Goal: Information Seeking & Learning: Learn about a topic

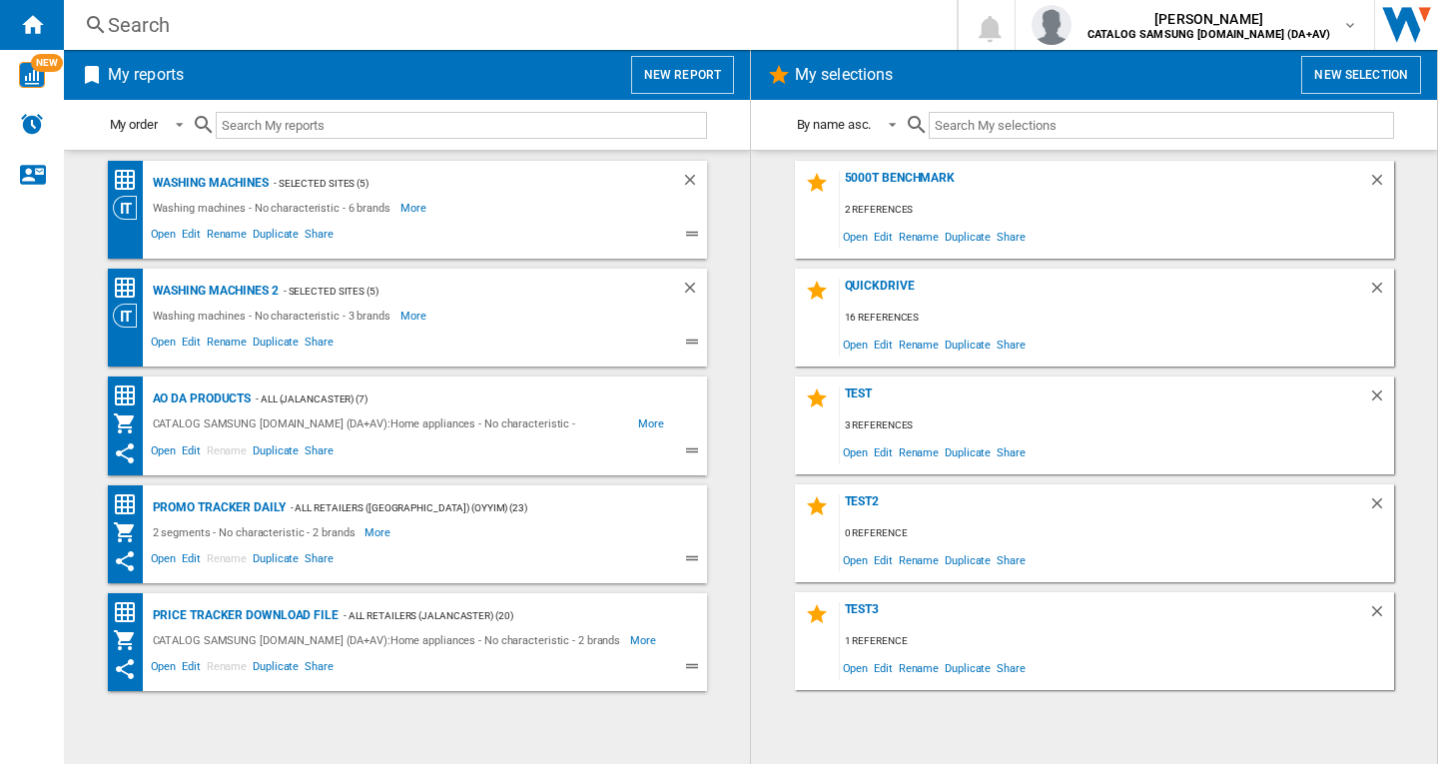
click at [183, 20] on div "Search" at bounding box center [506, 25] width 797 height 28
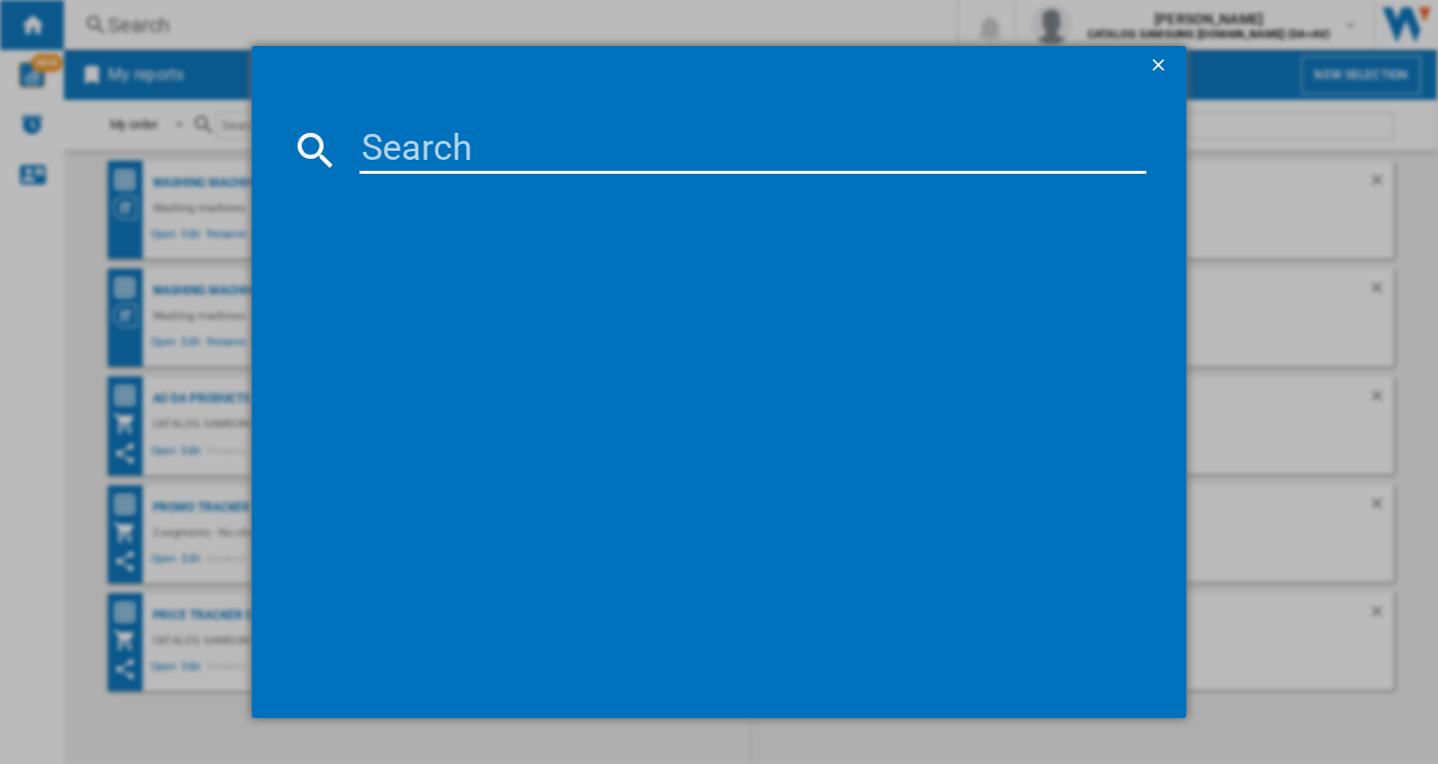
click at [494, 146] on input at bounding box center [753, 150] width 787 height 48
paste input "WD90DG5B15BEEU"
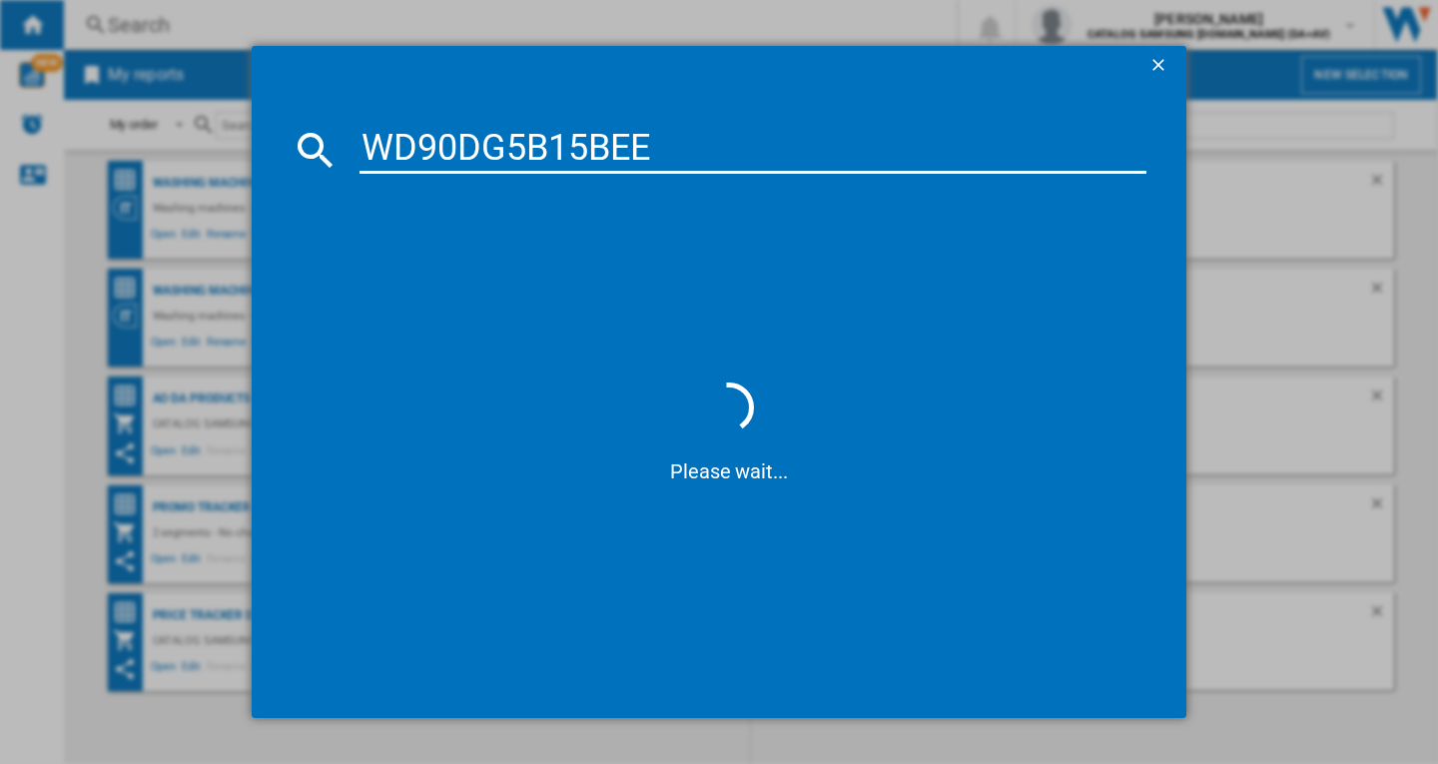
type input "WD90DG5B15BE"
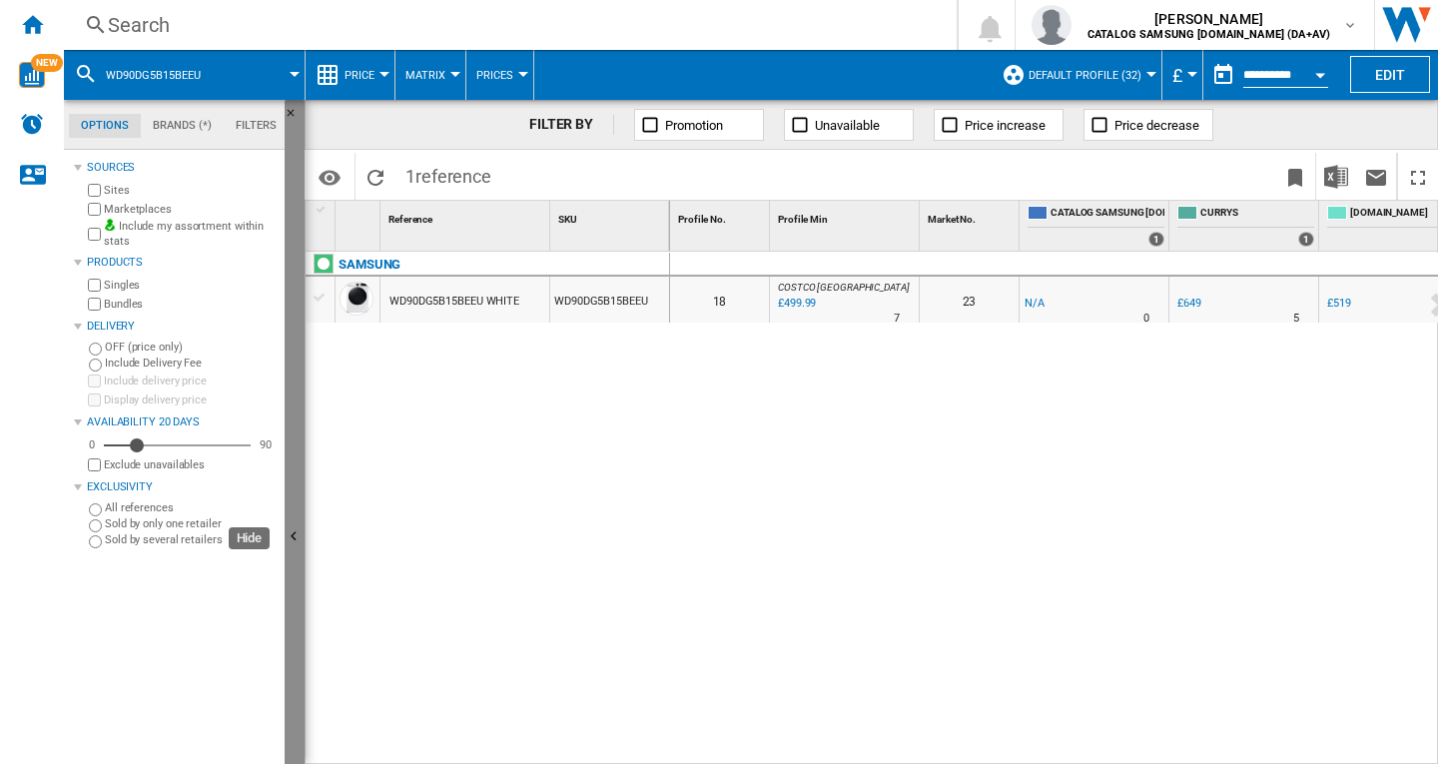
click at [295, 528] on ng-md-icon "Hide" at bounding box center [297, 539] width 24 height 24
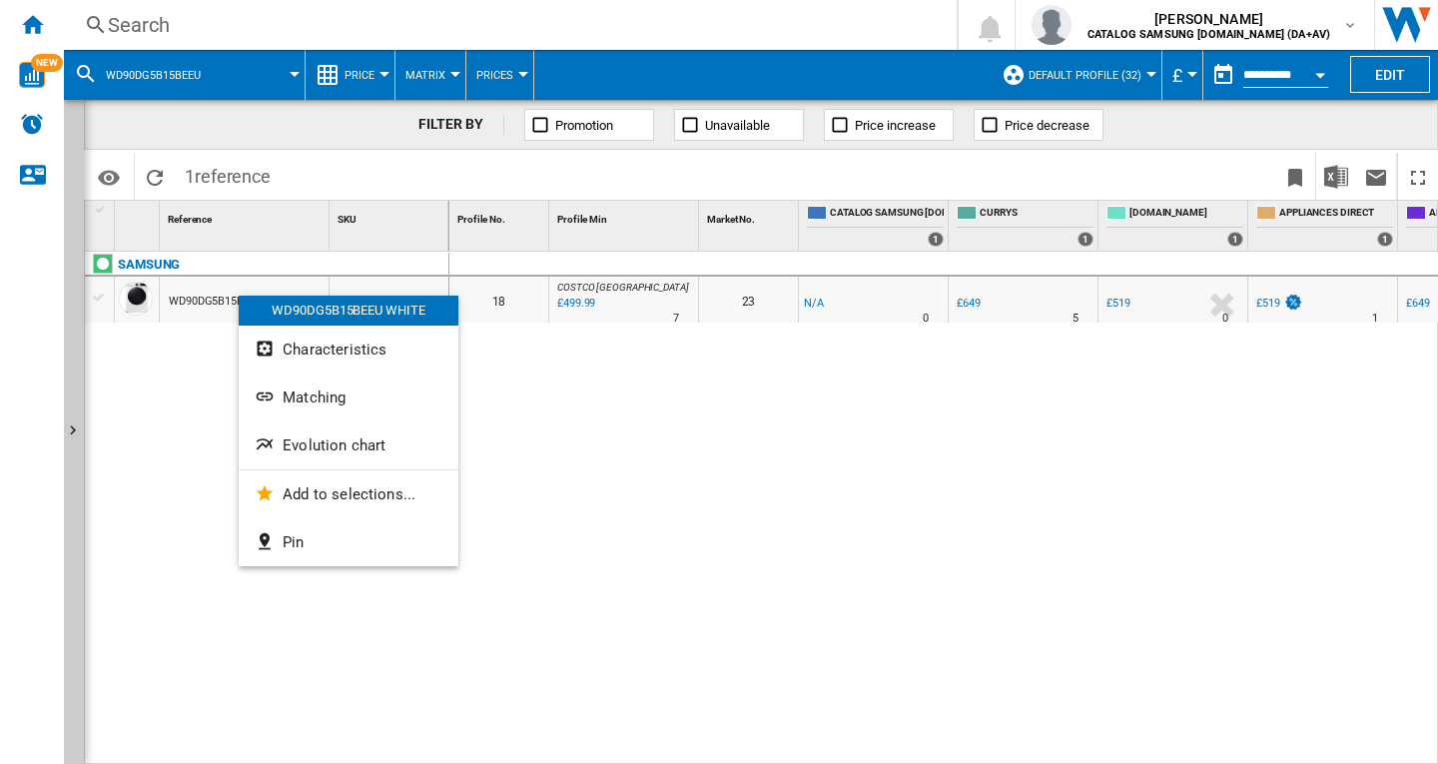
click at [322, 446] on span "Evolution chart" at bounding box center [334, 445] width 103 height 18
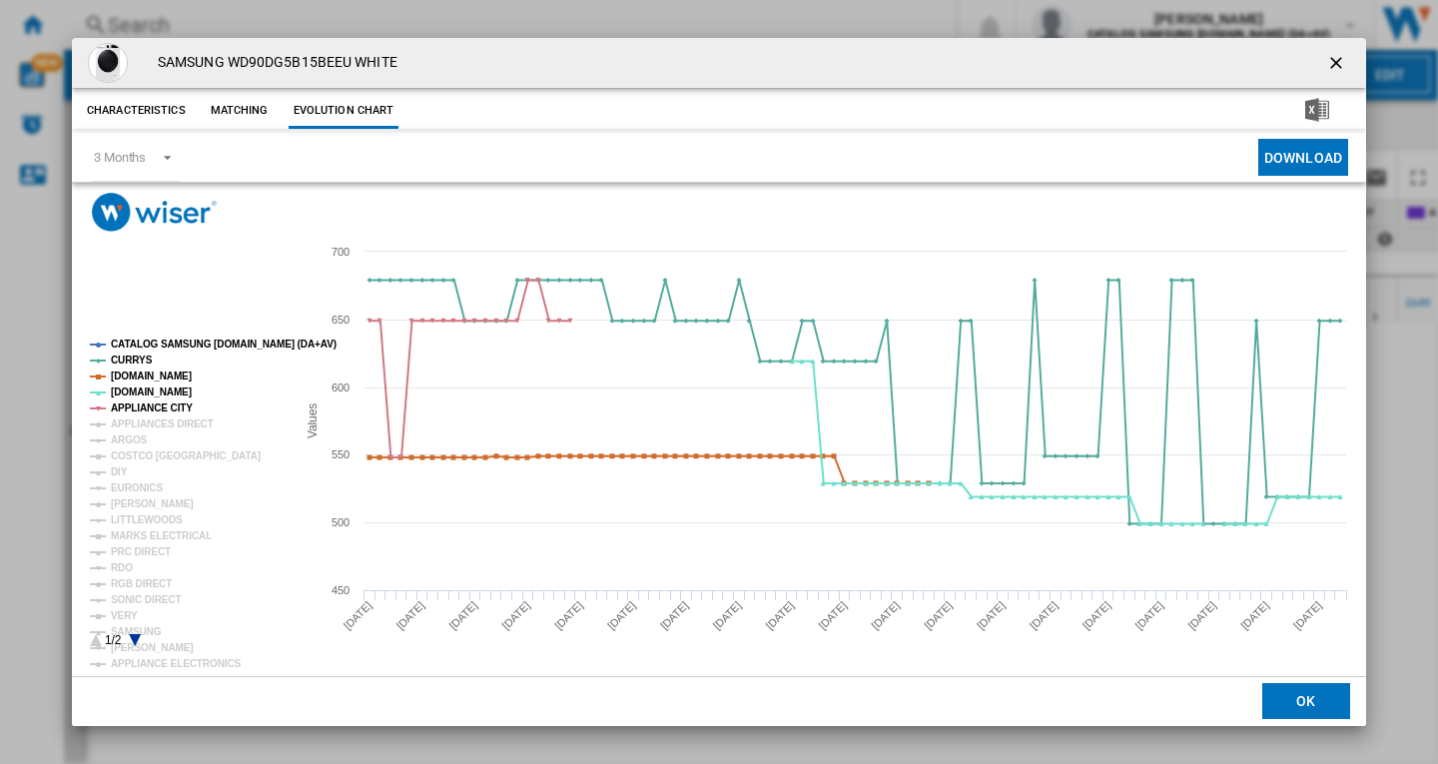
click at [153, 341] on tspan "CATALOG SAMSUNG [DOMAIN_NAME] (DA+AV)" at bounding box center [224, 344] width 226 height 11
click at [127, 424] on tspan "APPLIANCES DIRECT" at bounding box center [162, 423] width 103 height 11
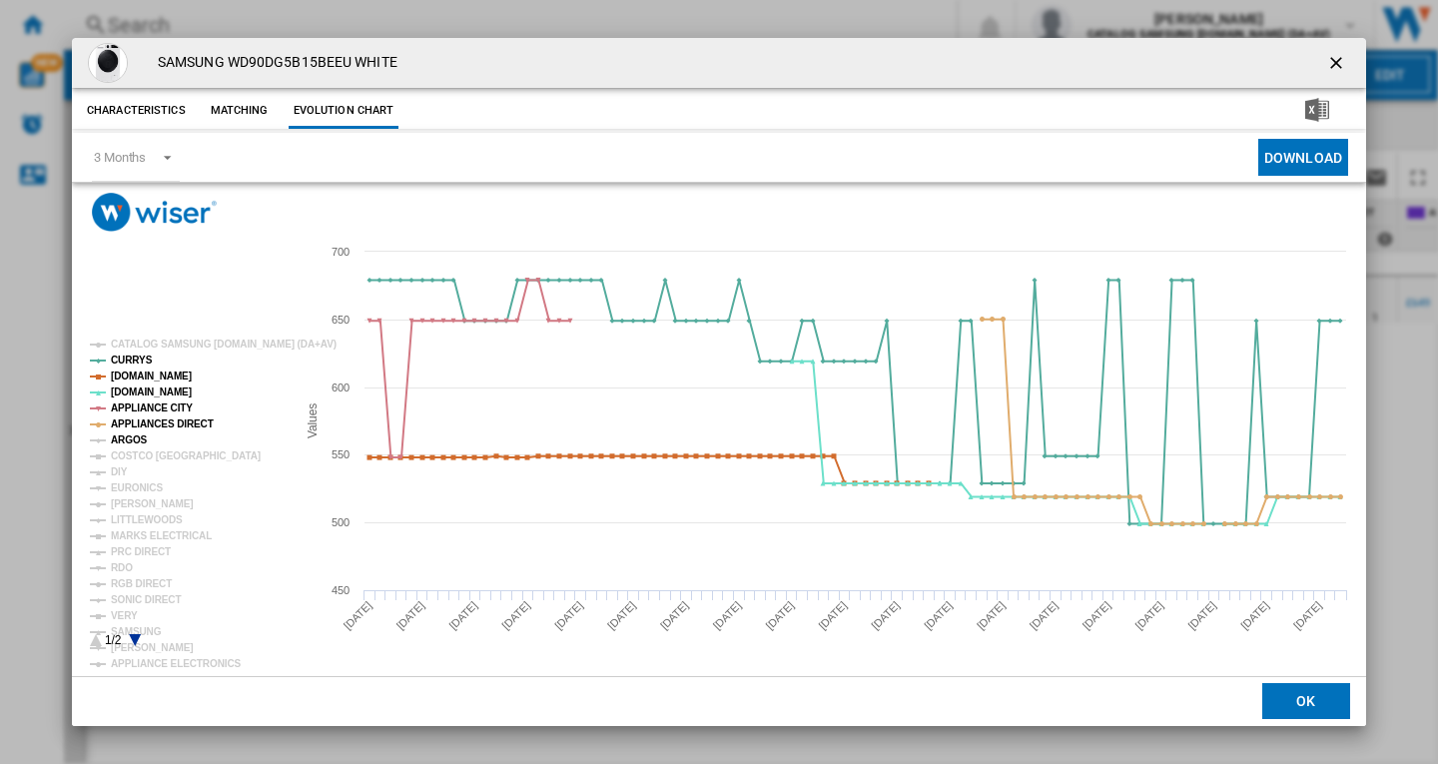
click at [124, 440] on tspan "ARGOS" at bounding box center [129, 439] width 37 height 11
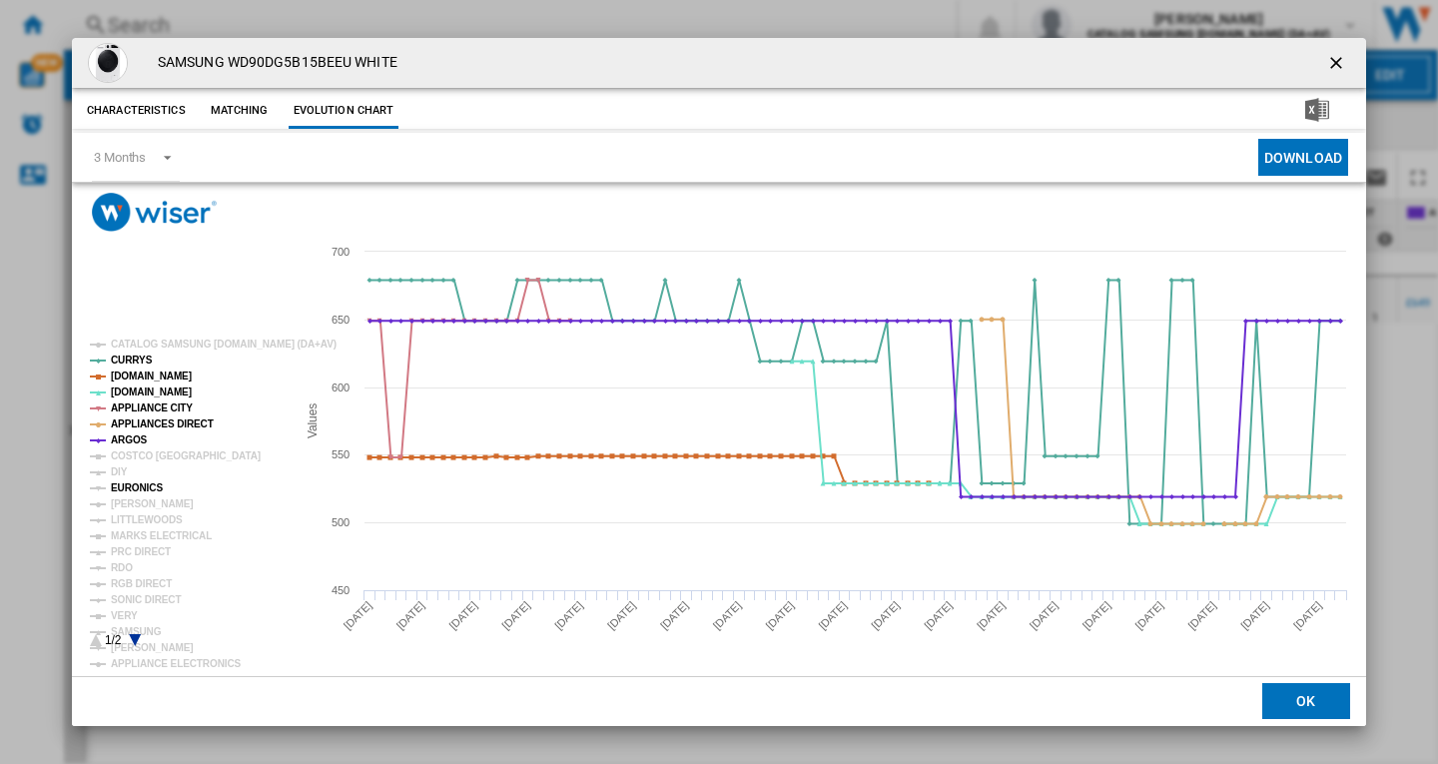
click at [131, 484] on tspan "EURONICS" at bounding box center [137, 487] width 52 height 11
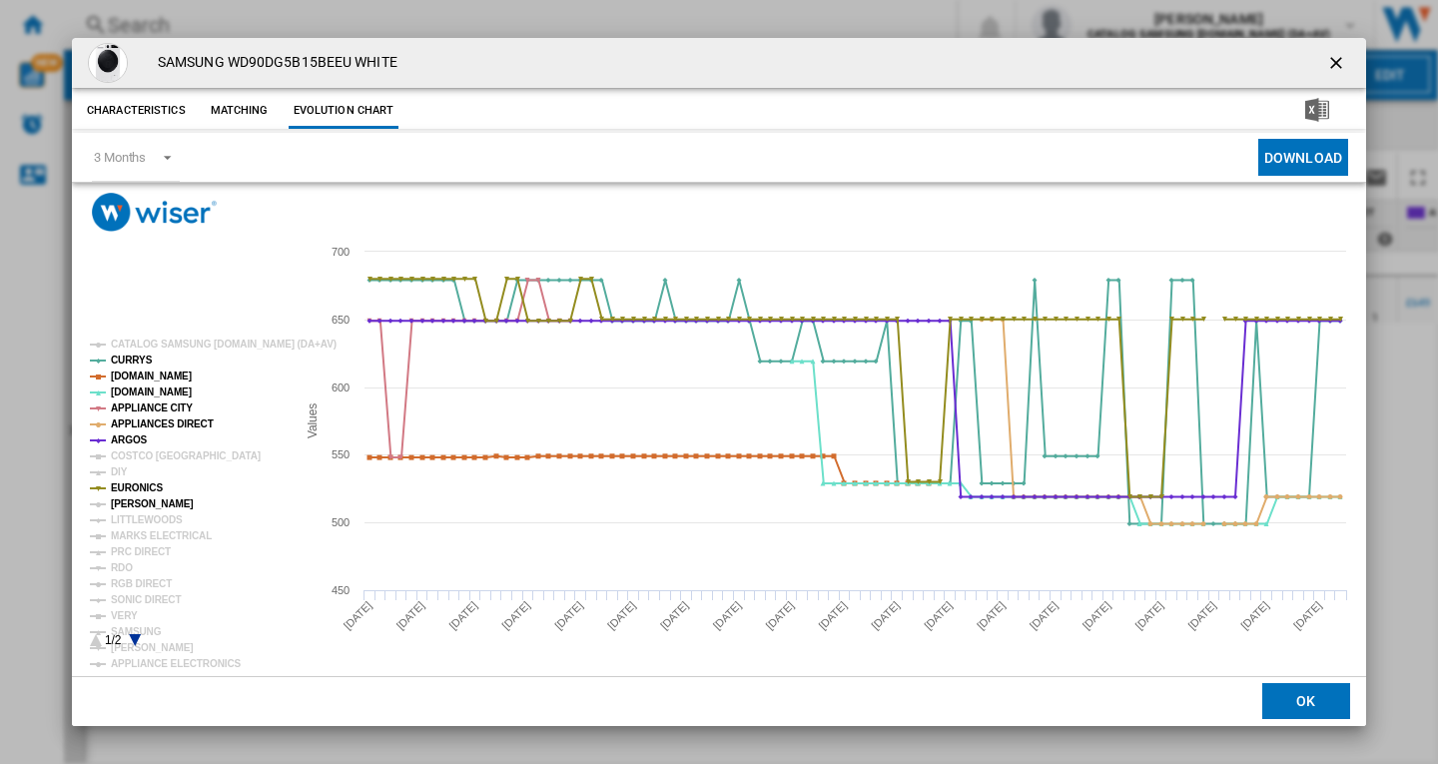
click at [144, 506] on tspan "[PERSON_NAME]" at bounding box center [152, 503] width 83 height 11
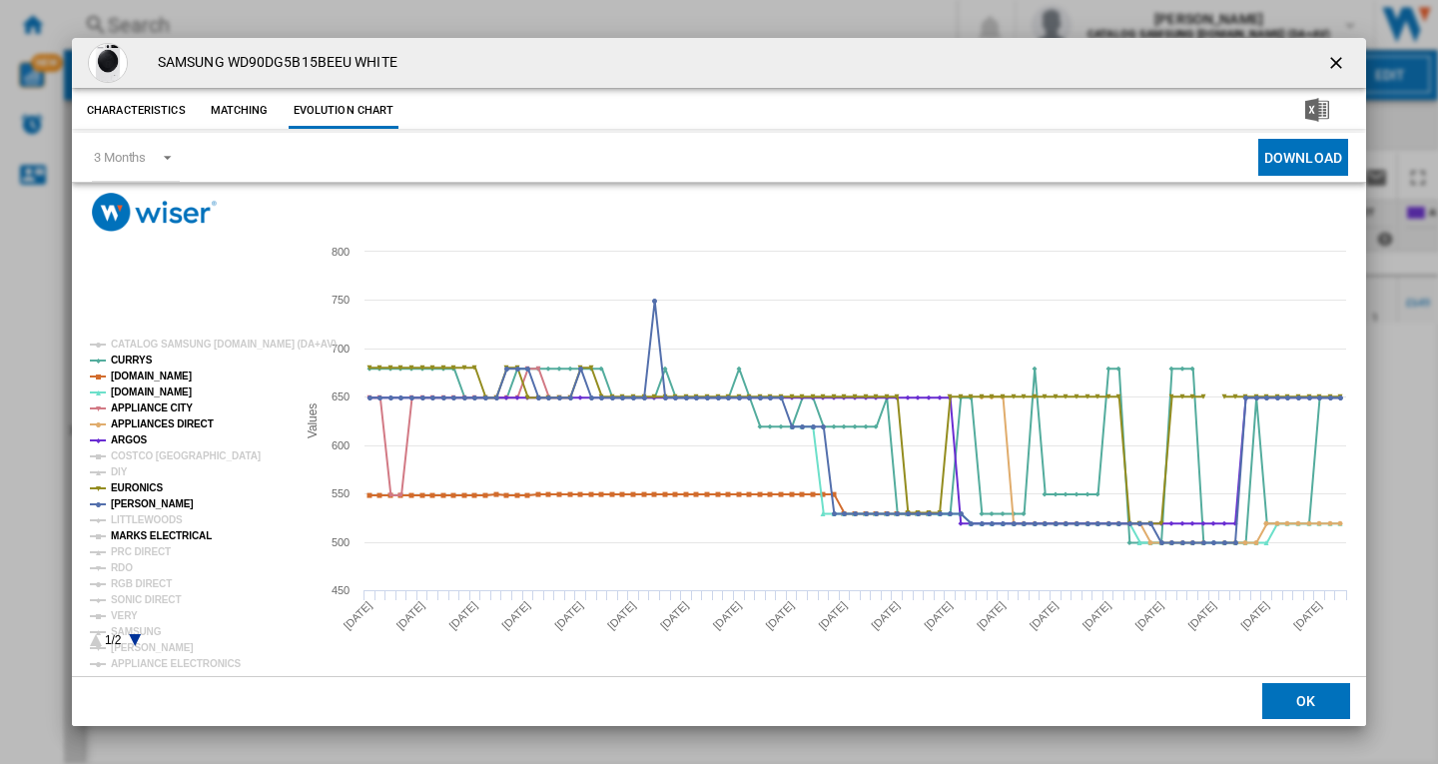
click at [139, 538] on tspan "MARKS ELECTRICAL" at bounding box center [161, 535] width 101 height 11
click at [131, 549] on tspan "PRC DIRECT" at bounding box center [141, 551] width 60 height 11
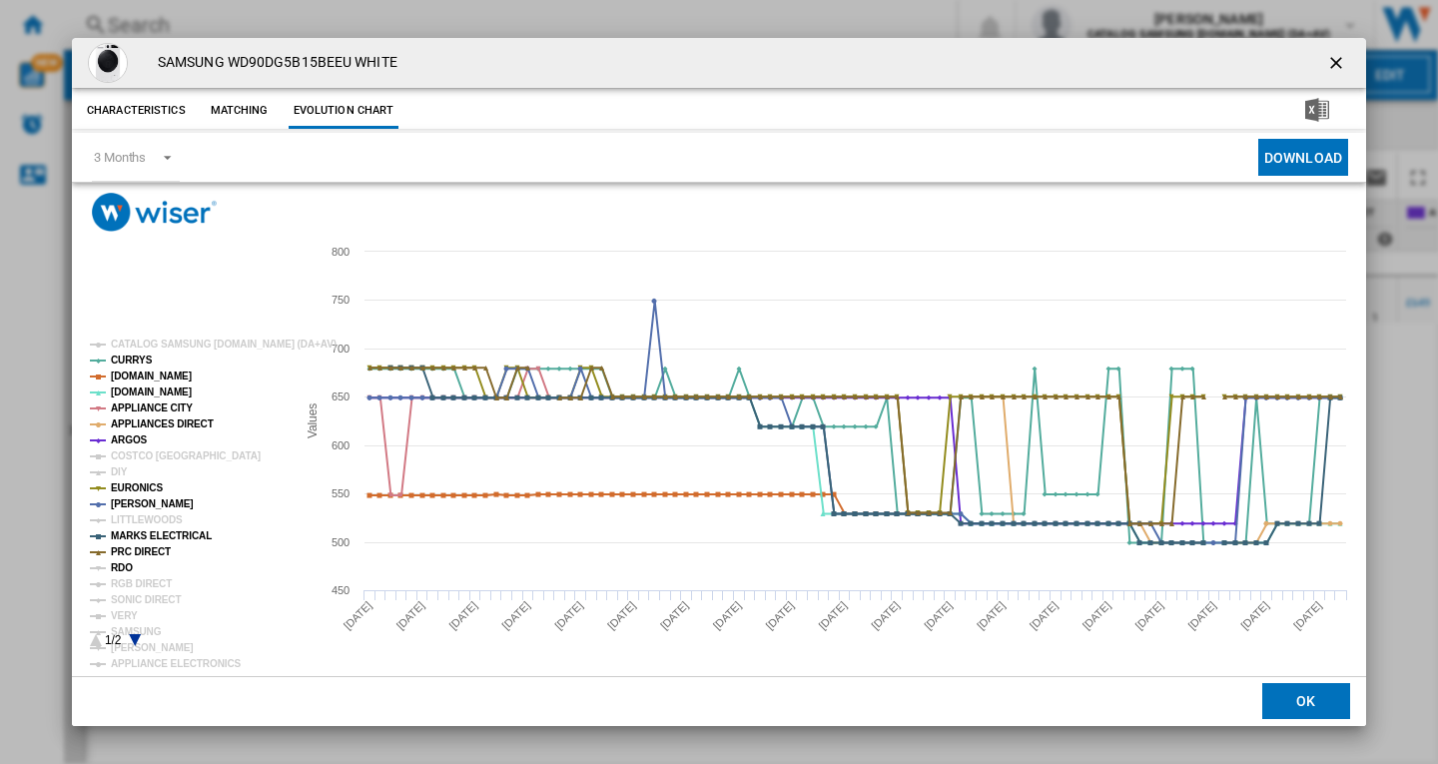
click at [123, 567] on tspan "RDO" at bounding box center [122, 567] width 22 height 11
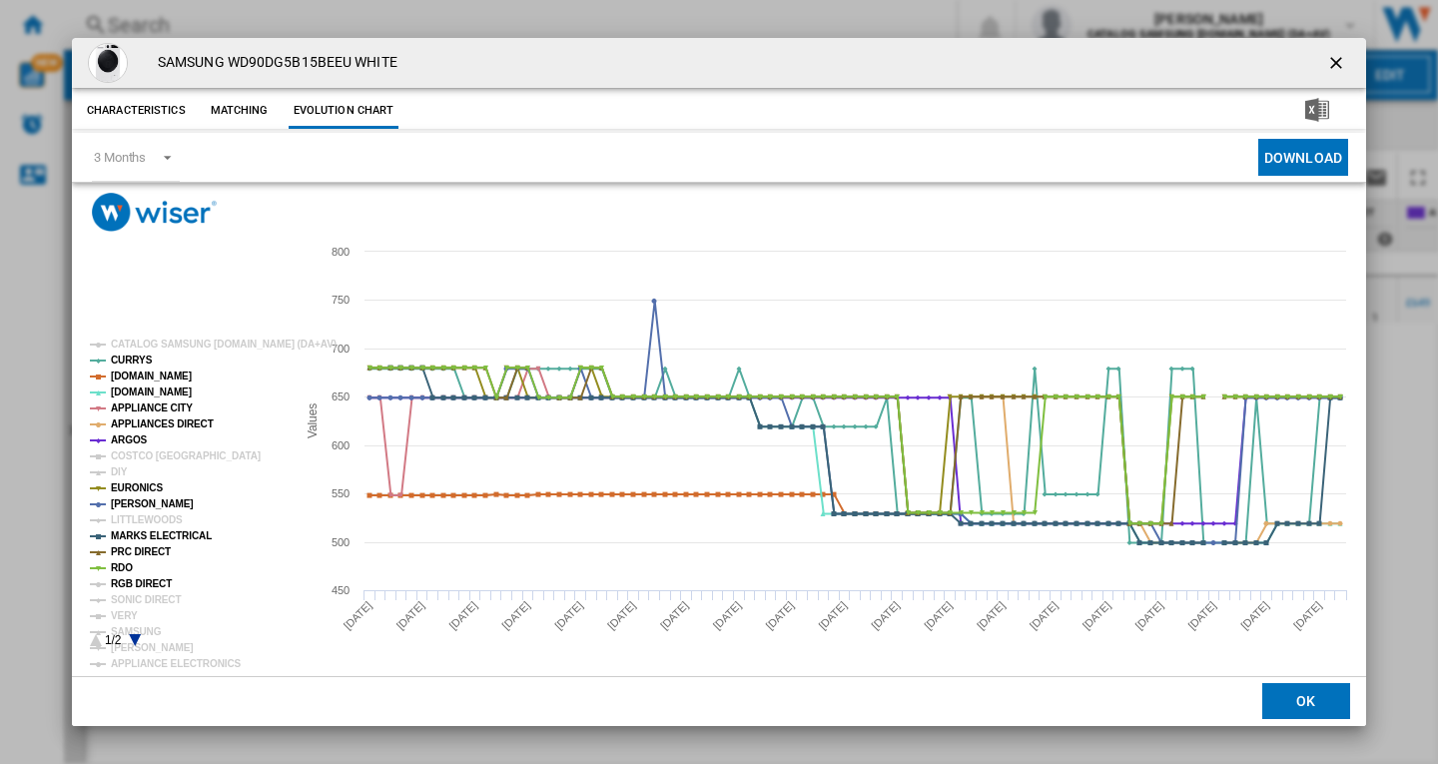
click at [145, 589] on tspan "RGB DIRECT" at bounding box center [141, 583] width 61 height 11
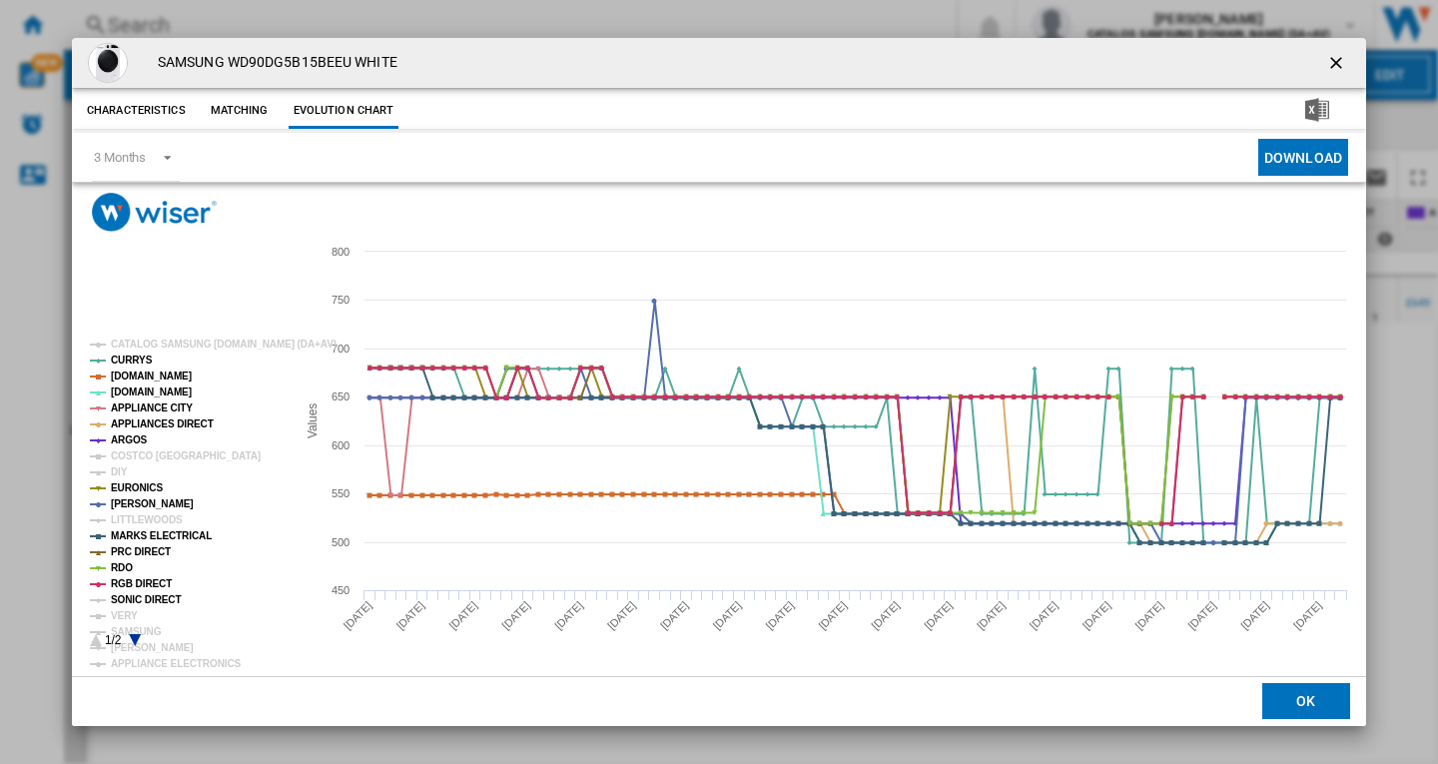
click at [141, 599] on tspan "SONIC DIRECT" at bounding box center [146, 599] width 70 height 11
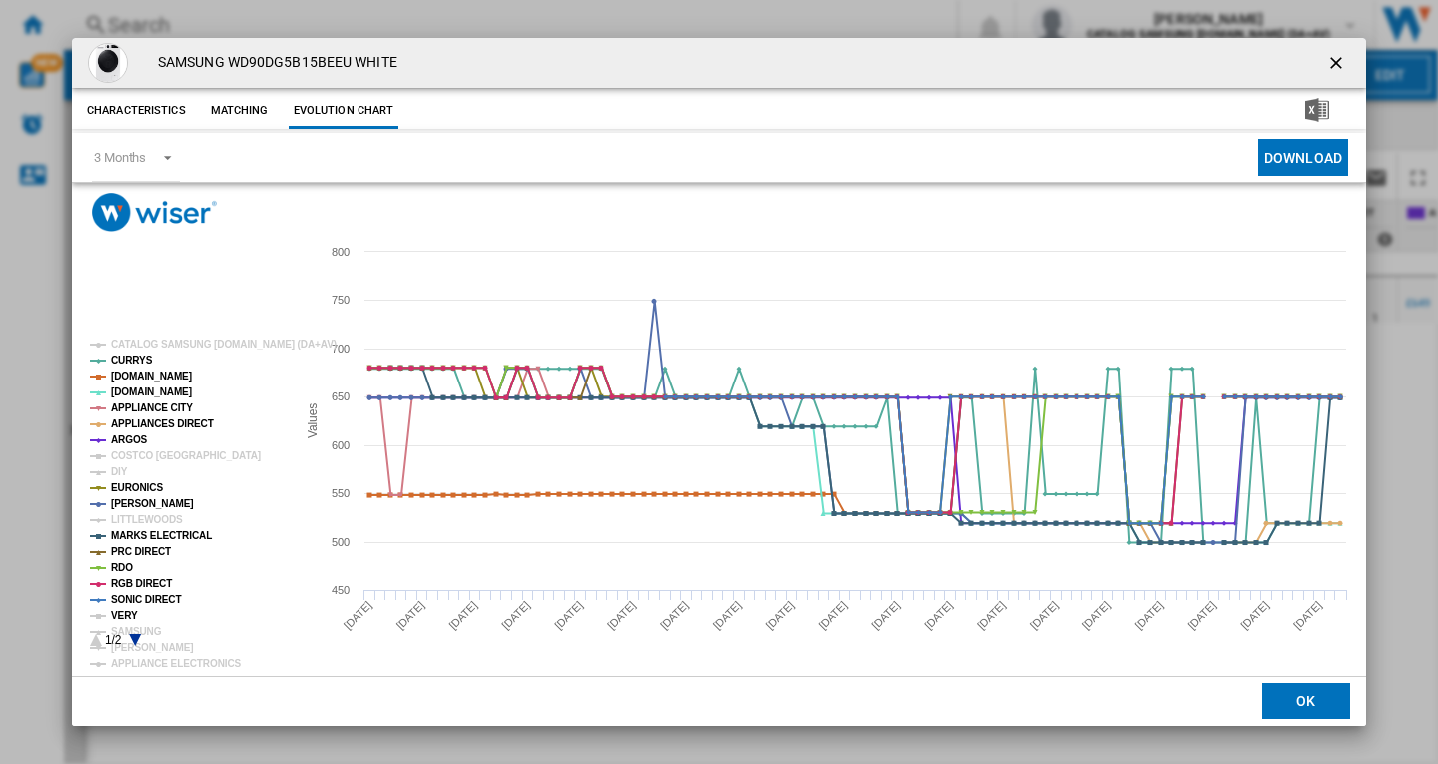
click at [132, 615] on tspan "VERY" at bounding box center [124, 615] width 27 height 11
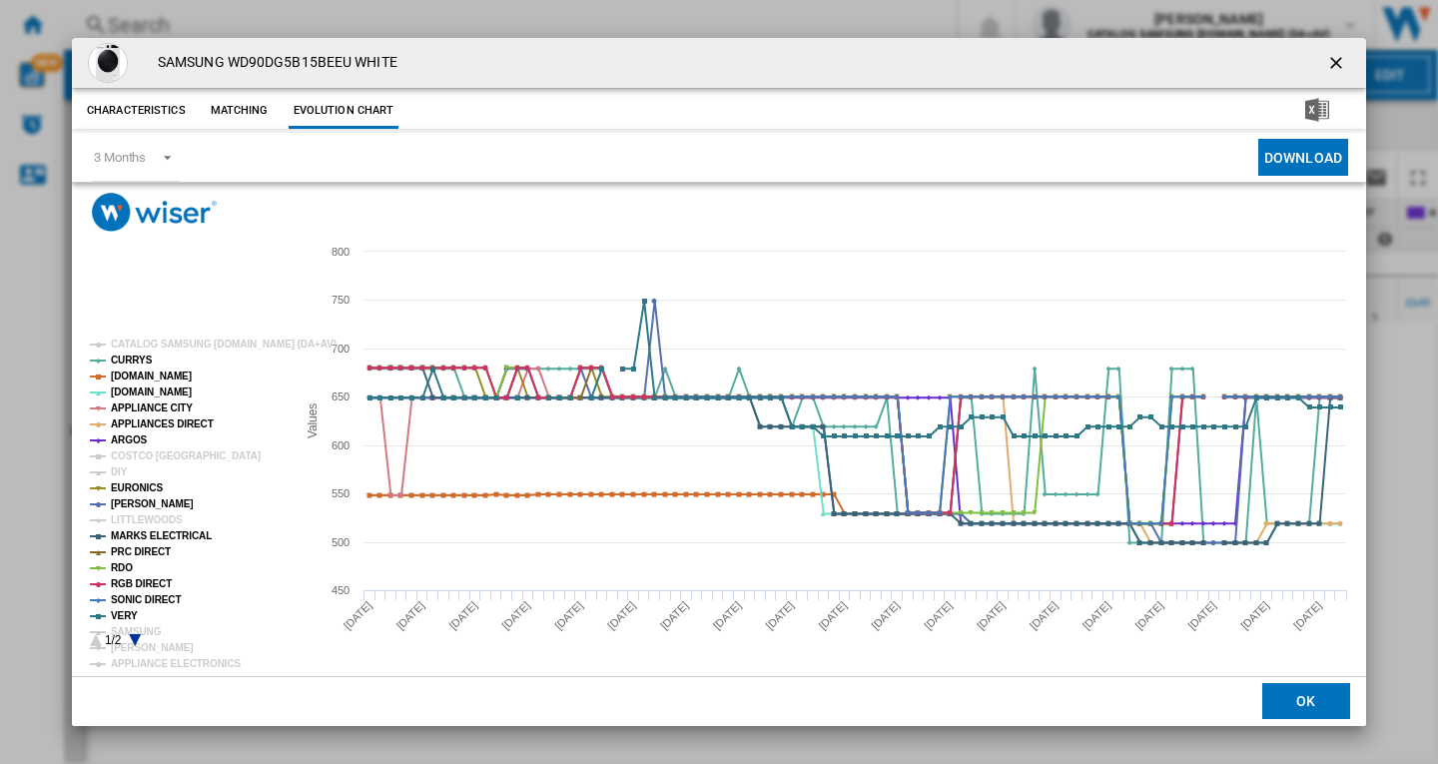
click at [132, 634] on rect "Product popup" at bounding box center [185, 494] width 206 height 324
click at [138, 638] on icon "Product popup" at bounding box center [135, 640] width 12 height 12
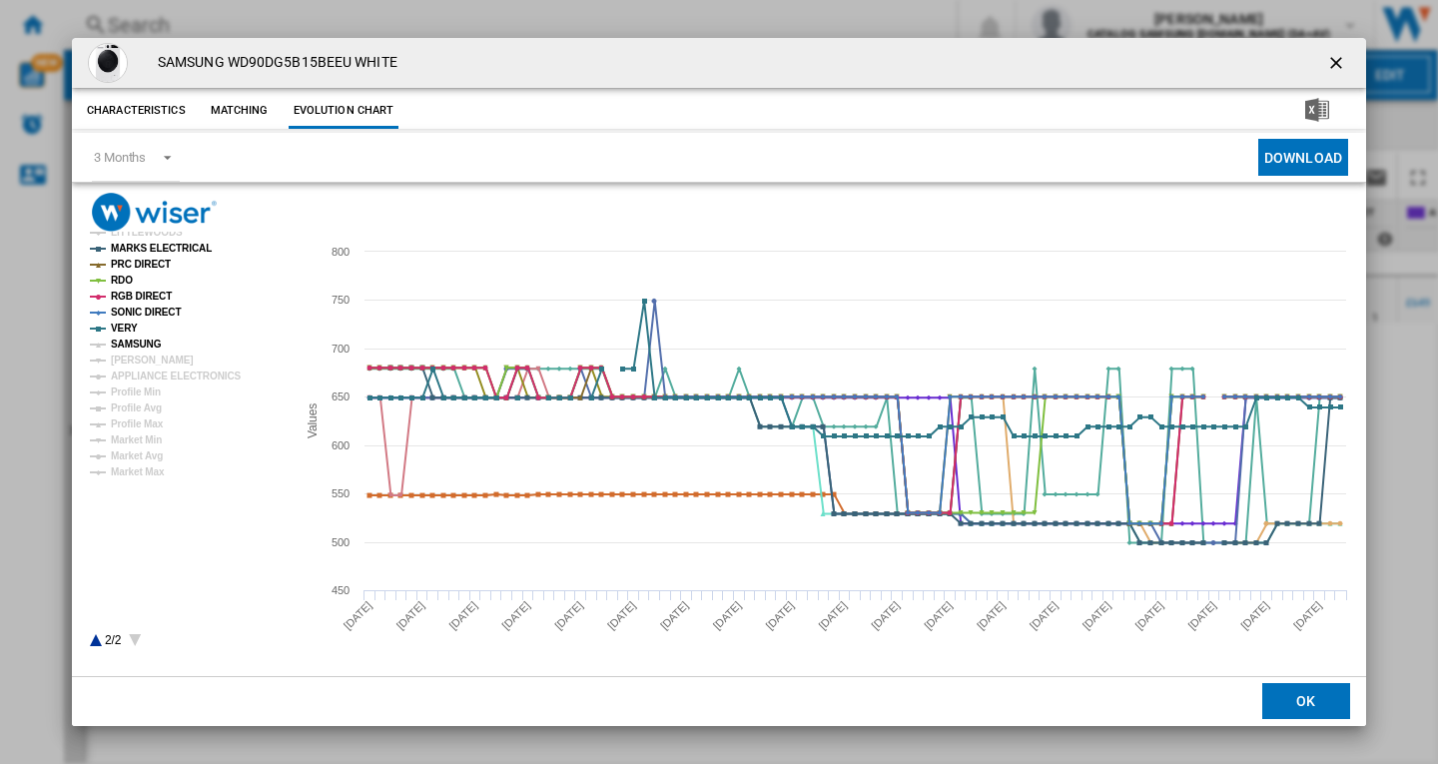
click at [146, 345] on tspan "SAMSUNG" at bounding box center [136, 344] width 51 height 11
click at [150, 362] on tspan "[PERSON_NAME]" at bounding box center [152, 360] width 83 height 11
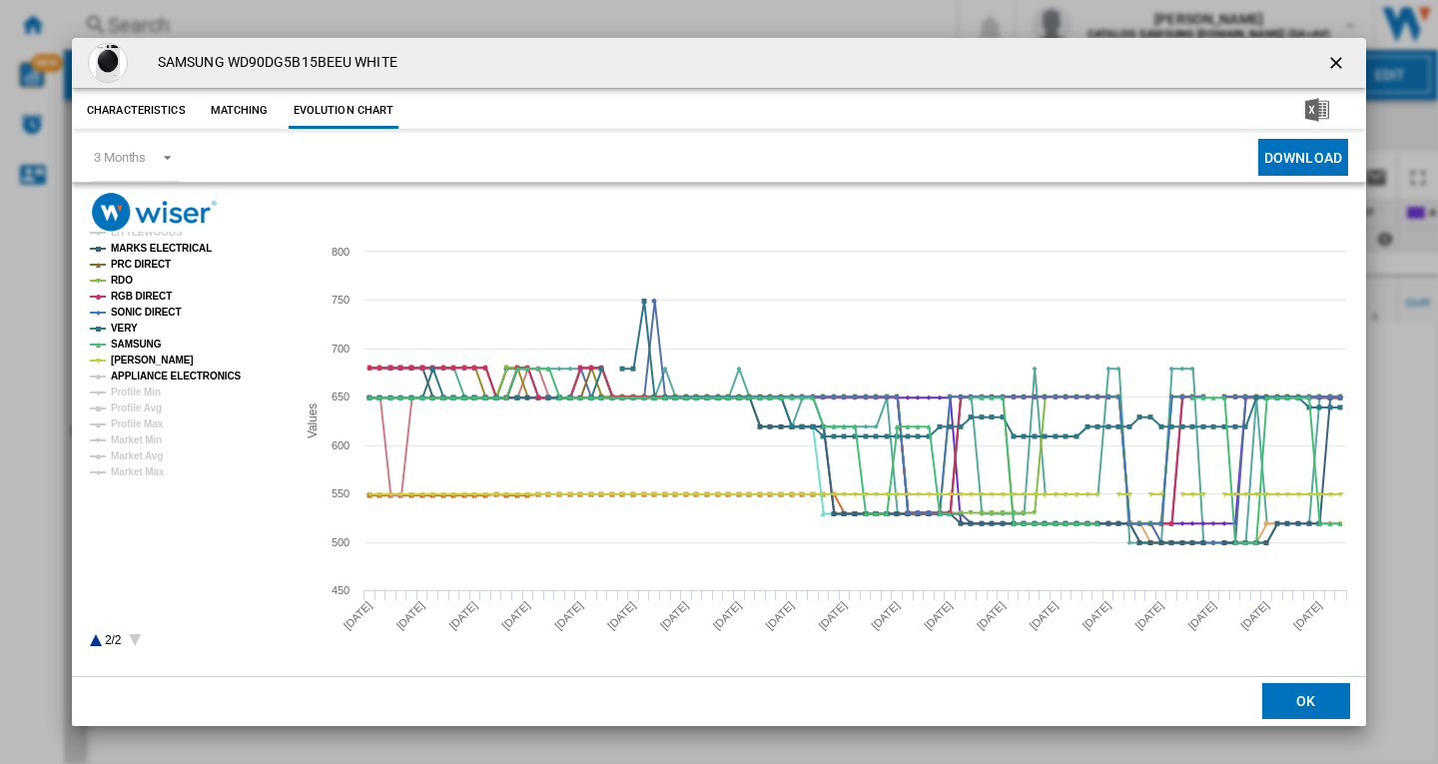
click at [151, 378] on tspan "APPLIANCE ELECTRONICS" at bounding box center [176, 375] width 131 height 11
click at [96, 642] on icon "Product popup" at bounding box center [96, 640] width 12 height 12
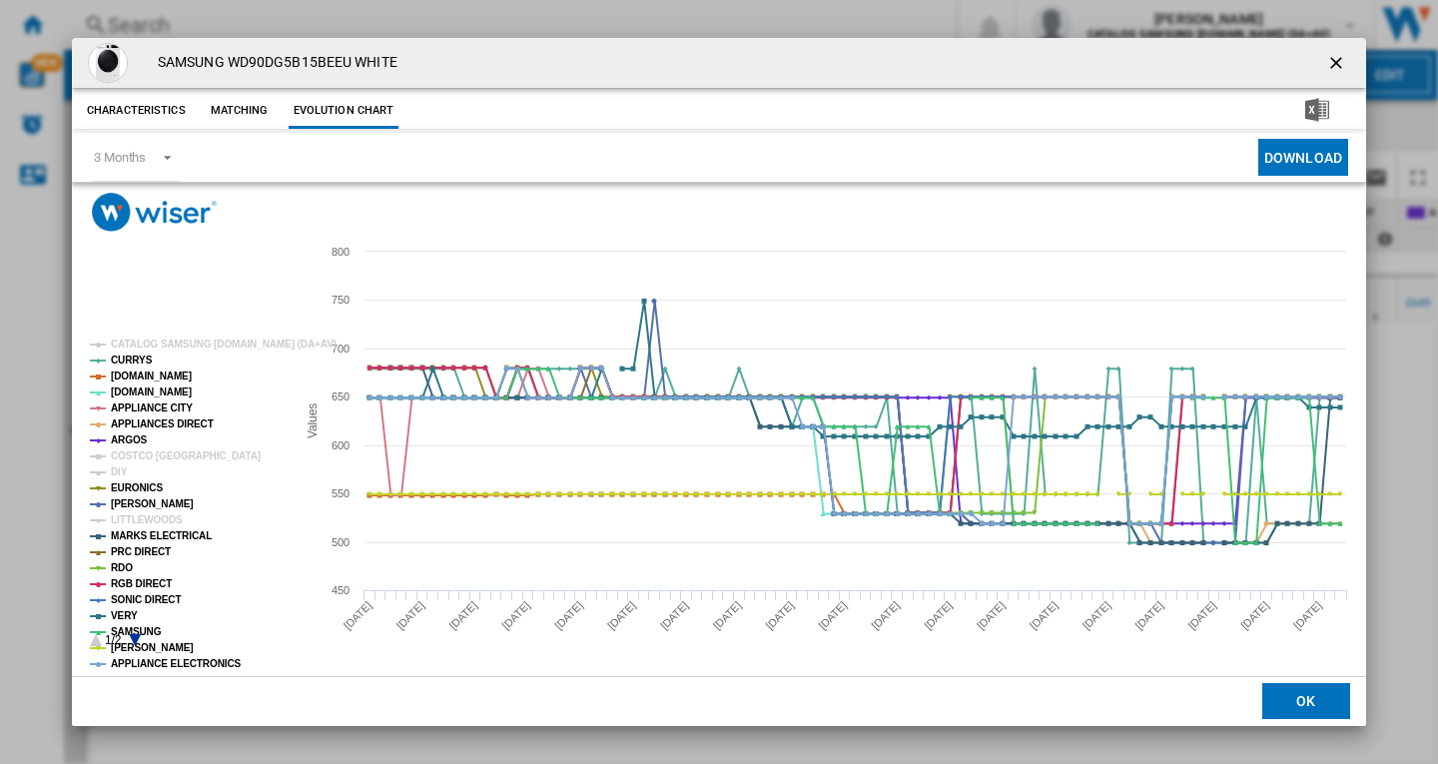
click at [135, 639] on icon "Product popup" at bounding box center [135, 640] width 12 height 12
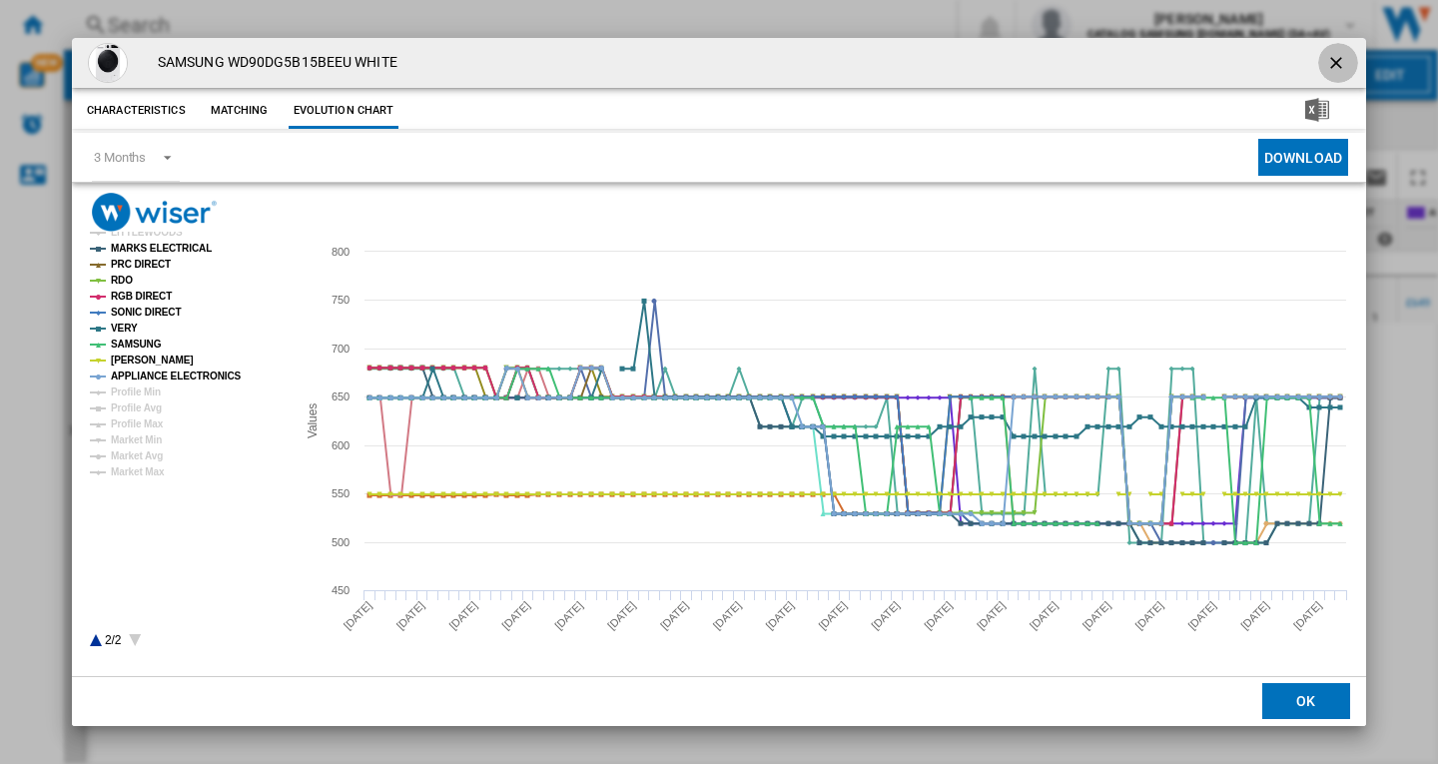
click at [1334, 61] on ng-md-icon "getI18NText('BUTTONS.CLOSE_DIALOG')" at bounding box center [1338, 65] width 24 height 24
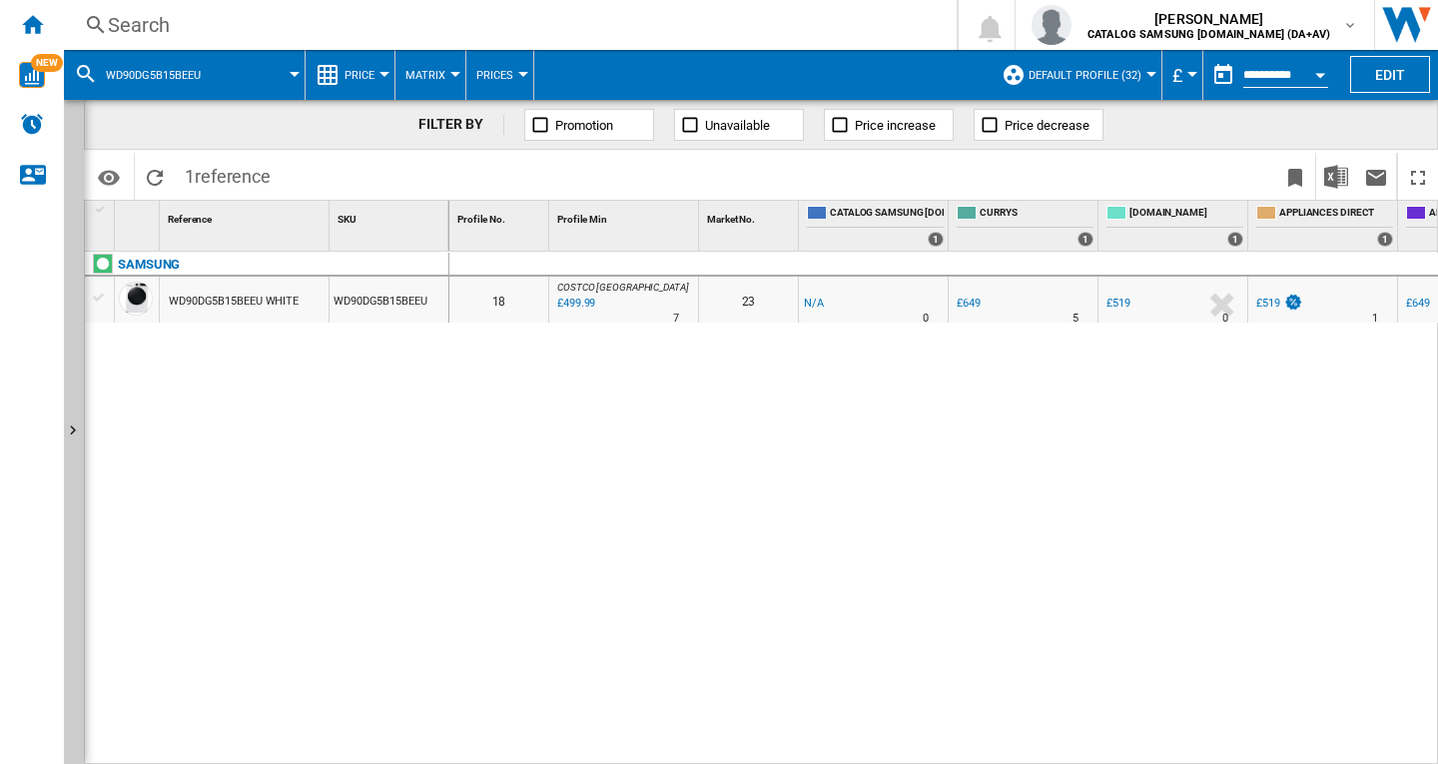
click at [182, 35] on div "Search" at bounding box center [506, 25] width 797 height 28
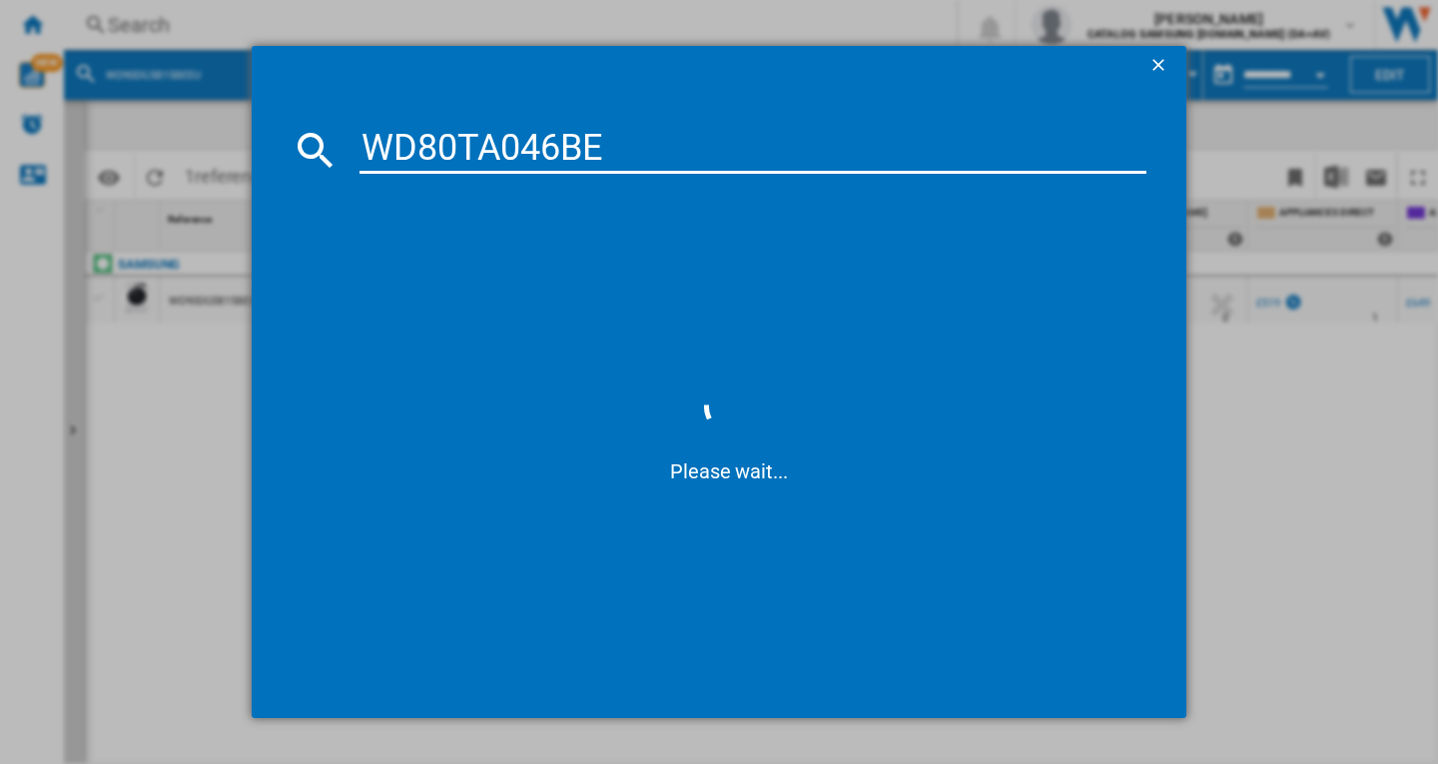
type input "WD80TA046BE"
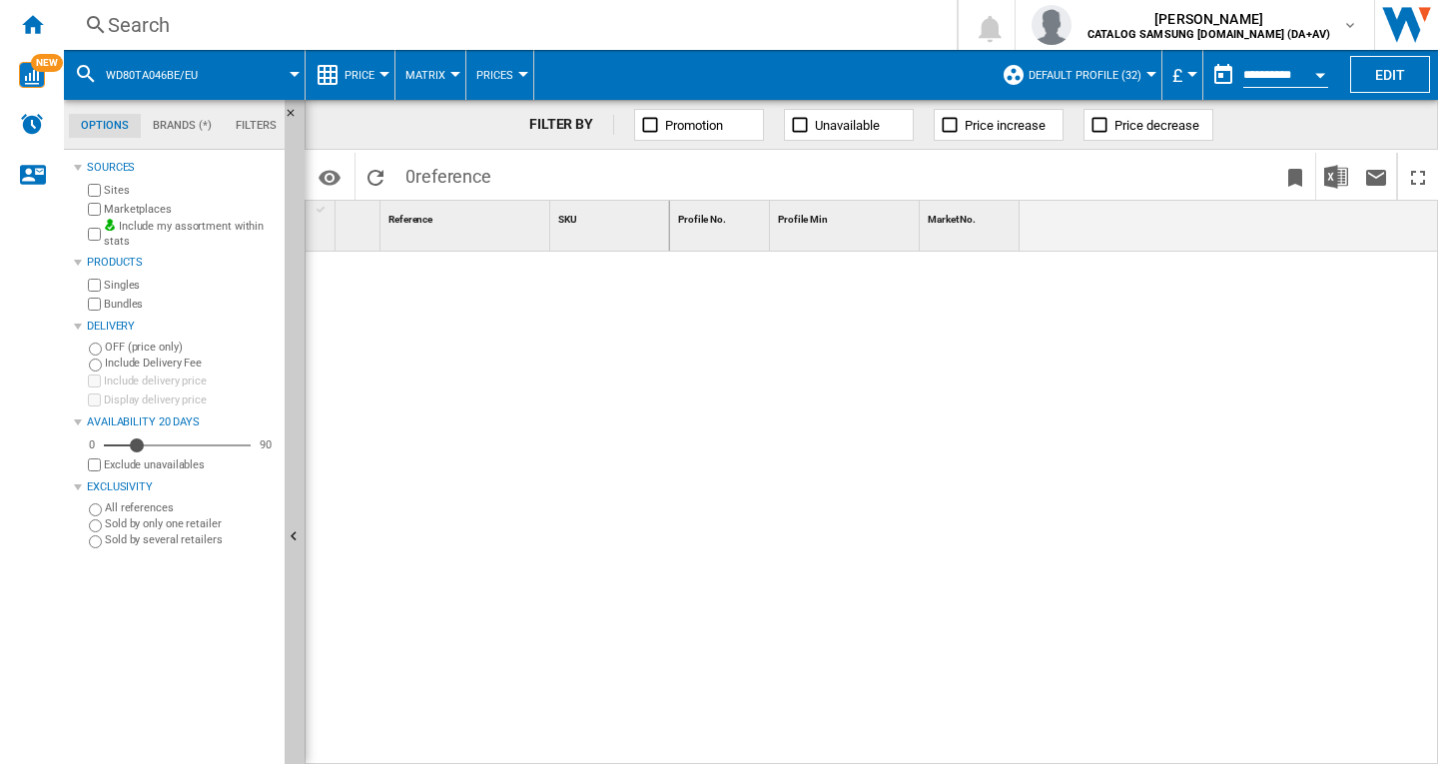
click at [237, 35] on div "Search" at bounding box center [506, 25] width 797 height 28
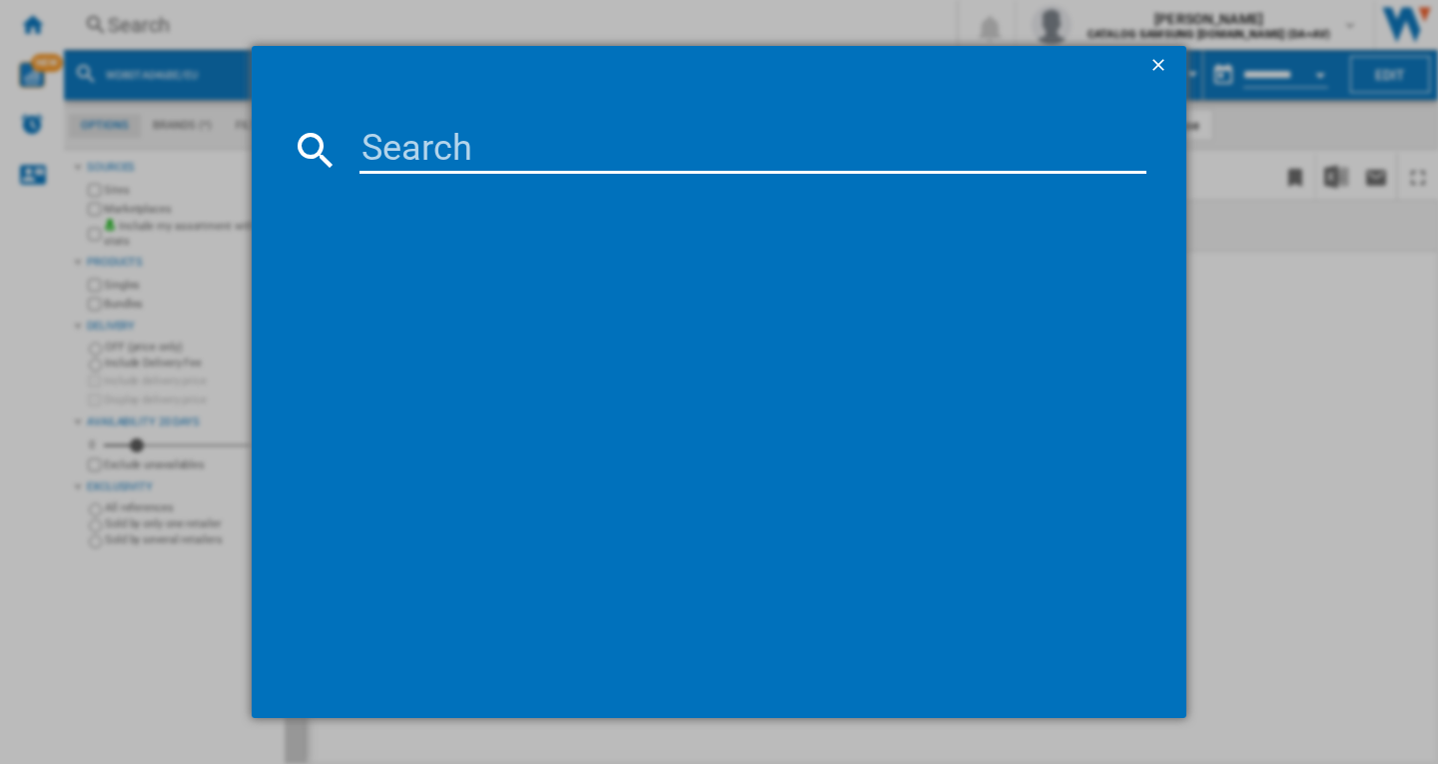
paste input "WD80TA046BE/EU"
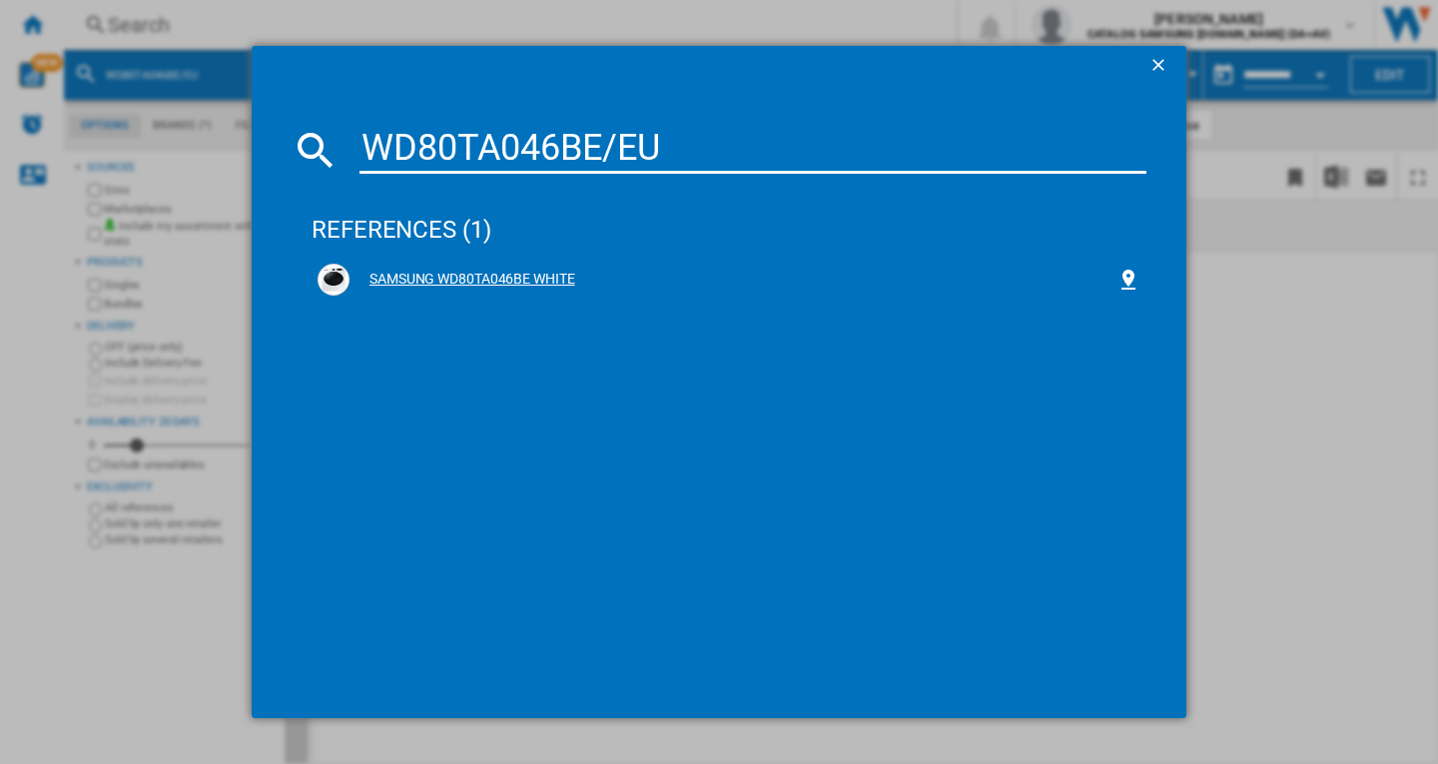
type input "WD80TA046BE/EU"
click at [508, 279] on div "SAMSUNG WD80TA046BE WHITE" at bounding box center [733, 280] width 767 height 20
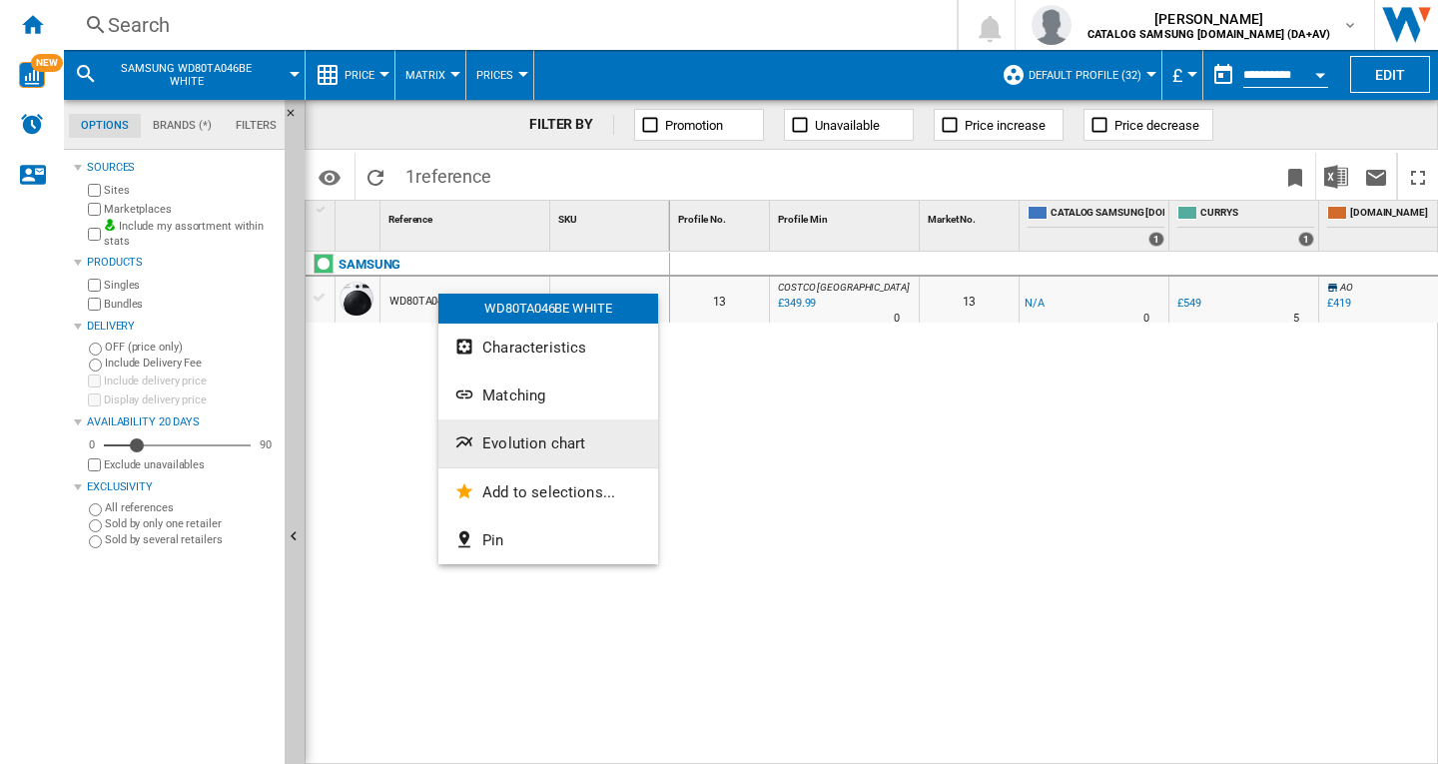
click at [529, 447] on span "Evolution chart" at bounding box center [533, 443] width 103 height 18
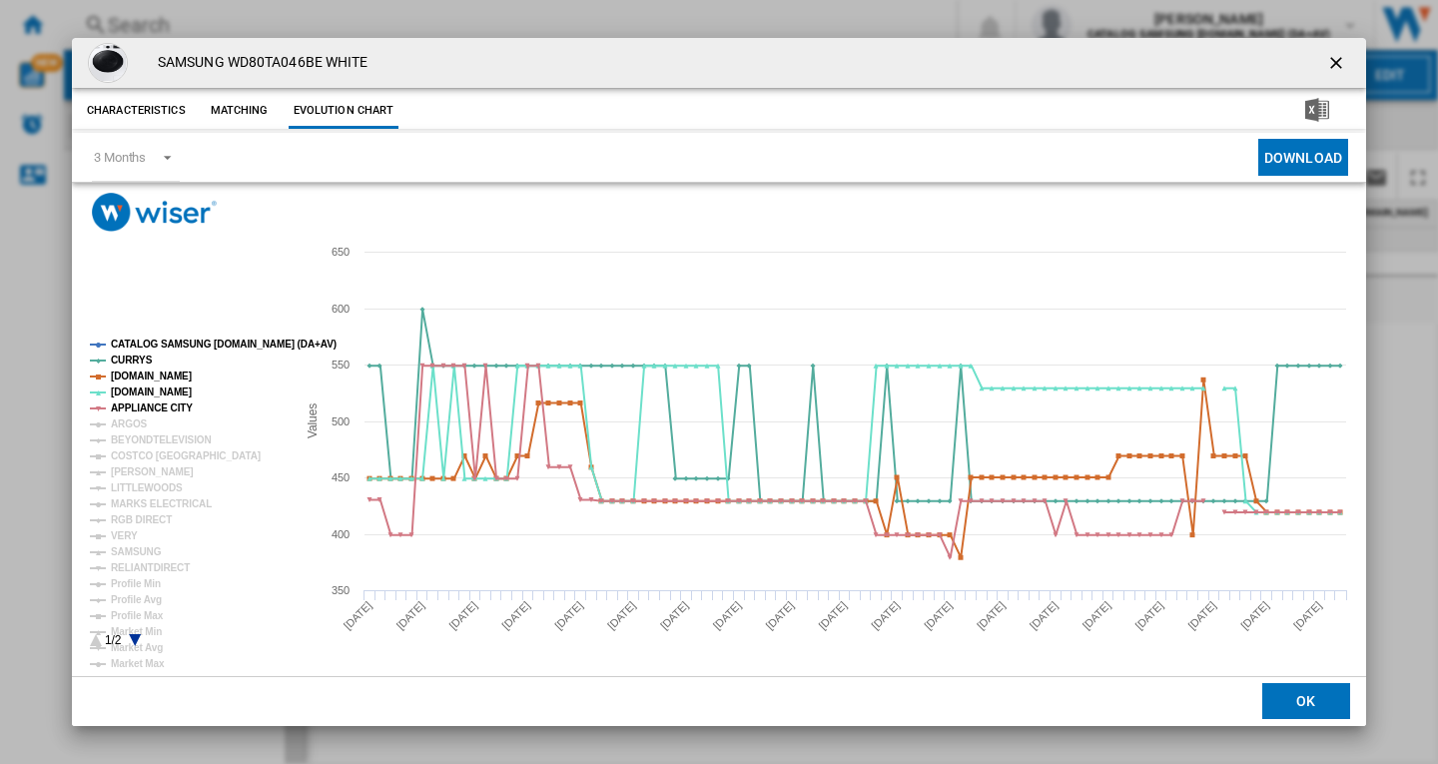
click at [150, 345] on tspan "CATALOG SAMSUNG [DOMAIN_NAME] (DA+AV)" at bounding box center [224, 344] width 226 height 11
click at [122, 421] on tspan "ARGOS" at bounding box center [129, 423] width 37 height 11
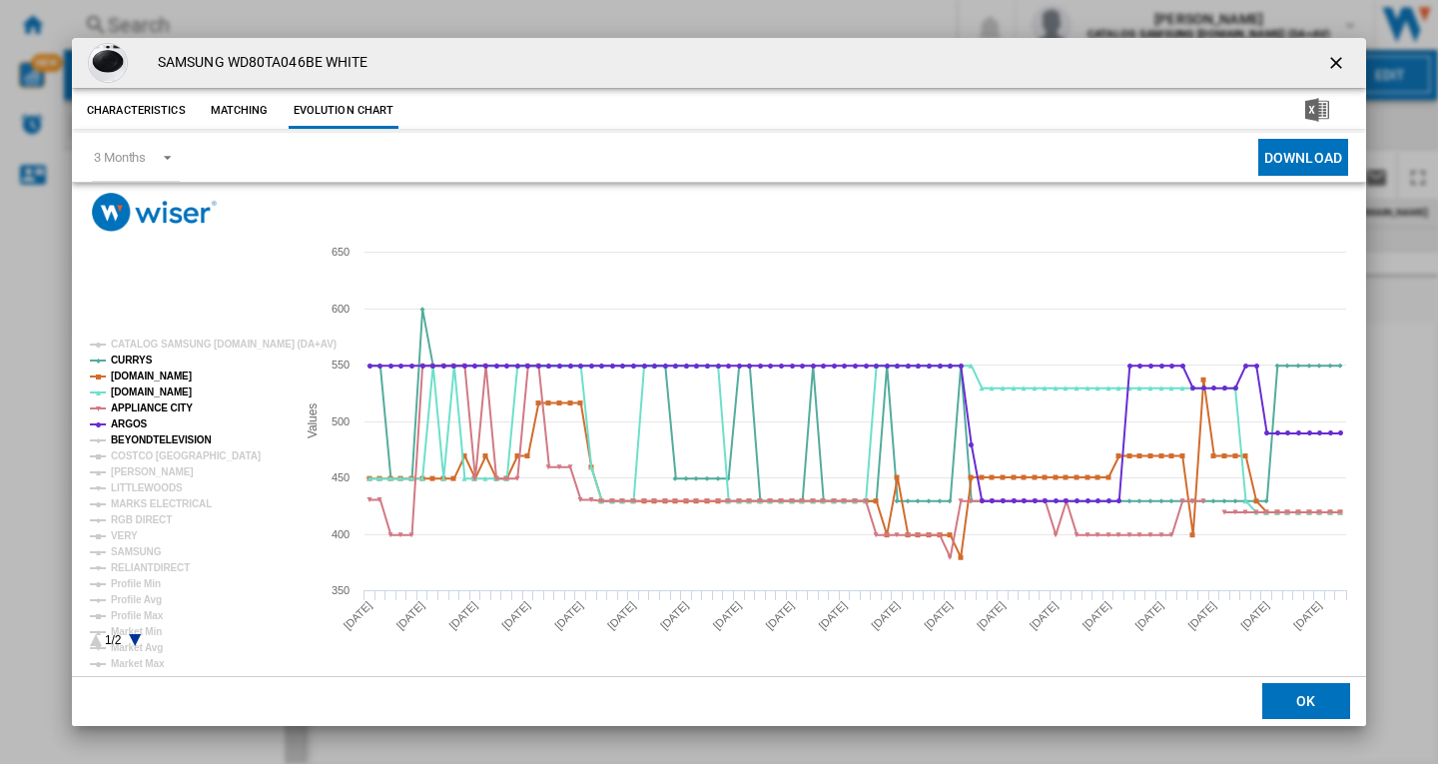
click at [137, 445] on tspan "BEYONDTELEVISION" at bounding box center [161, 439] width 101 height 11
click at [136, 472] on tspan "[PERSON_NAME]" at bounding box center [152, 471] width 83 height 11
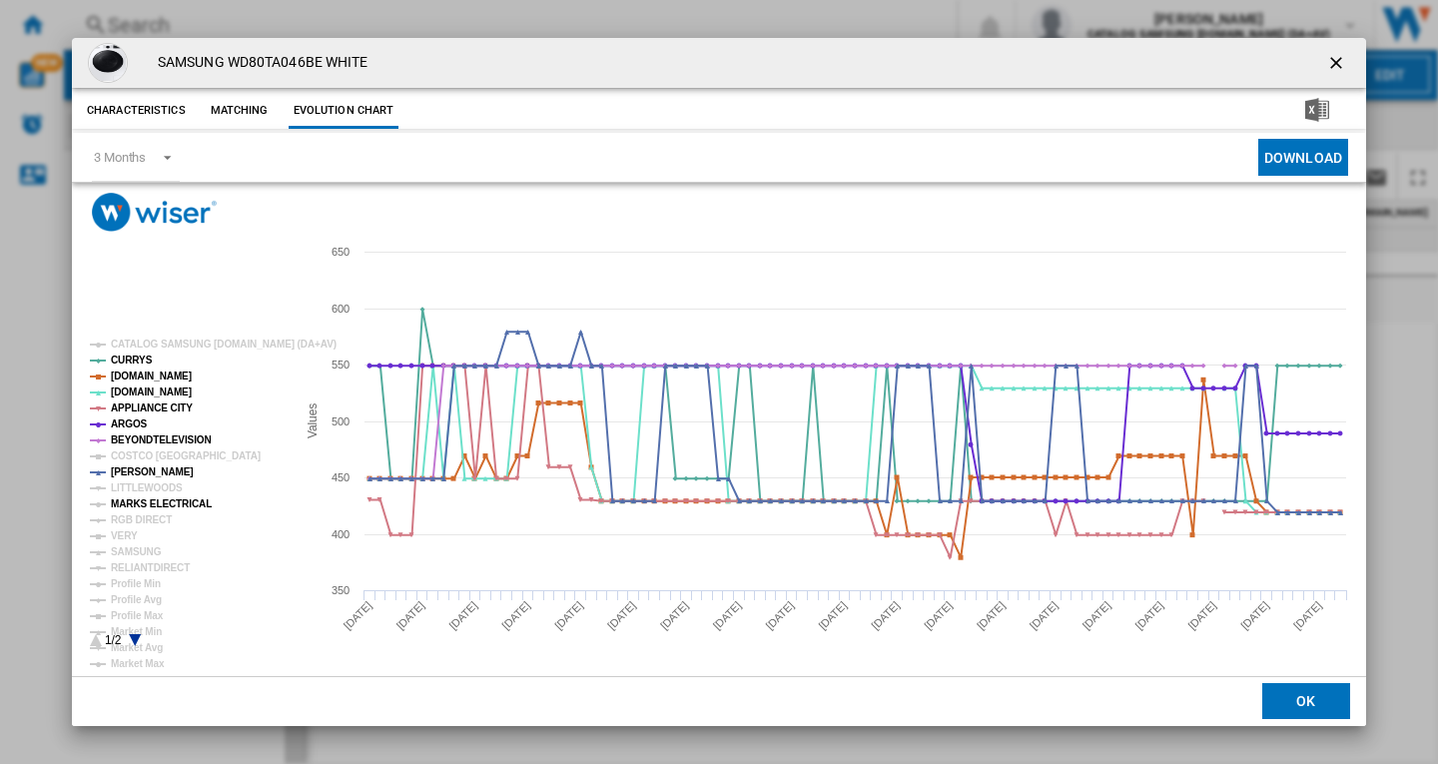
drag, startPoint x: 133, startPoint y: 501, endPoint x: 129, endPoint y: 515, distance: 14.5
click at [133, 503] on tspan "MARKS ELECTRICAL" at bounding box center [161, 503] width 101 height 11
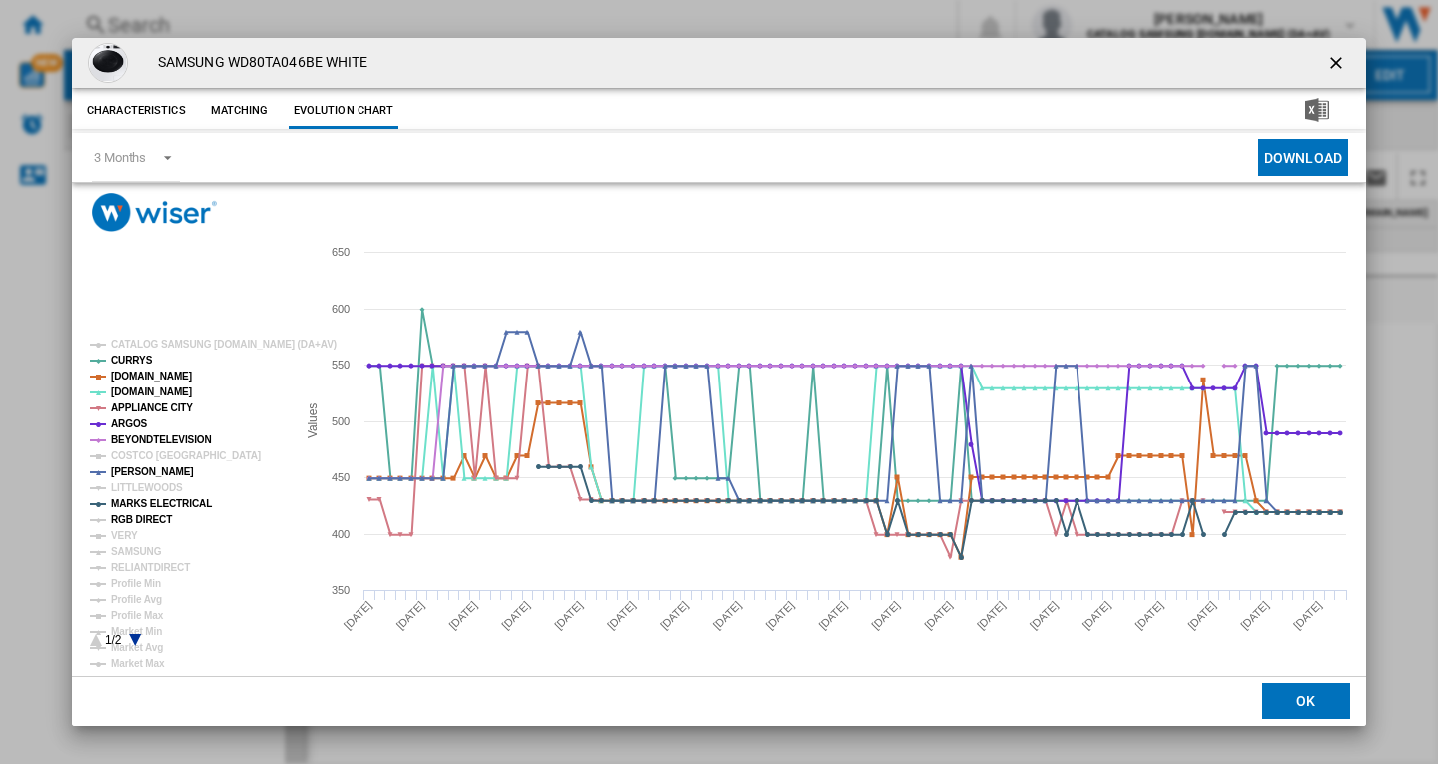
click at [126, 518] on tspan "RGB DIRECT" at bounding box center [141, 519] width 61 height 11
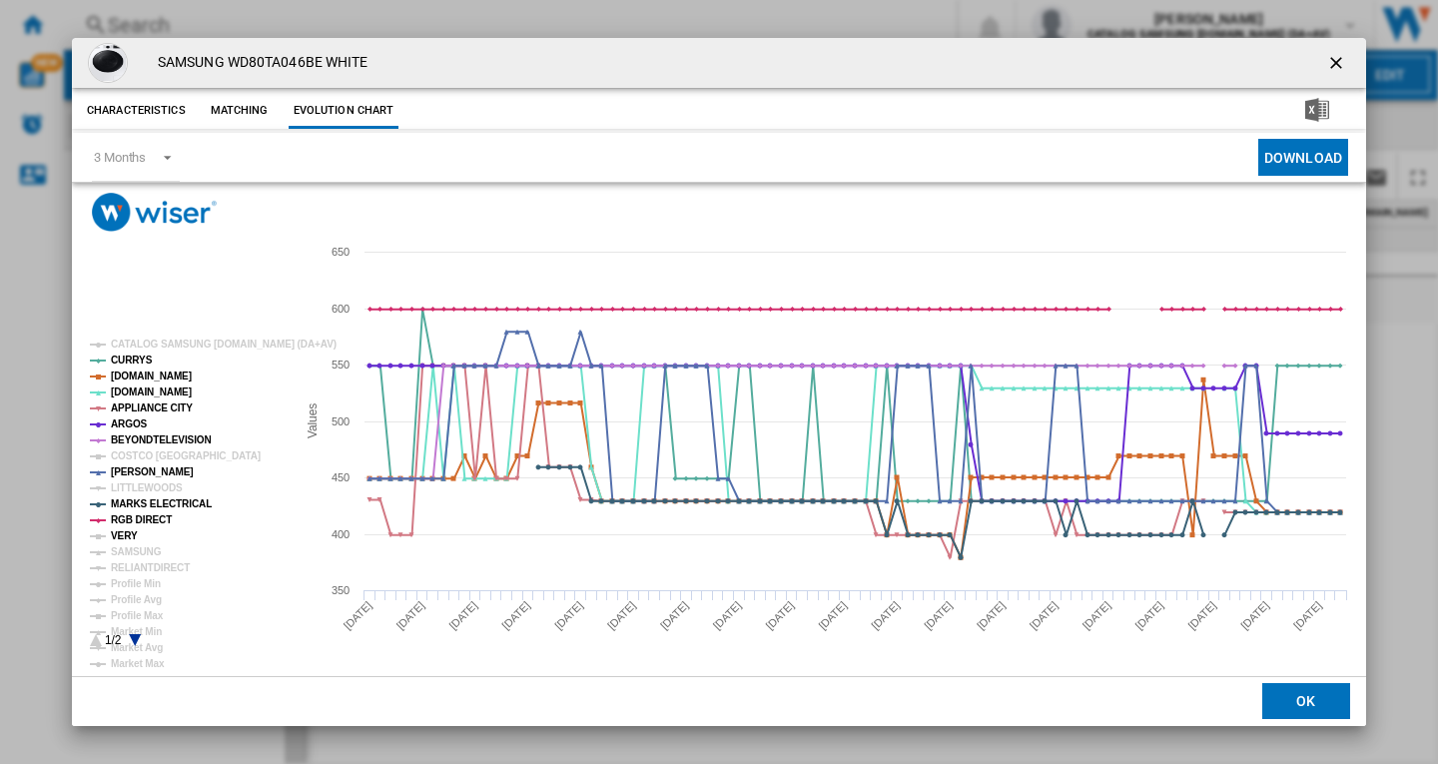
click at [124, 530] on tspan "VERY" at bounding box center [124, 535] width 27 height 11
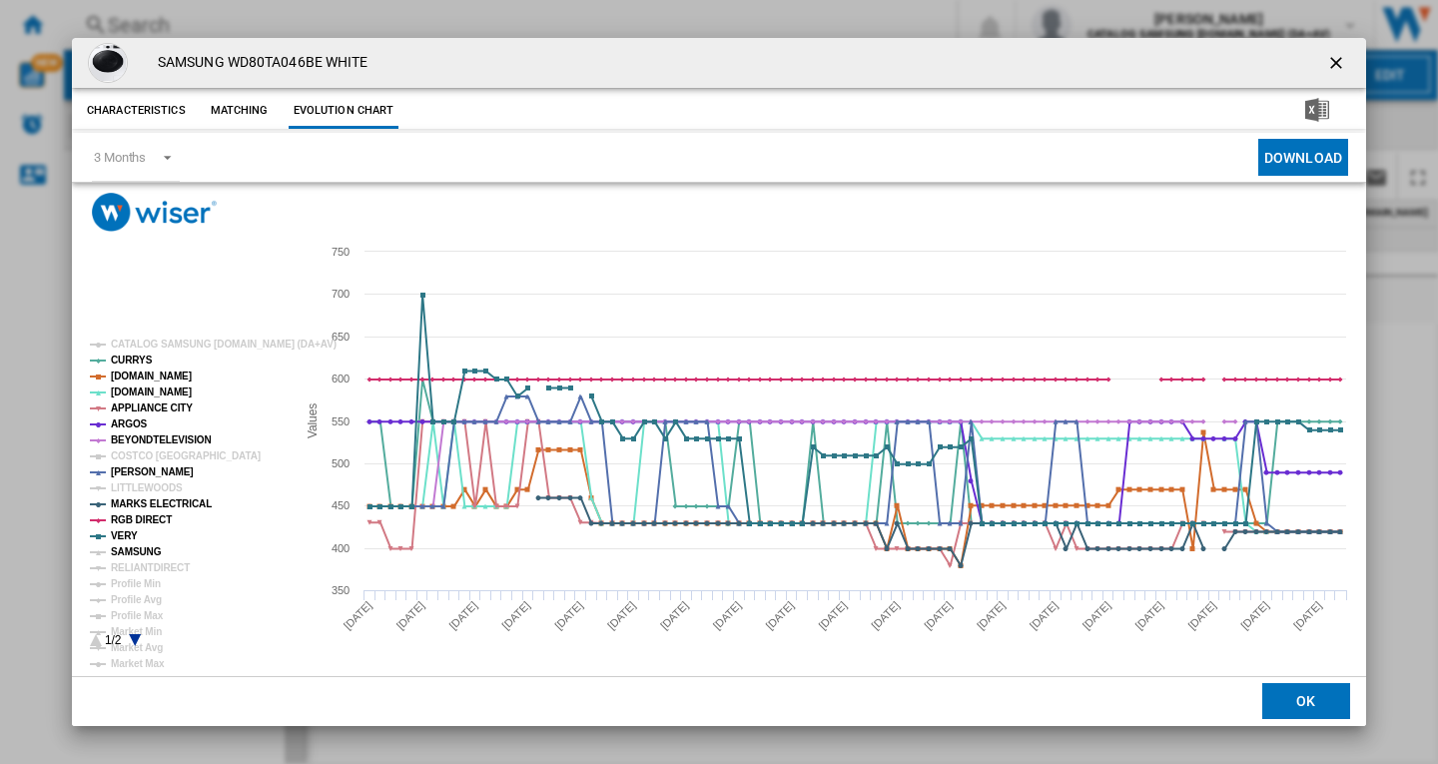
click at [127, 547] on tspan "SAMSUNG" at bounding box center [136, 551] width 51 height 11
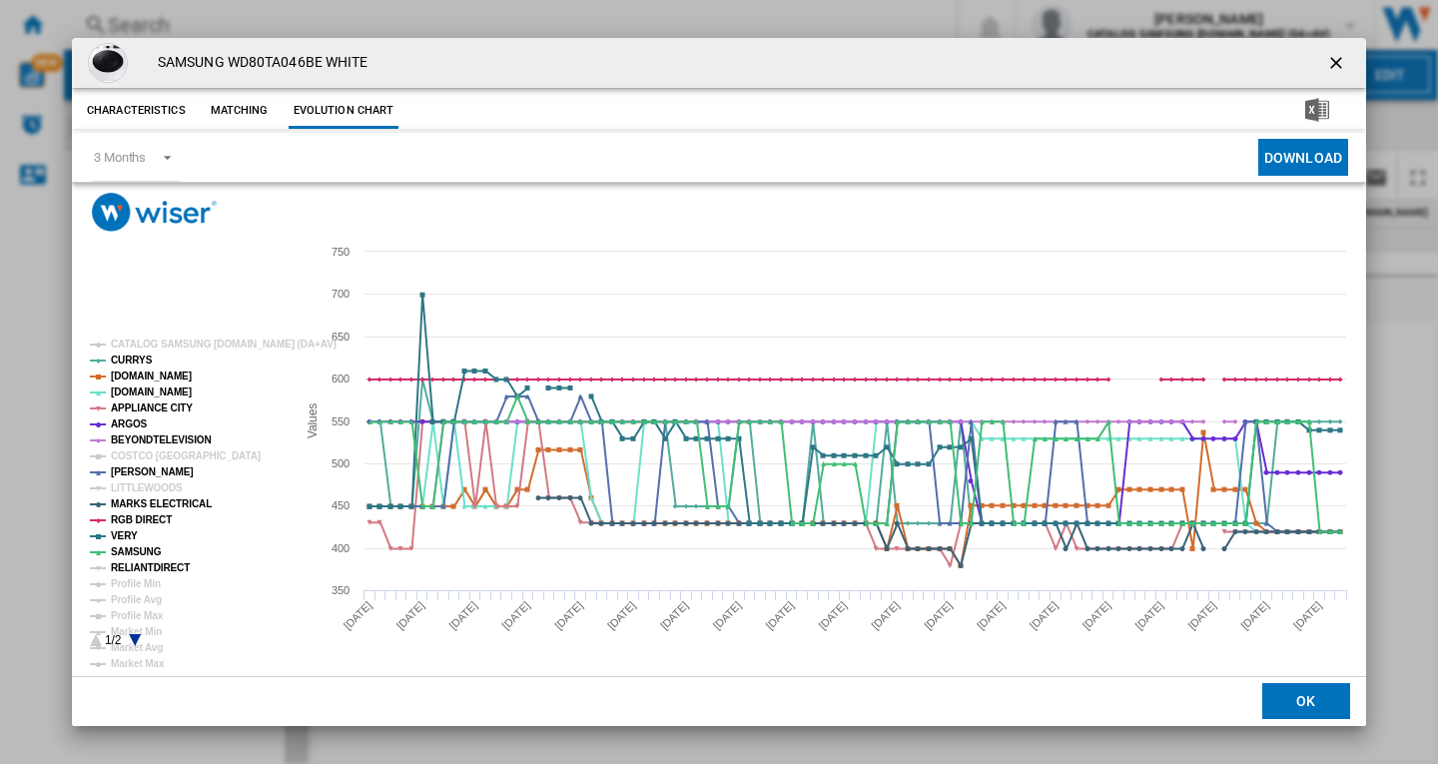
click at [138, 573] on tspan "RELIANTDIRECT" at bounding box center [150, 567] width 79 height 11
click at [1333, 58] on ng-md-icon "getI18NText('BUTTONS.CLOSE_DIALOG')" at bounding box center [1338, 65] width 24 height 24
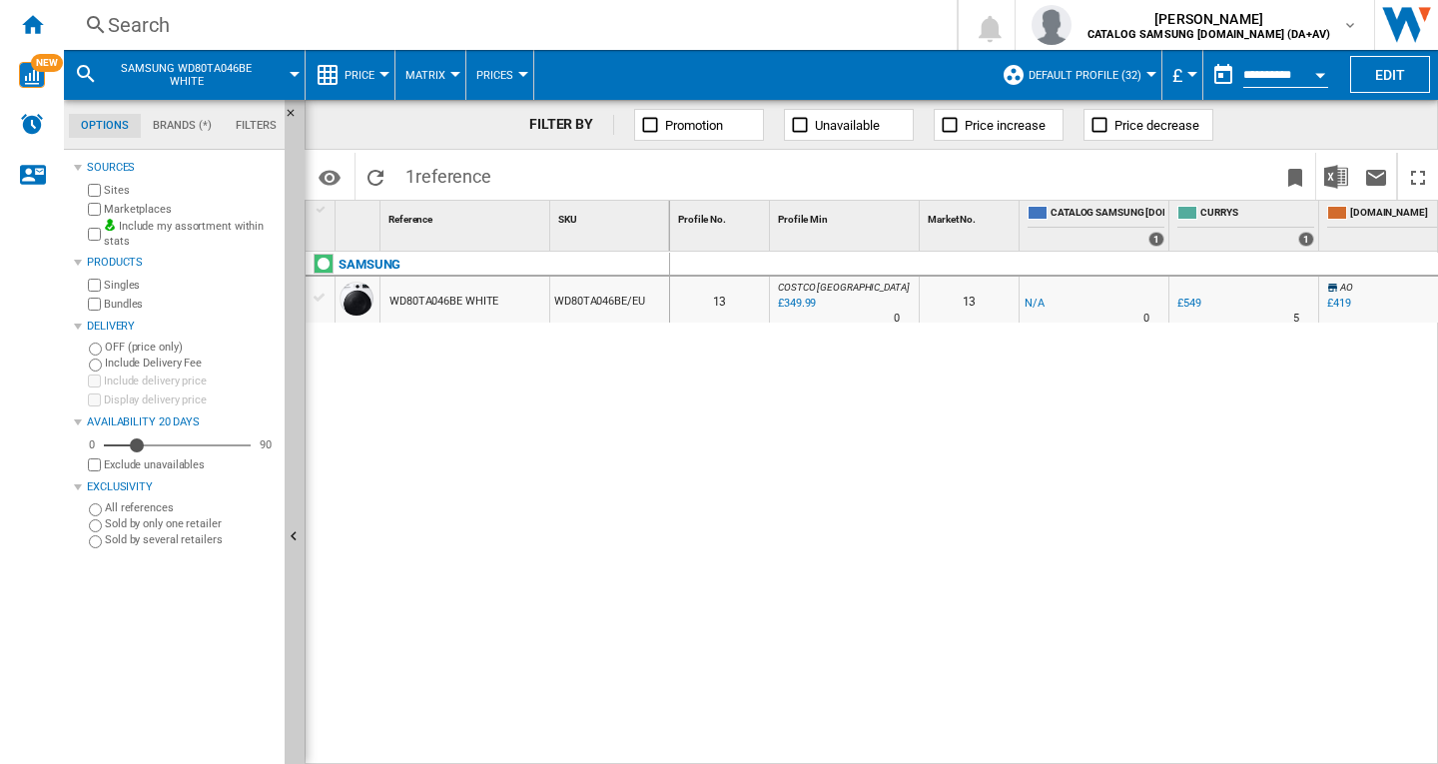
click at [157, 26] on div "Search" at bounding box center [506, 25] width 797 height 28
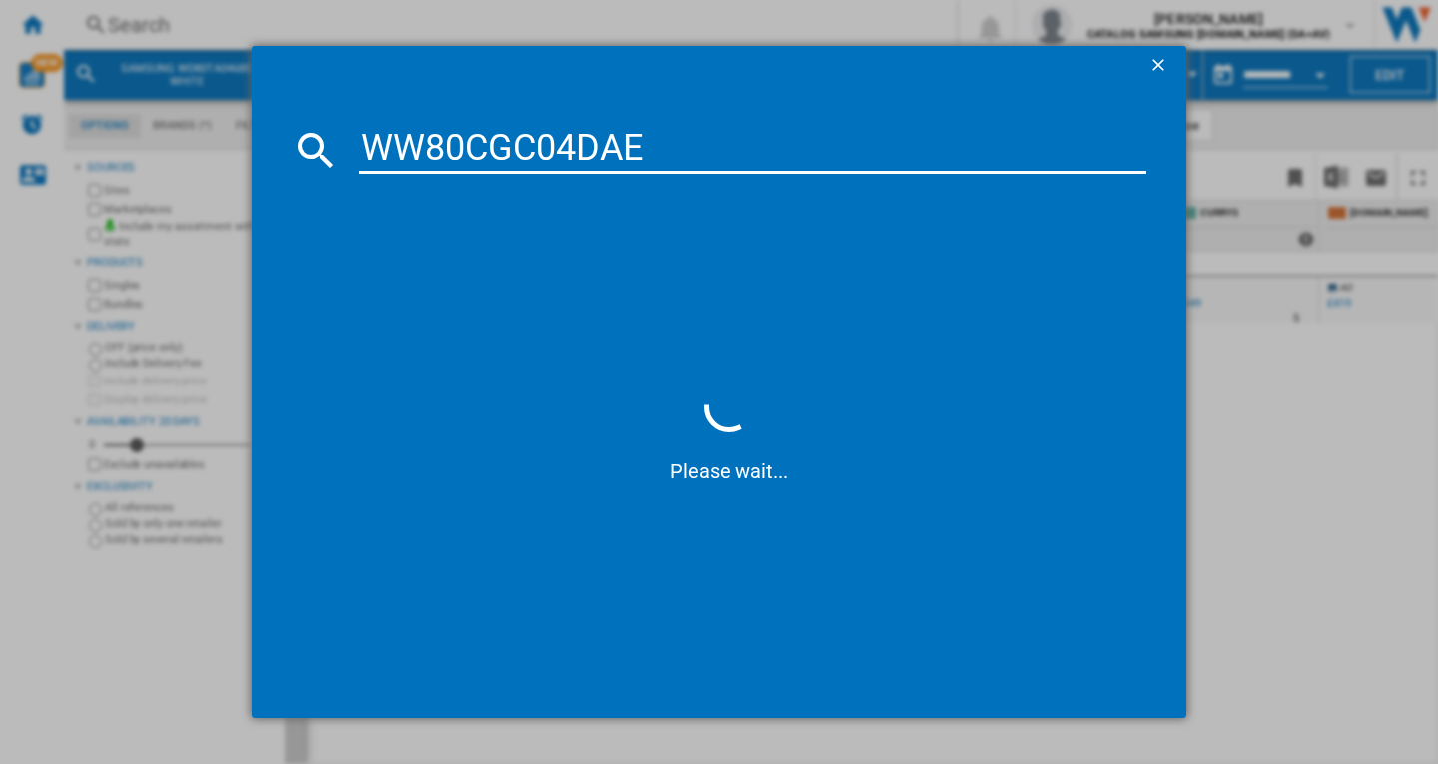
type input "WW80CGC04DA"
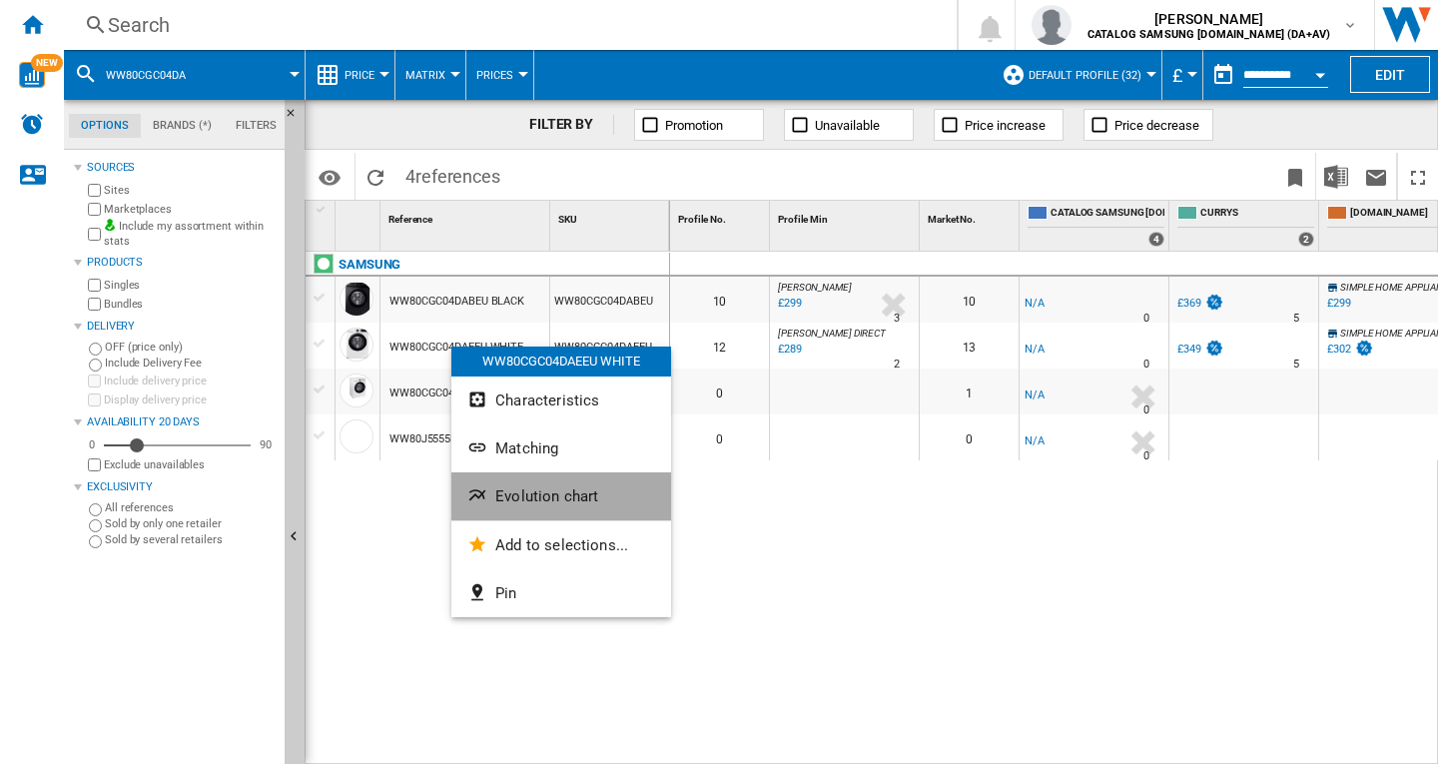
click at [564, 500] on span "Evolution chart" at bounding box center [546, 496] width 103 height 18
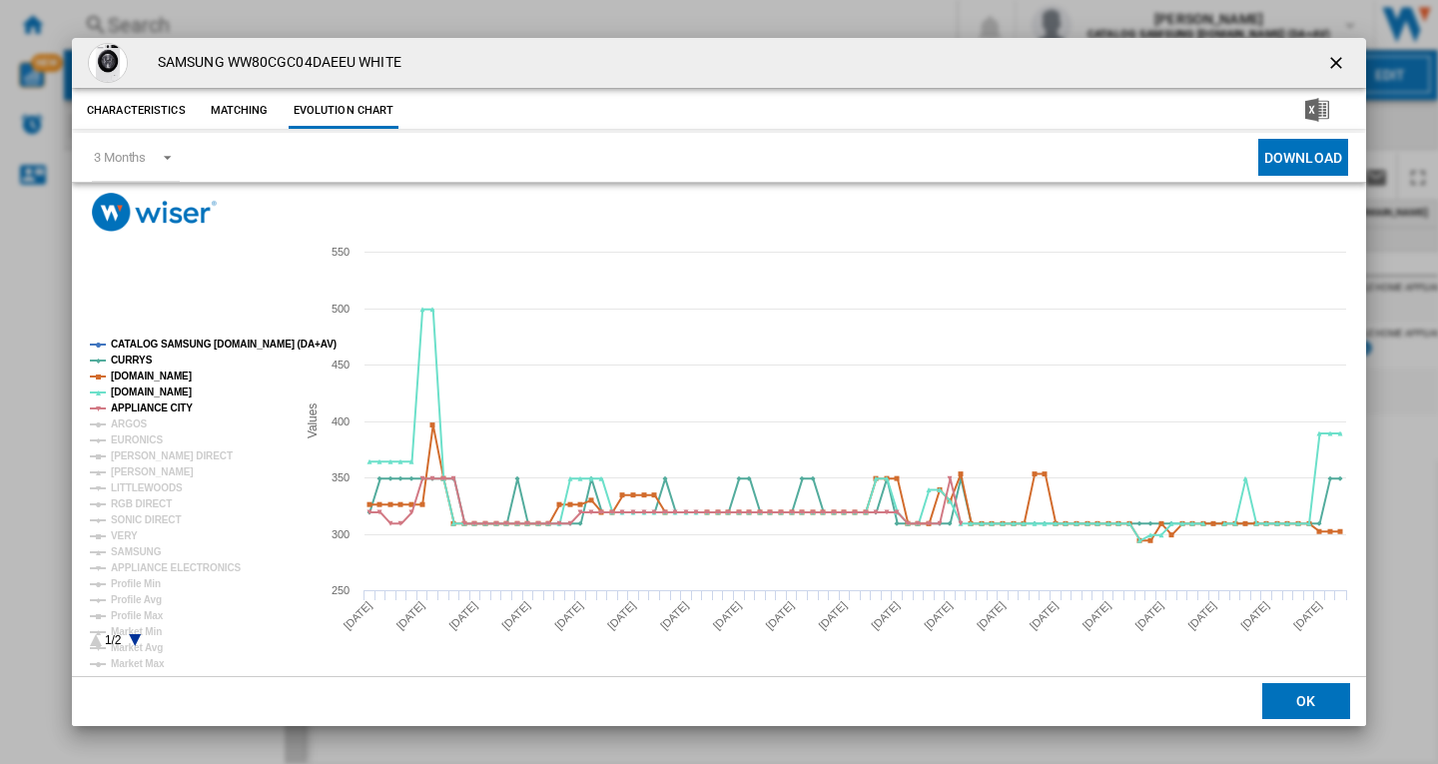
click at [140, 341] on tspan "CATALOG SAMSUNG [DOMAIN_NAME] (DA+AV)" at bounding box center [224, 344] width 226 height 11
click at [125, 424] on tspan "ARGOS" at bounding box center [129, 423] width 37 height 11
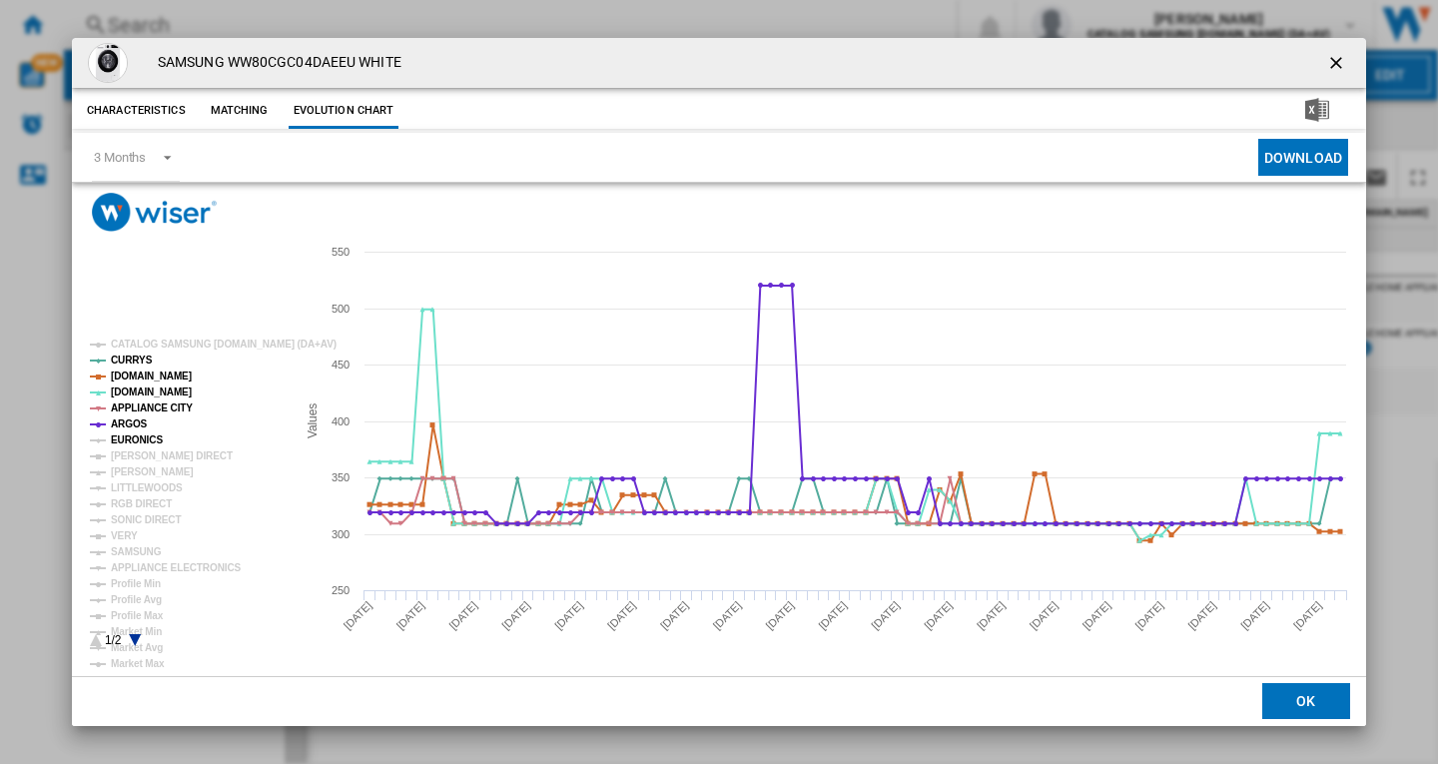
click at [130, 440] on tspan "EURONICS" at bounding box center [137, 439] width 52 height 11
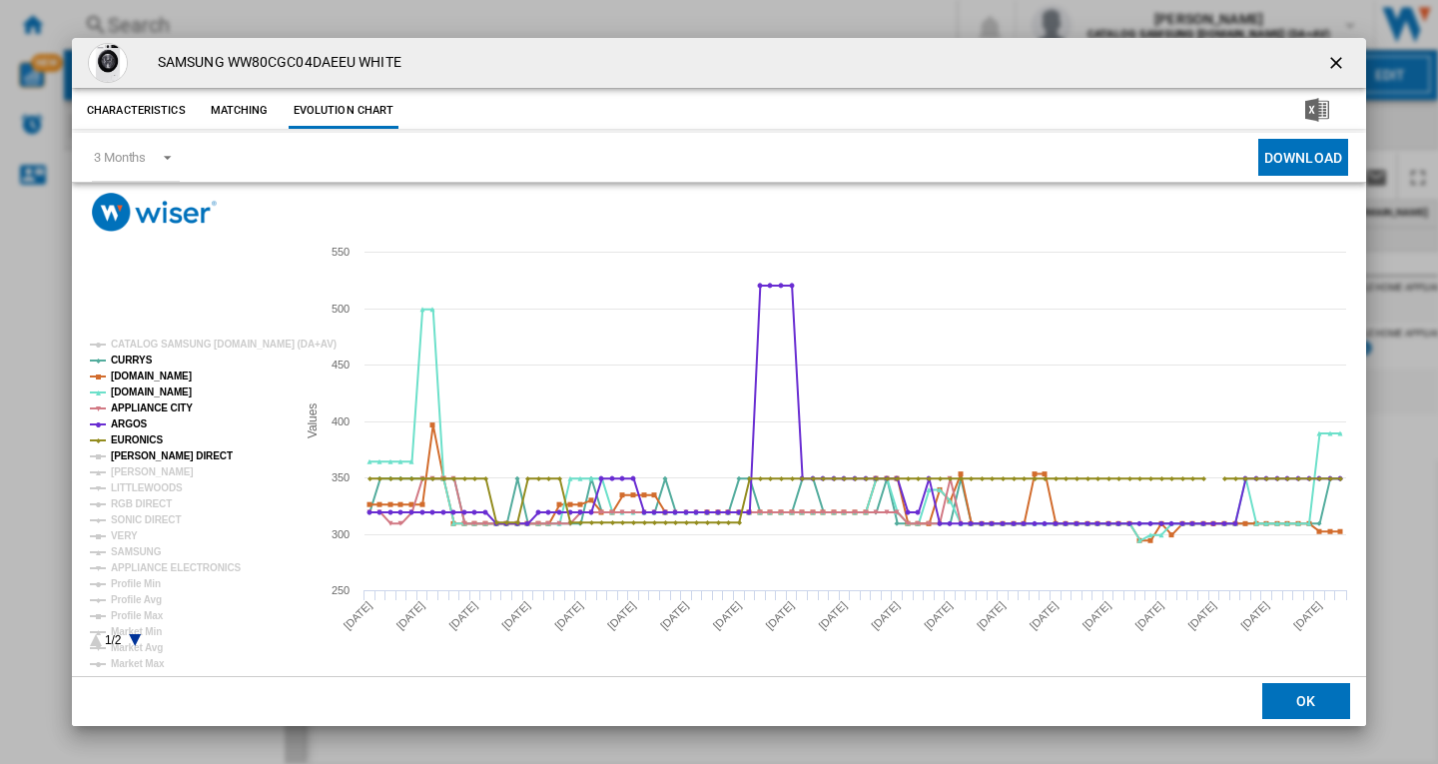
click at [131, 459] on tspan "[PERSON_NAME] DIRECT" at bounding box center [172, 455] width 122 height 11
click at [134, 476] on tspan "[PERSON_NAME]" at bounding box center [152, 471] width 83 height 11
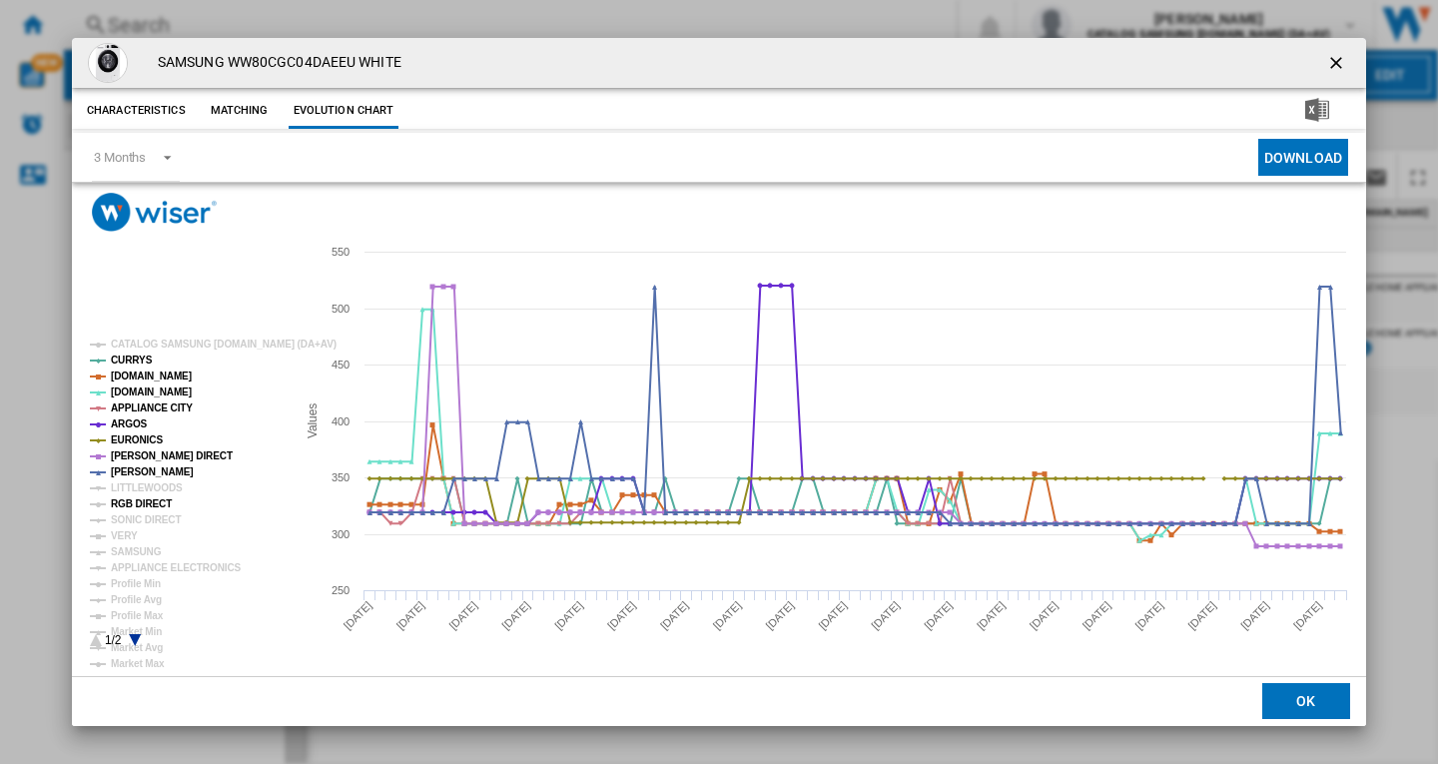
click at [131, 505] on tspan "RGB DIRECT" at bounding box center [141, 503] width 61 height 11
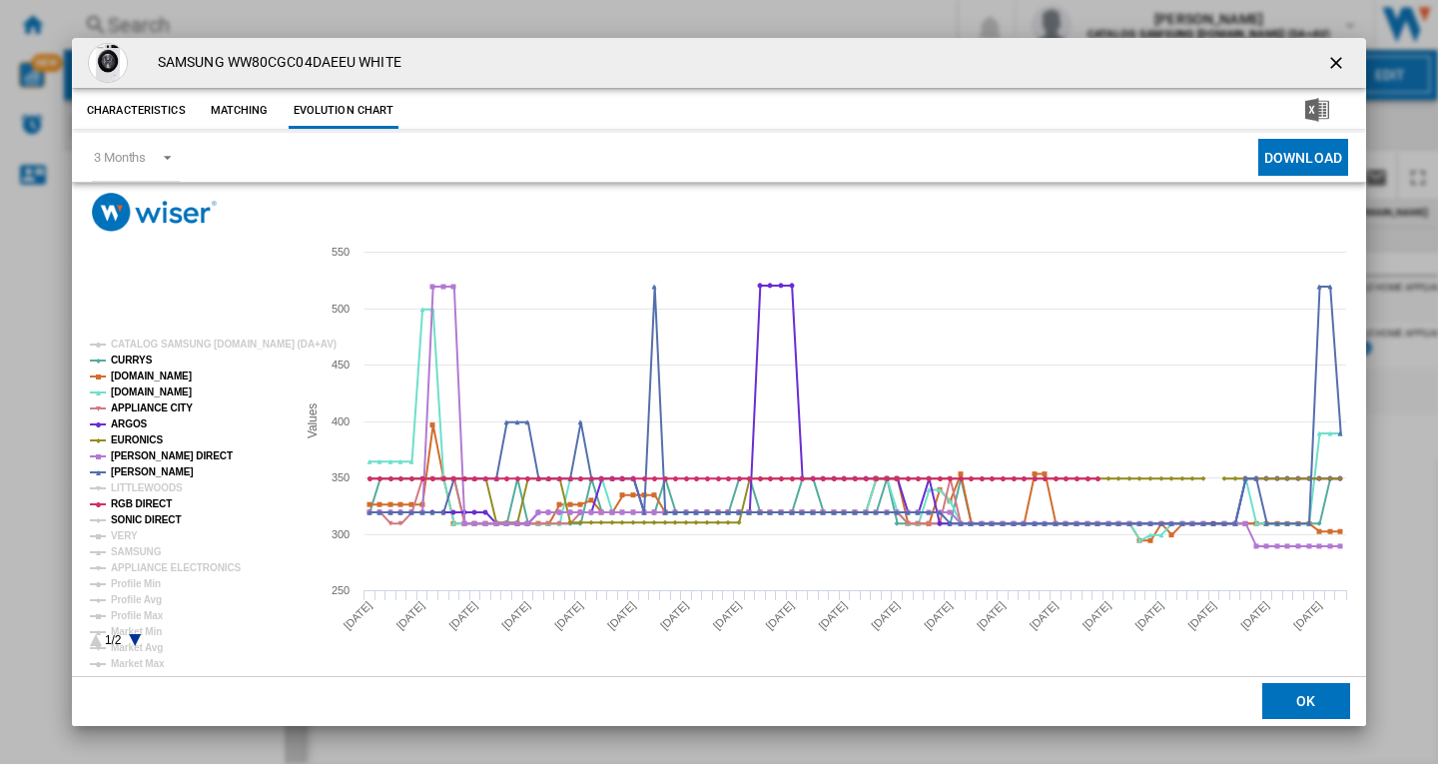
click at [130, 519] on tspan "SONIC DIRECT" at bounding box center [146, 519] width 70 height 11
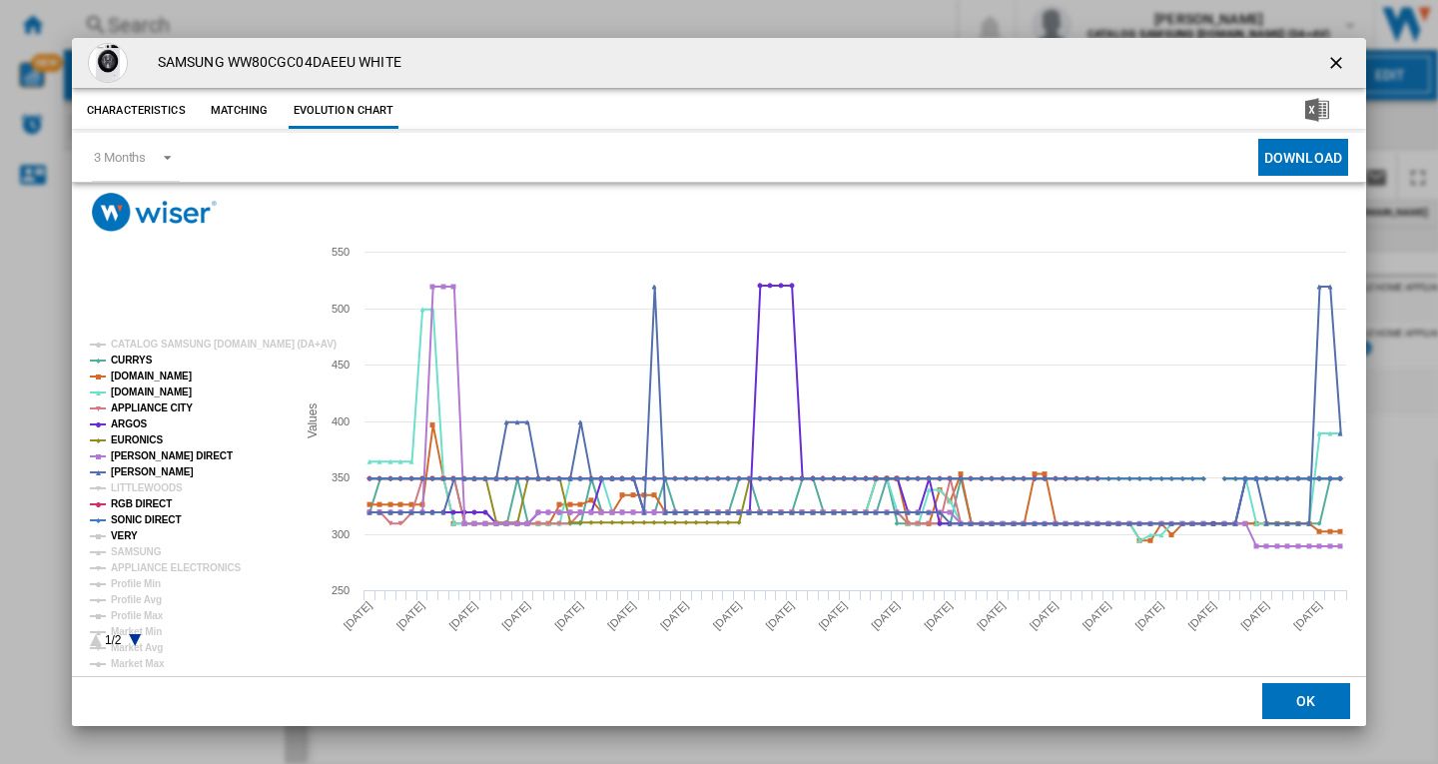
click at [123, 541] on tspan "VERY" at bounding box center [124, 535] width 27 height 11
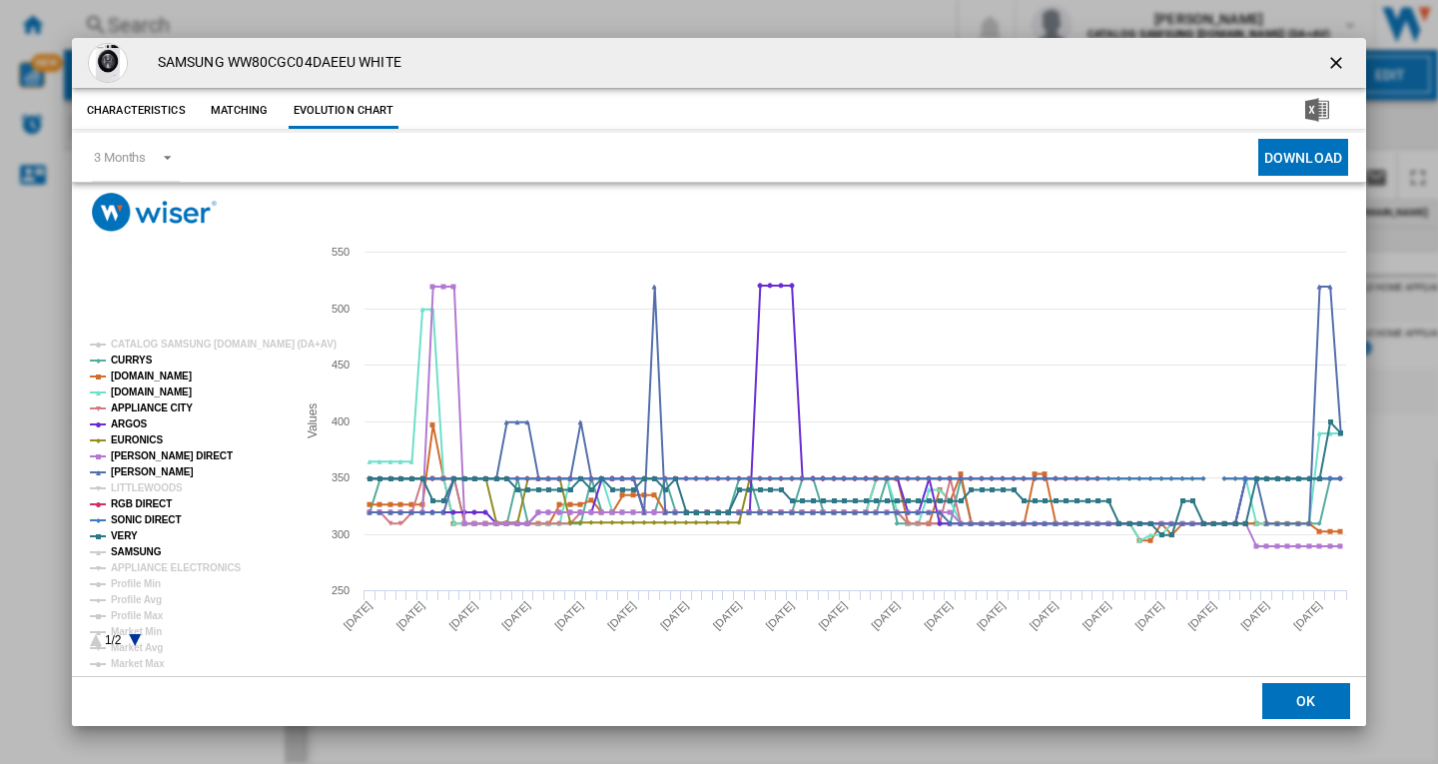
click at [141, 555] on tspan "SAMSUNG" at bounding box center [136, 551] width 51 height 11
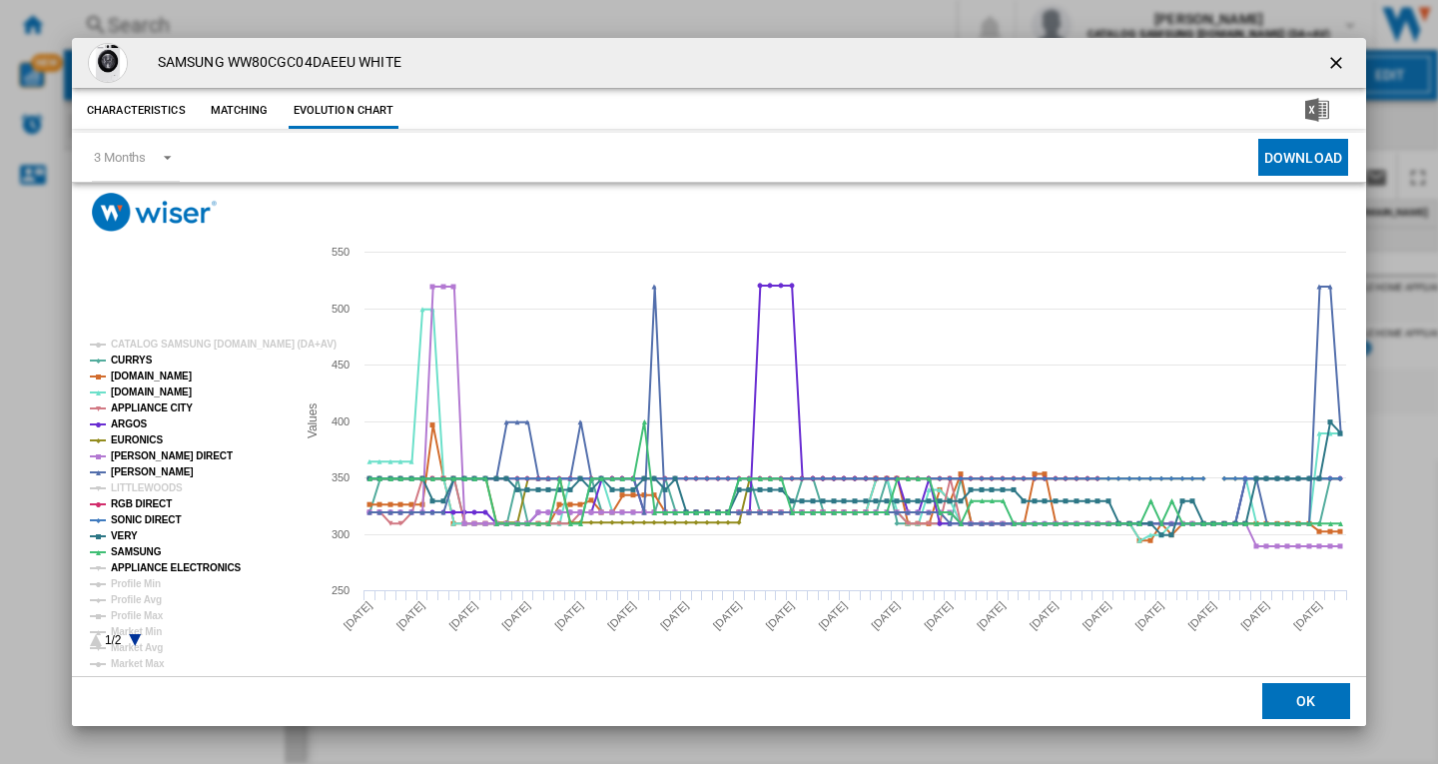
click at [157, 567] on tspan "APPLIANCE ELECTRONICS" at bounding box center [176, 567] width 131 height 11
drag, startPoint x: 1338, startPoint y: 55, endPoint x: 1305, endPoint y: 55, distance: 33.0
click at [1338, 55] on ng-md-icon "getI18NText('BUTTONS.CLOSE_DIALOG')" at bounding box center [1338, 65] width 24 height 24
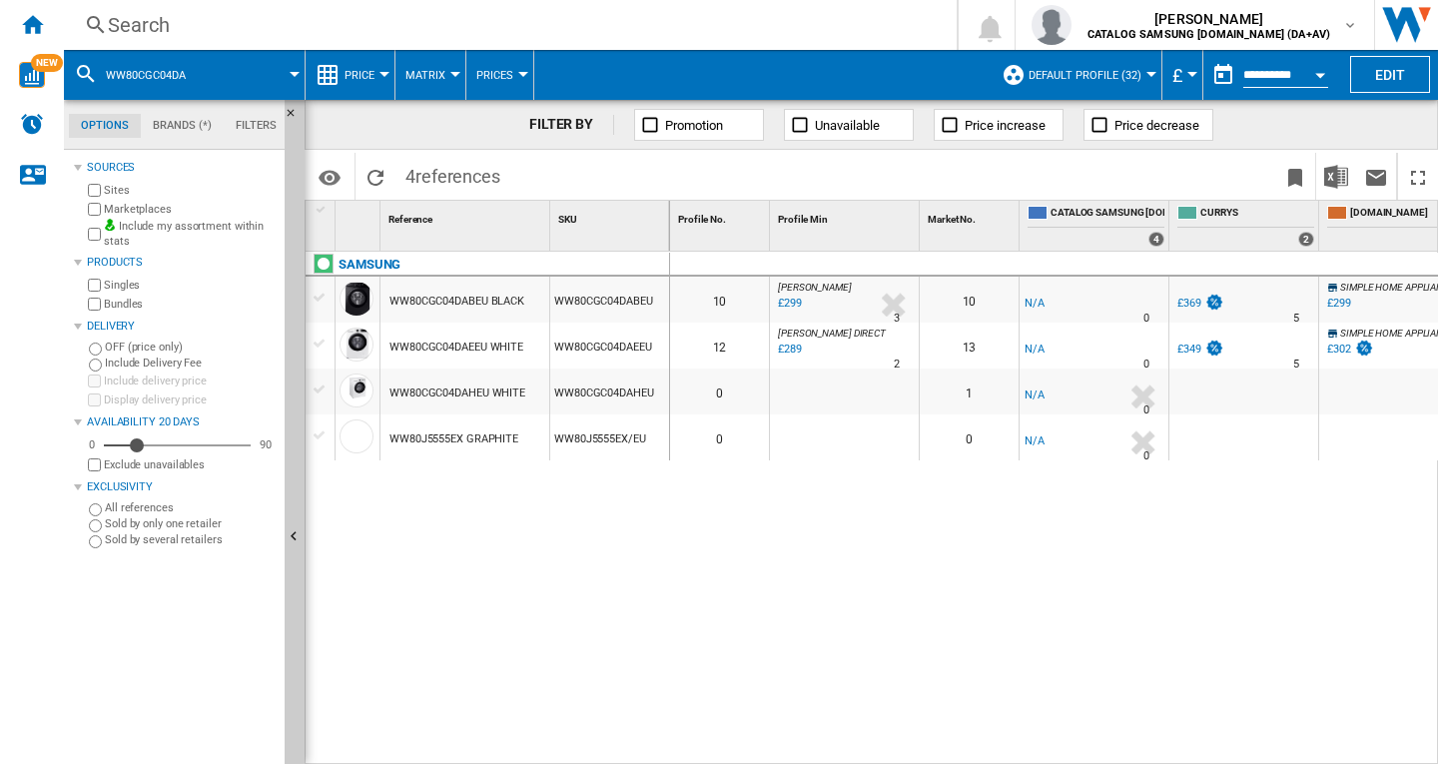
click at [169, 27] on div "Search" at bounding box center [506, 25] width 797 height 28
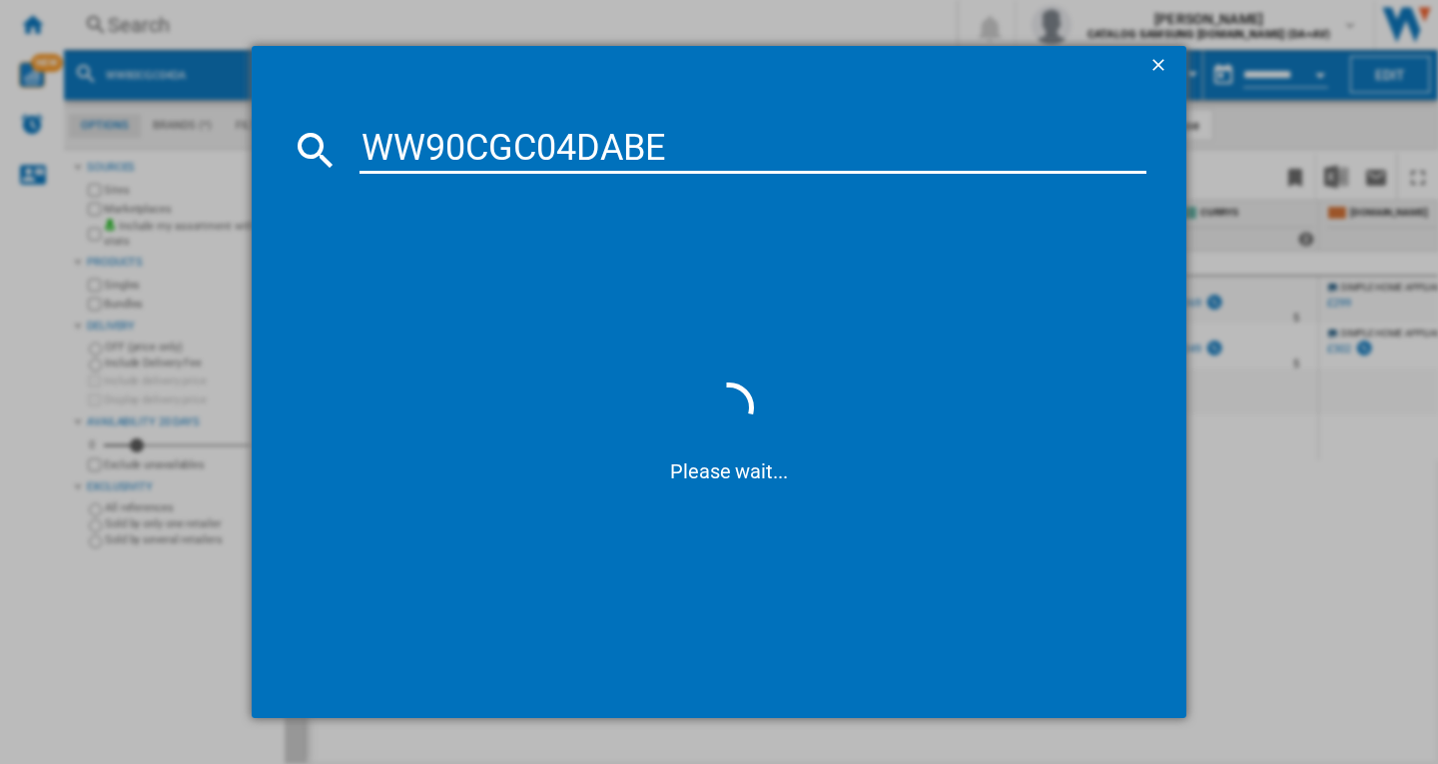
type input "WW90CGC04DAB"
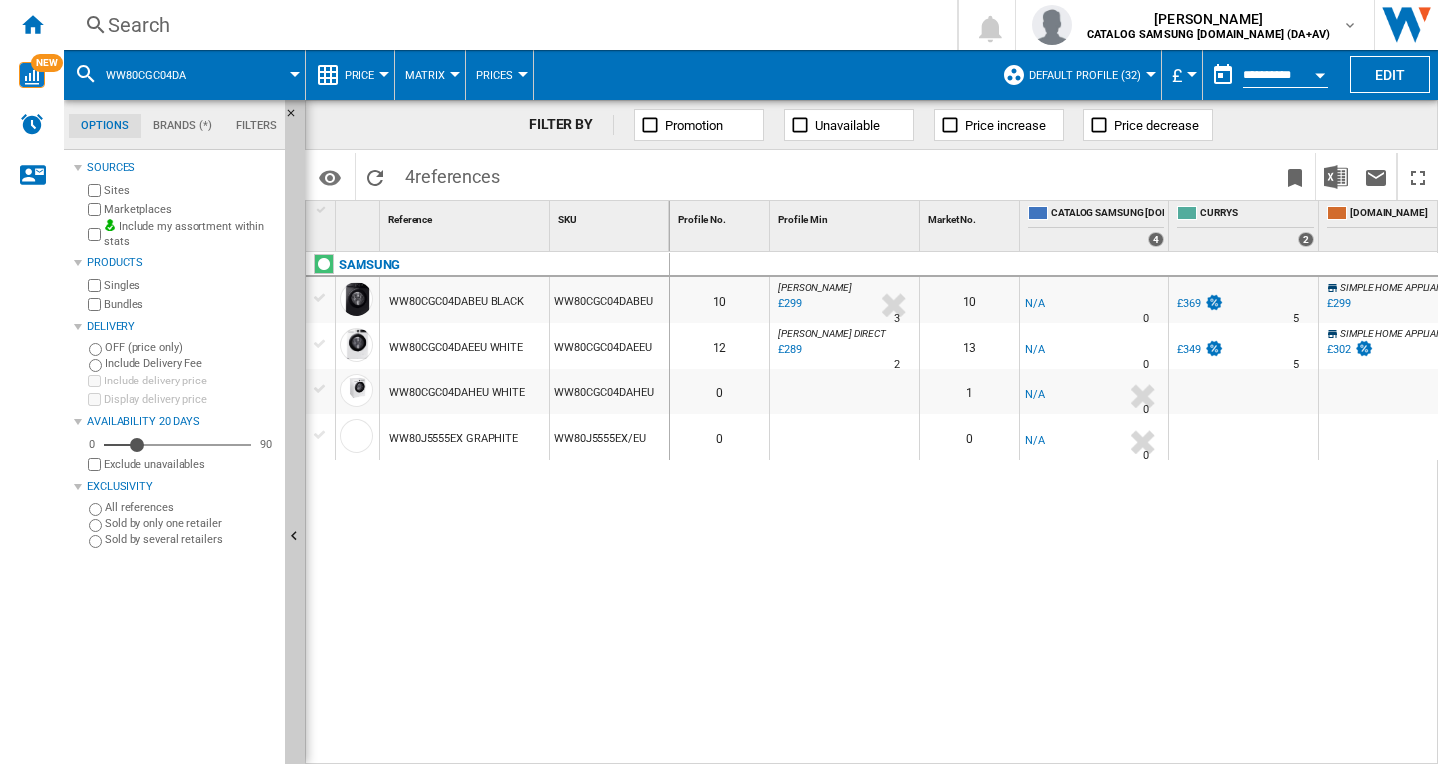
click at [143, 22] on div "Search" at bounding box center [506, 25] width 797 height 28
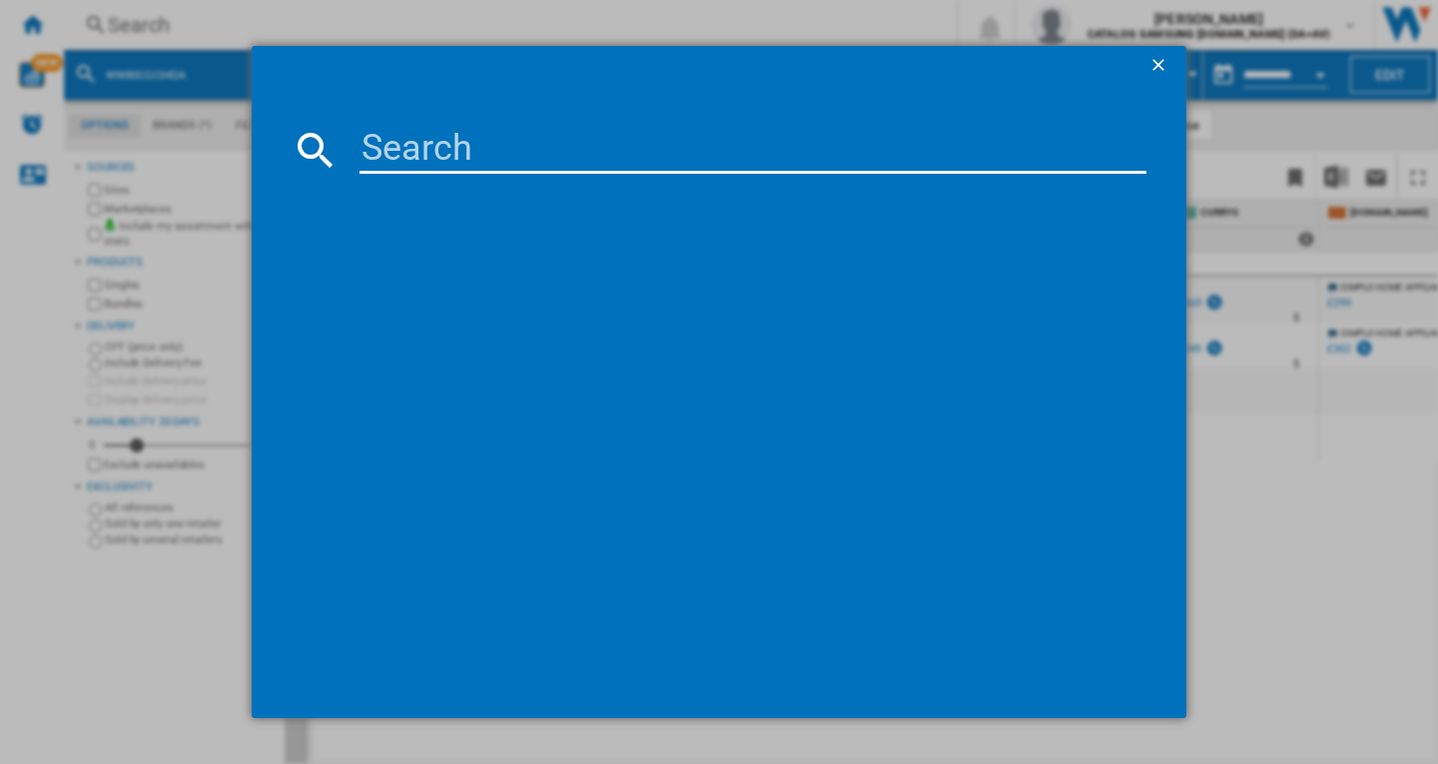
click at [406, 142] on input at bounding box center [753, 150] width 787 height 48
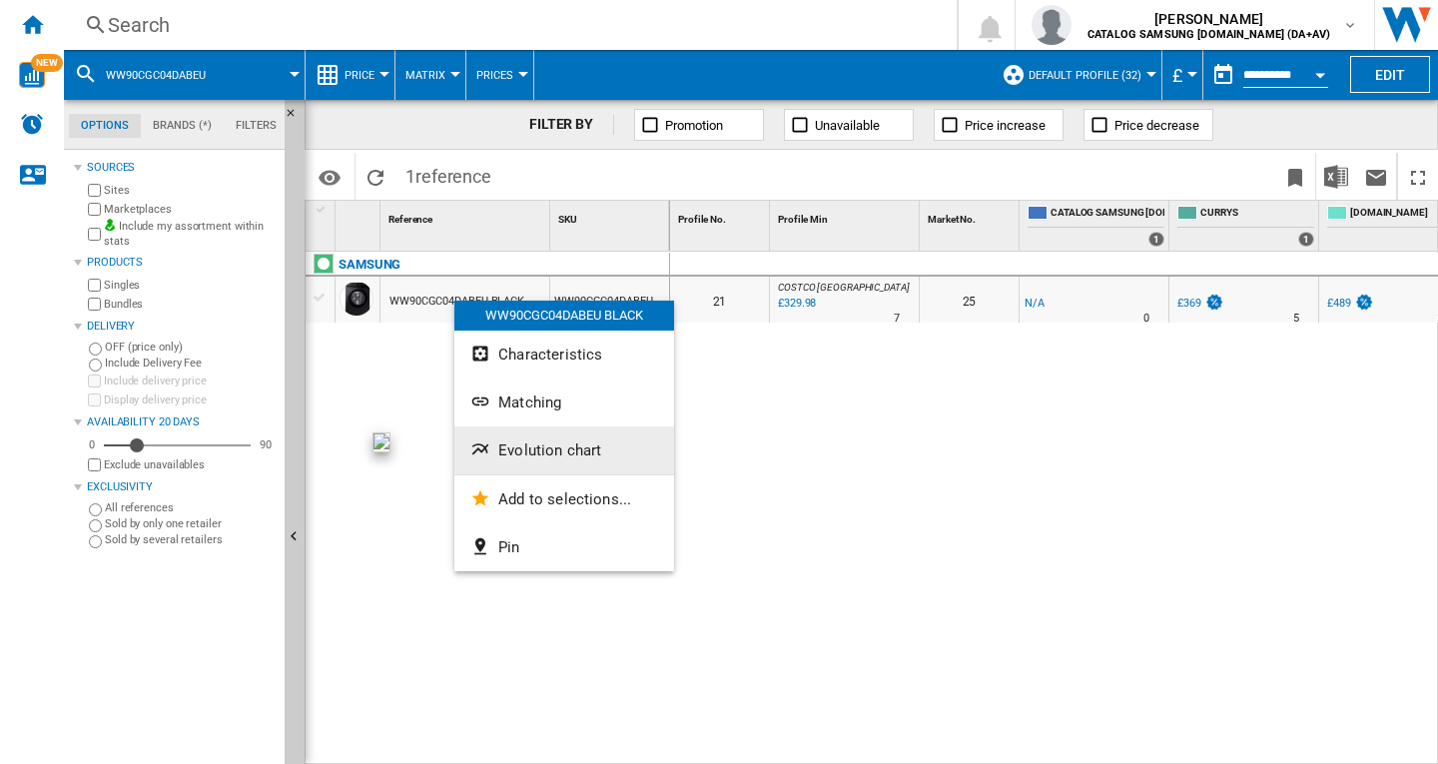
click at [561, 450] on span "Evolution chart" at bounding box center [549, 450] width 103 height 18
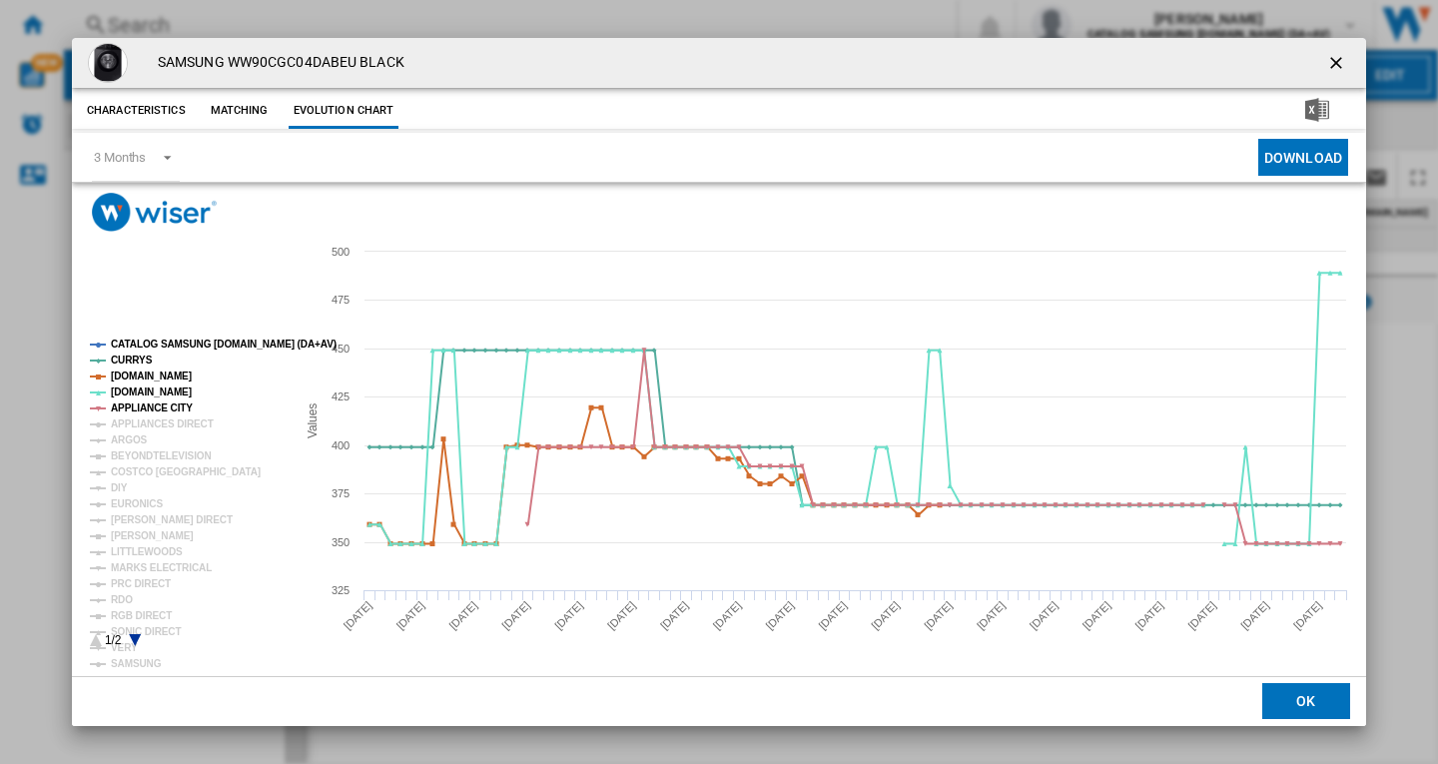
click at [149, 341] on tspan "CATALOG SAMSUNG [DOMAIN_NAME] (DA+AV)" at bounding box center [224, 344] width 226 height 11
click at [136, 429] on tspan "APPLIANCES DIRECT" at bounding box center [162, 423] width 103 height 11
click at [131, 445] on tspan "ARGOS" at bounding box center [129, 439] width 37 height 11
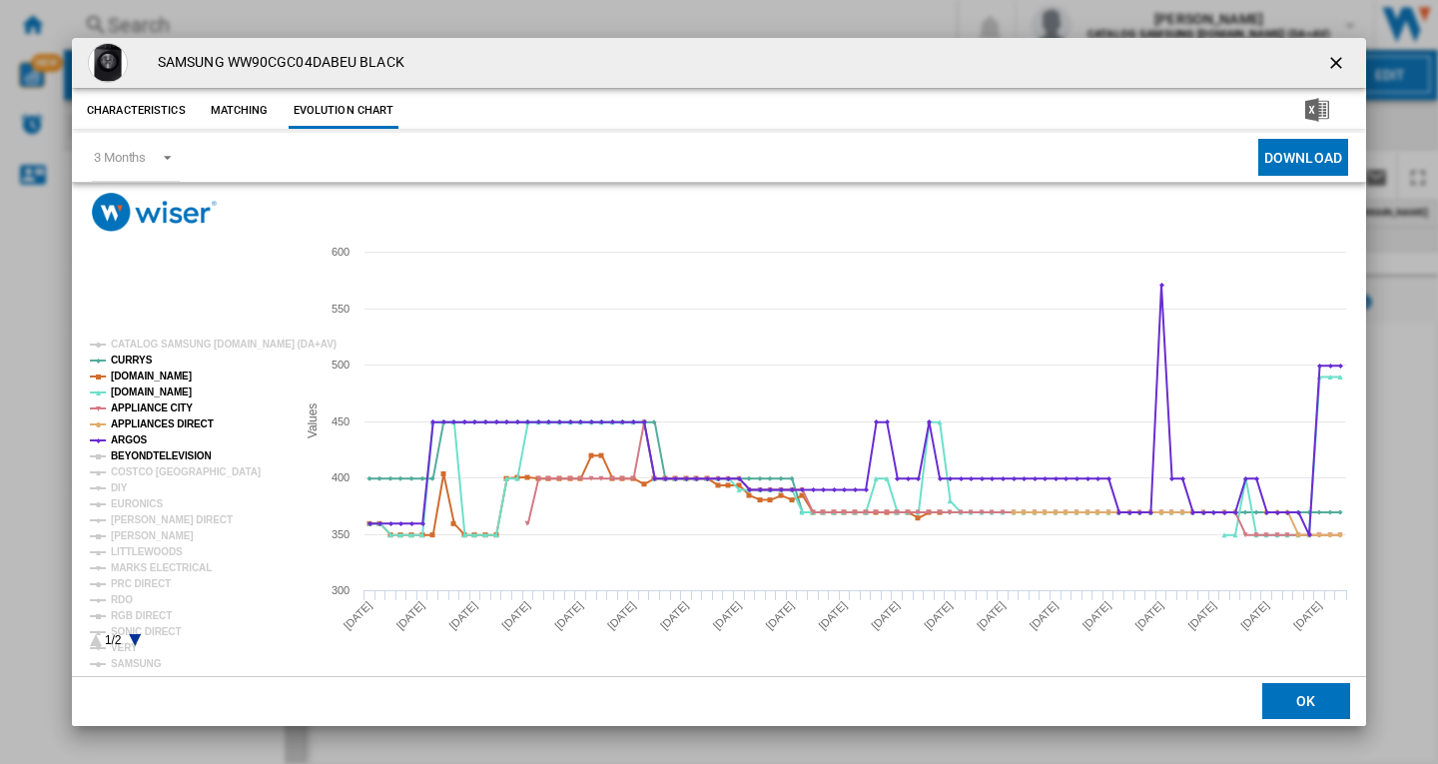
click at [140, 455] on tspan "BEYONDTELEVISION" at bounding box center [161, 455] width 101 height 11
click at [121, 492] on tspan "DIY" at bounding box center [119, 487] width 17 height 11
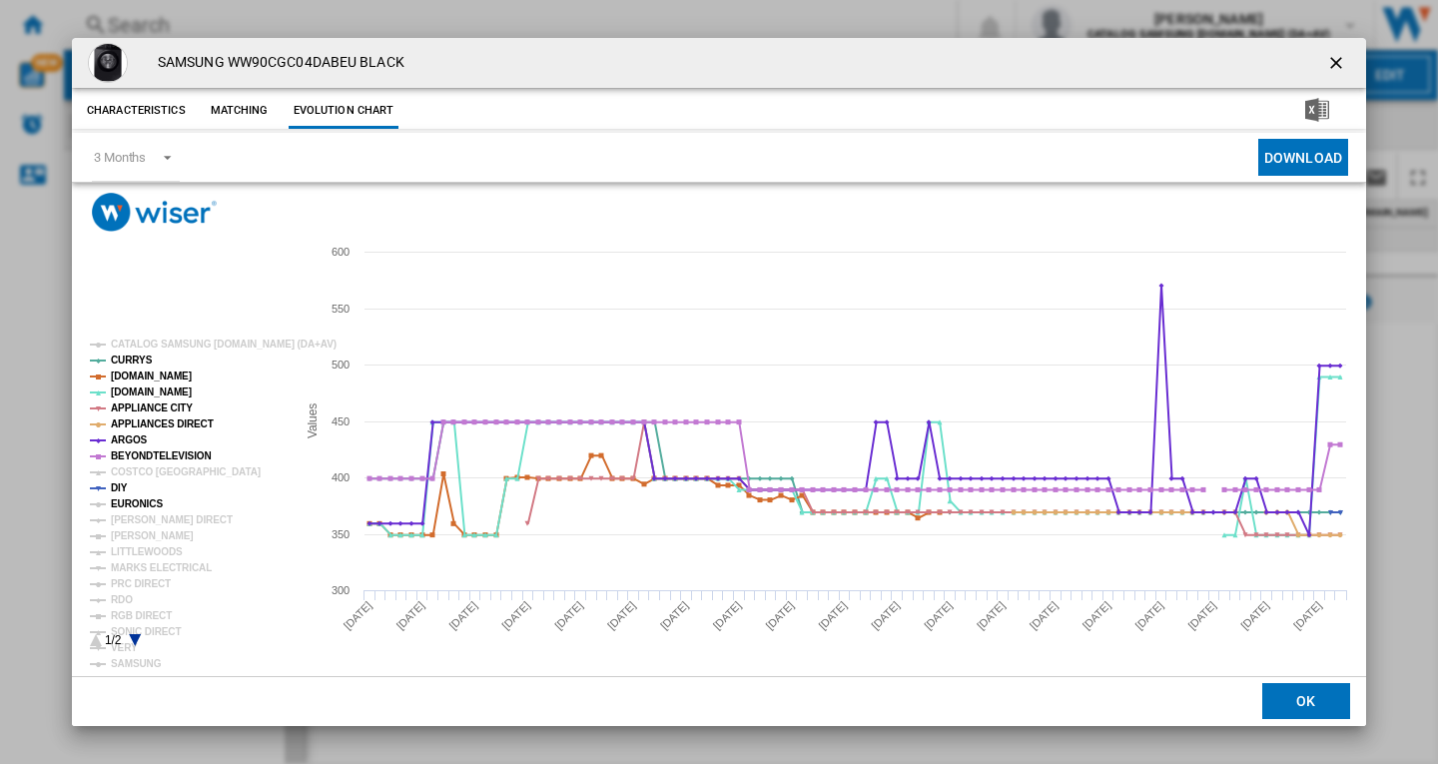
click at [139, 501] on tspan "EURONICS" at bounding box center [137, 503] width 52 height 11
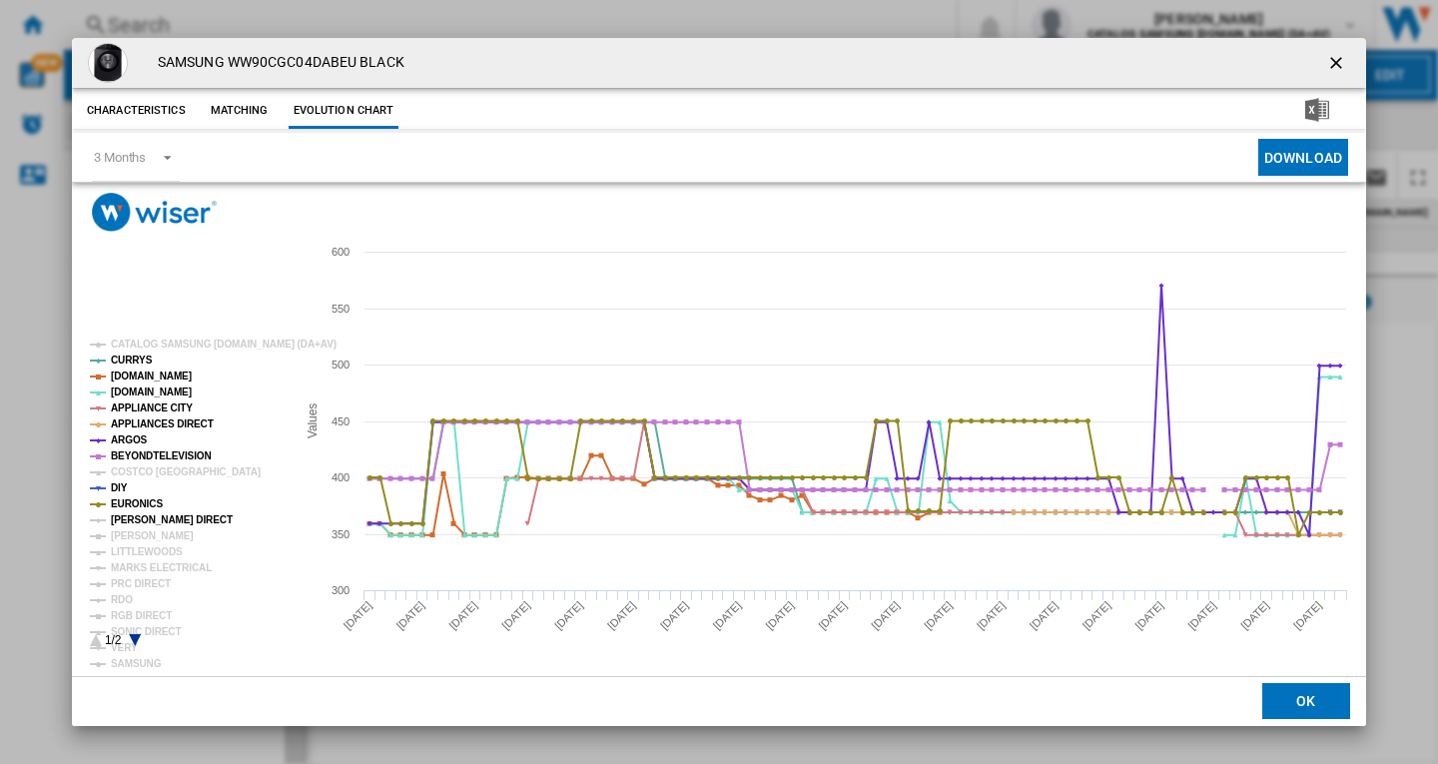
drag, startPoint x: 138, startPoint y: 517, endPoint x: 138, endPoint y: 529, distance: 12.0
click at [138, 518] on tspan "[PERSON_NAME] DIRECT" at bounding box center [172, 519] width 122 height 11
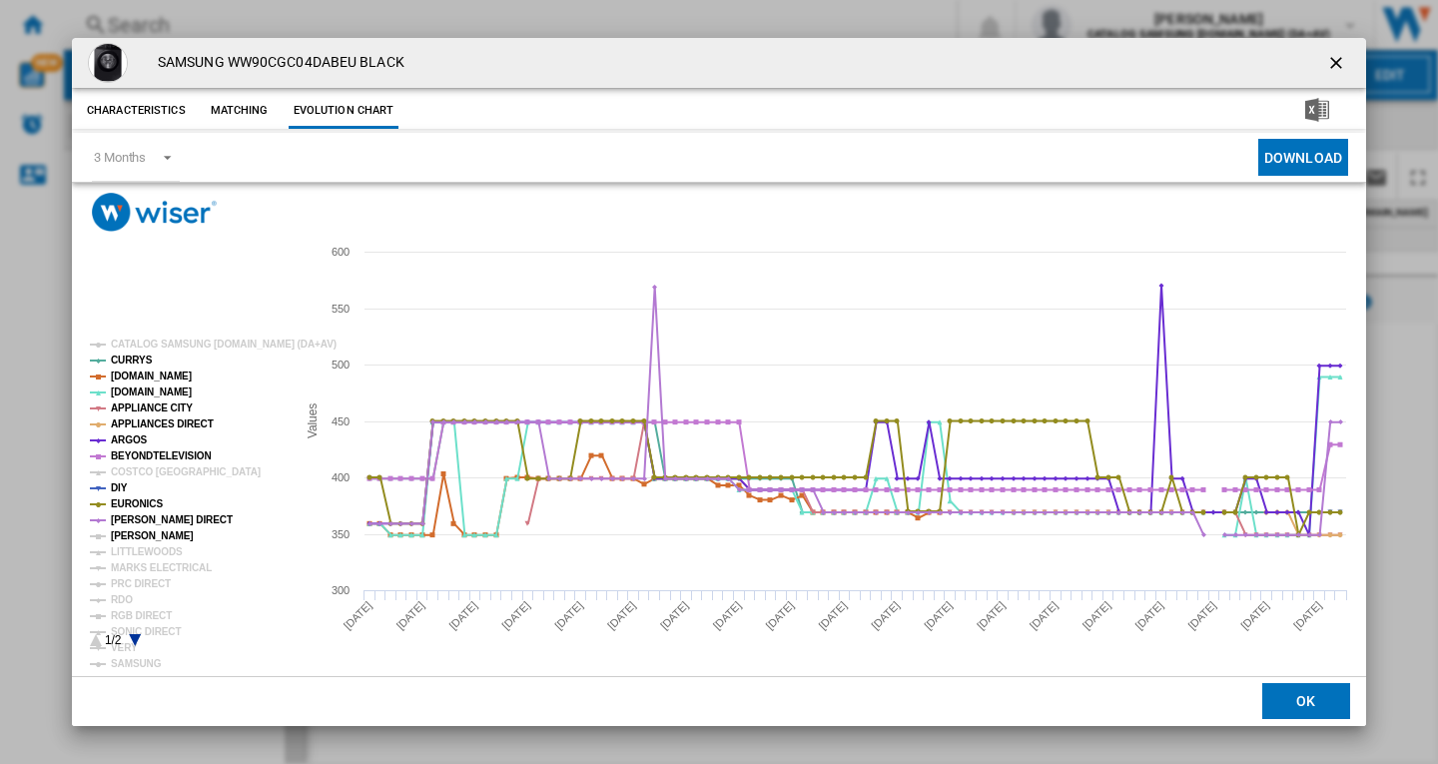
click at [135, 537] on tspan "[PERSON_NAME]" at bounding box center [152, 535] width 83 height 11
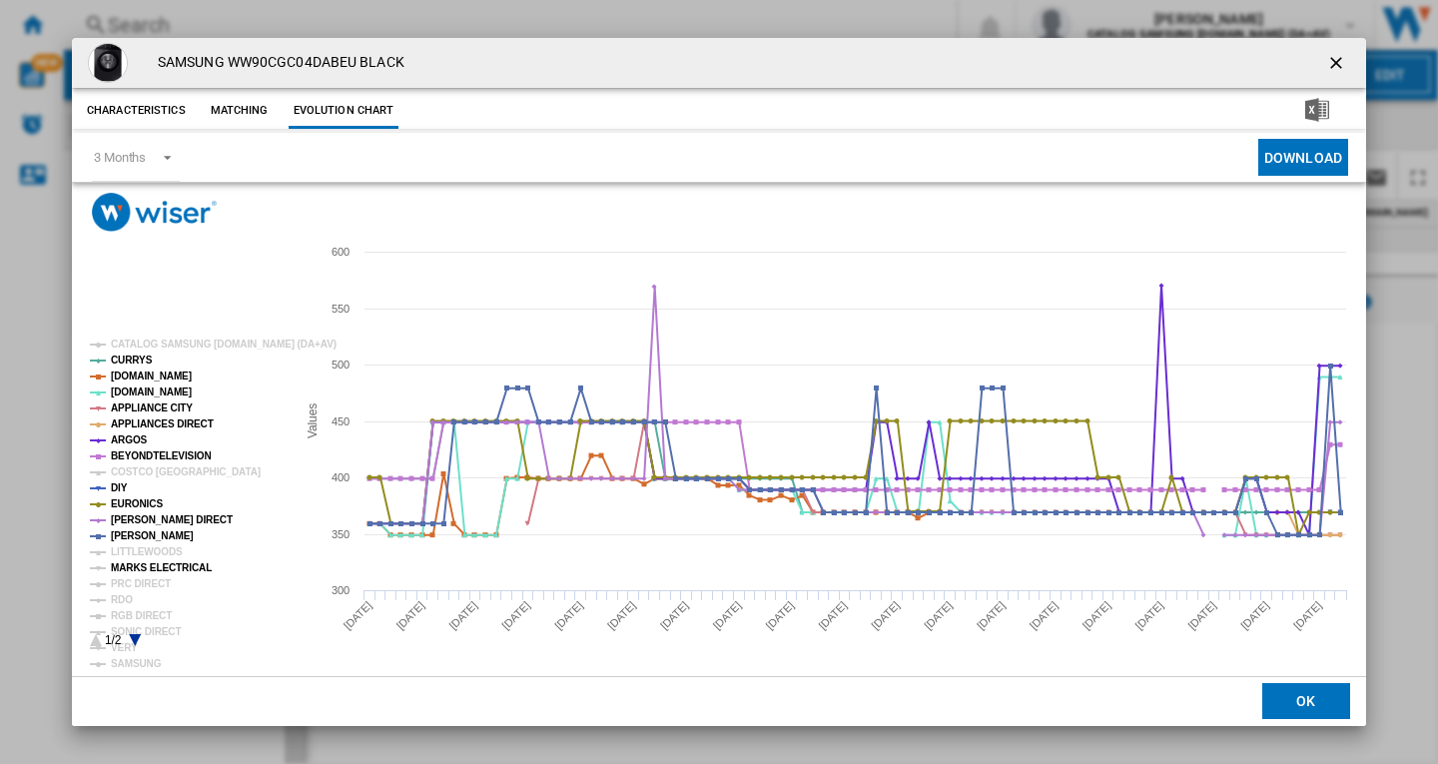
click at [133, 568] on tspan "MARKS ELECTRICAL" at bounding box center [161, 567] width 101 height 11
click at [133, 583] on tspan "PRC DIRECT" at bounding box center [141, 583] width 60 height 11
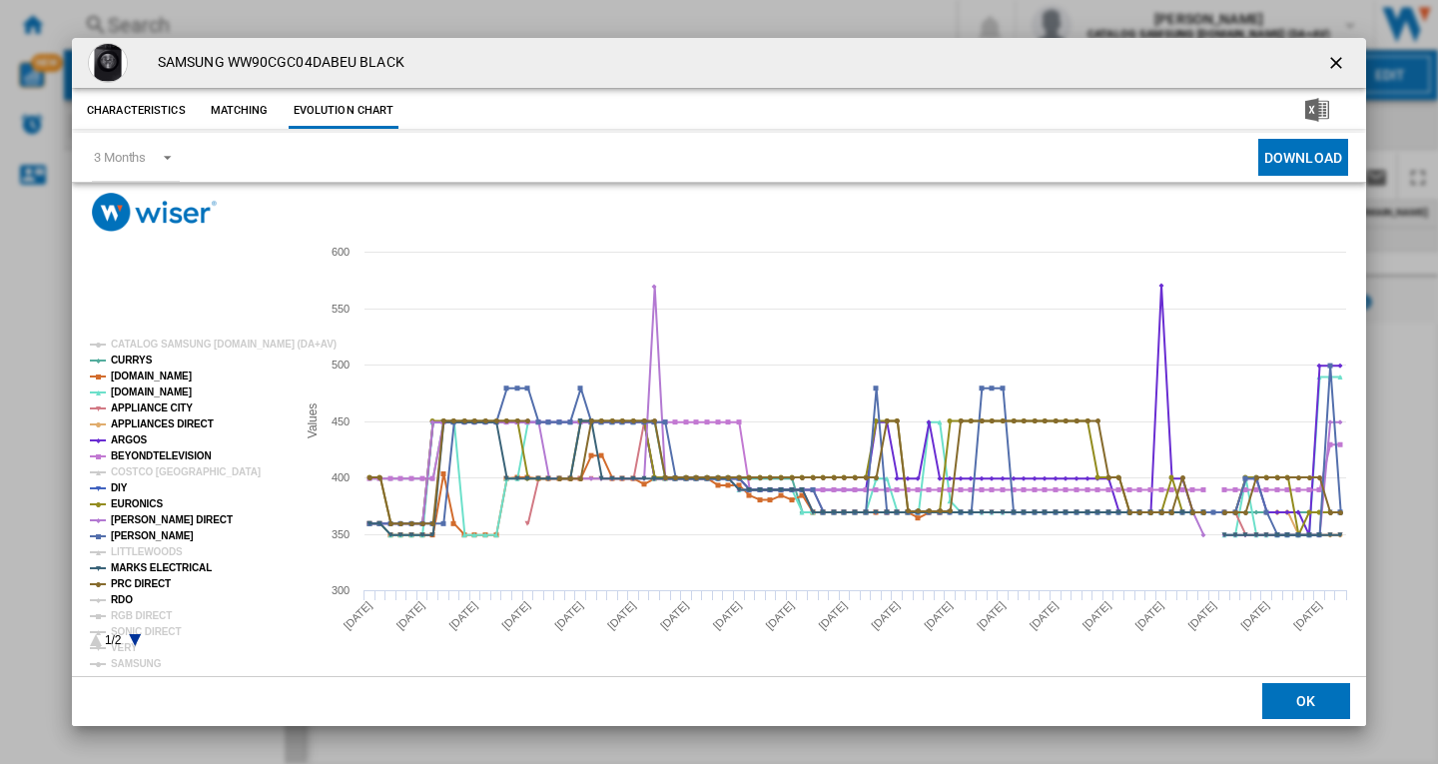
click at [125, 597] on tspan "RDO" at bounding box center [122, 599] width 22 height 11
click at [147, 617] on tspan "RGB DIRECT" at bounding box center [141, 615] width 61 height 11
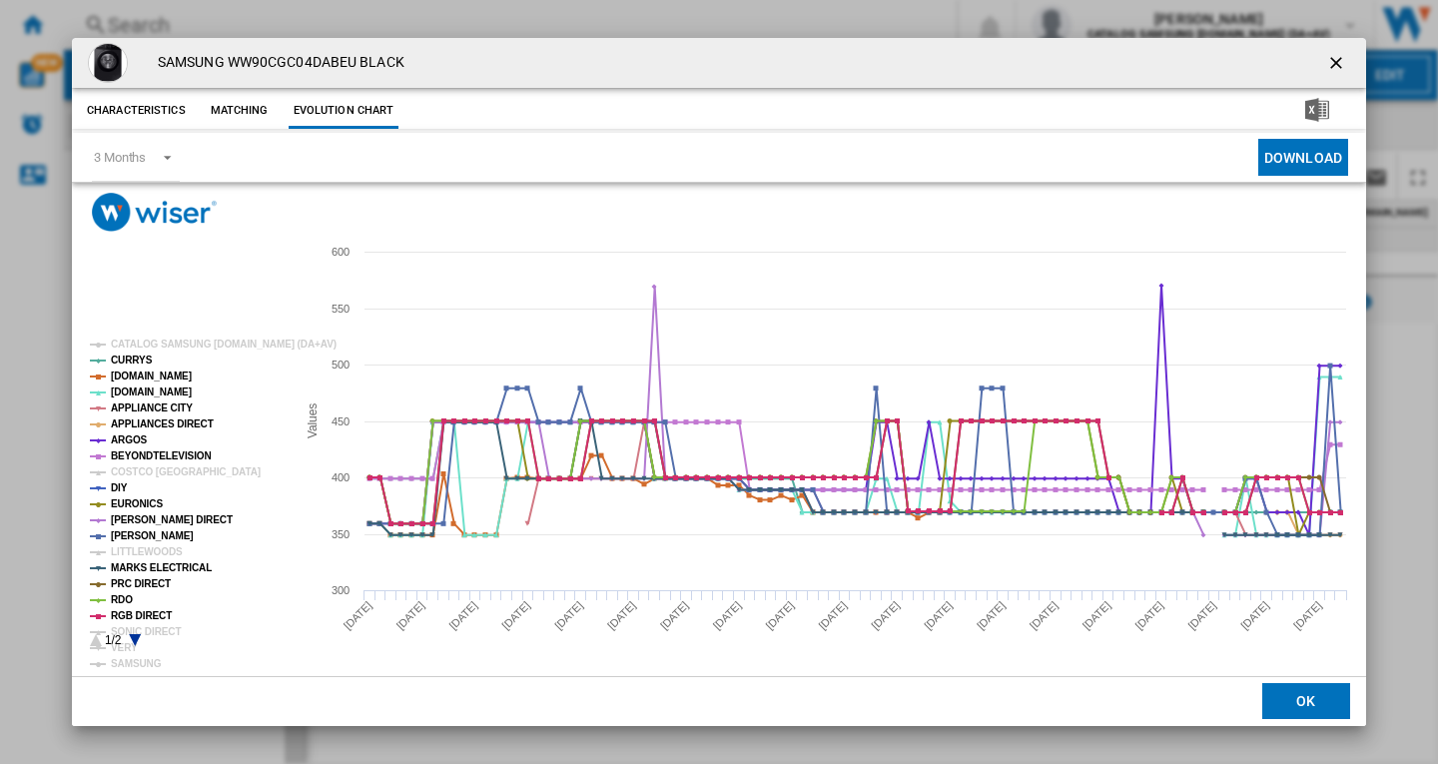
click at [136, 638] on icon "Product popup" at bounding box center [135, 640] width 12 height 12
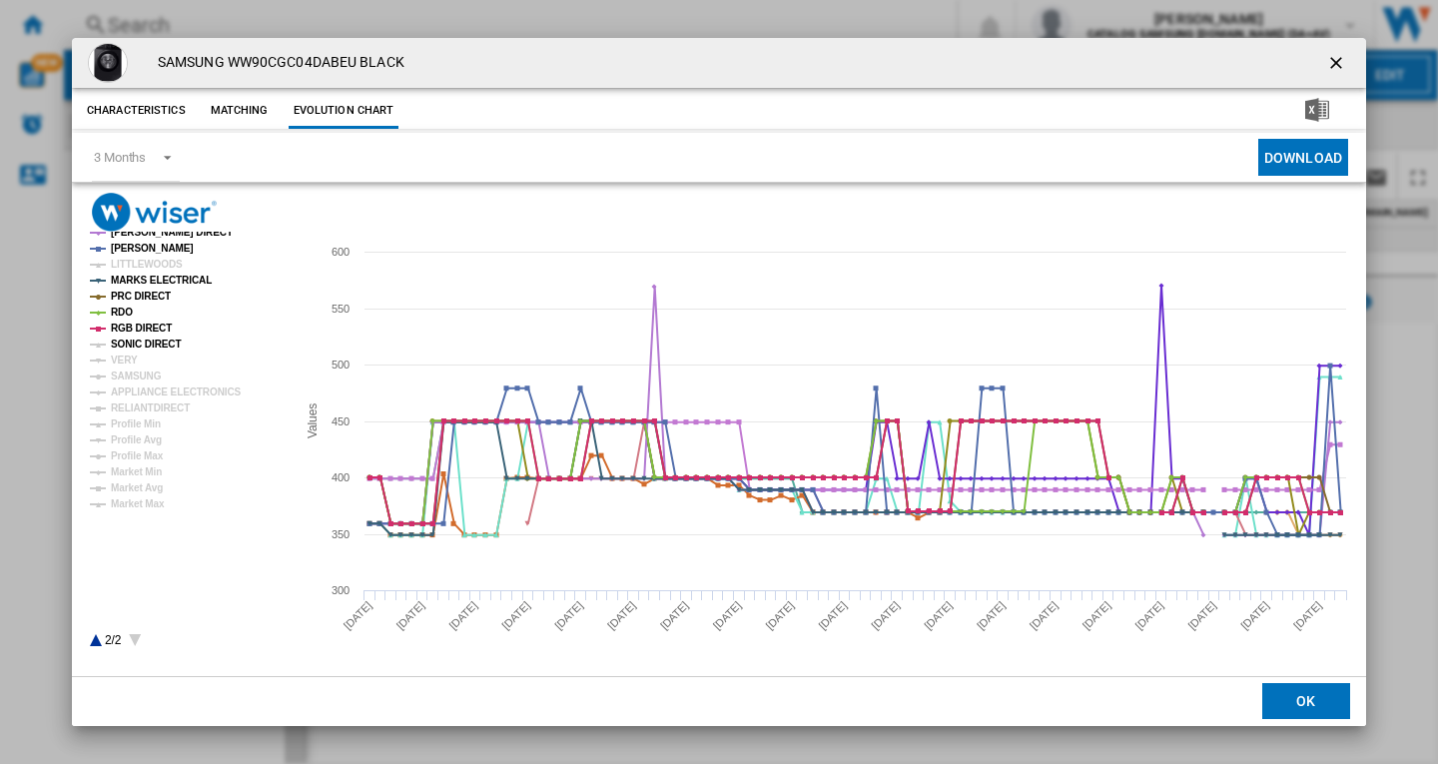
click at [141, 344] on tspan "SONIC DIRECT" at bounding box center [146, 344] width 70 height 11
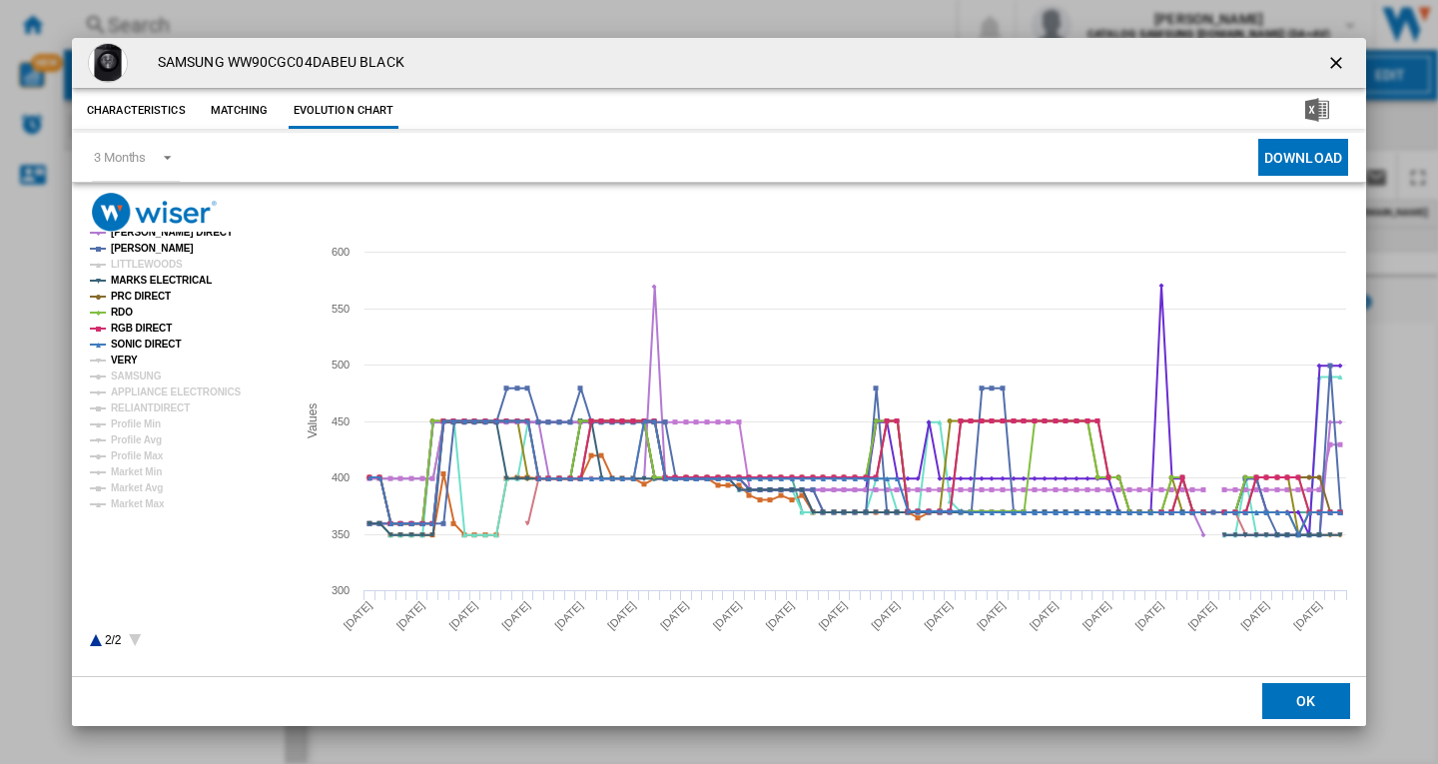
click at [111, 364] on tspan "VERY" at bounding box center [124, 360] width 27 height 11
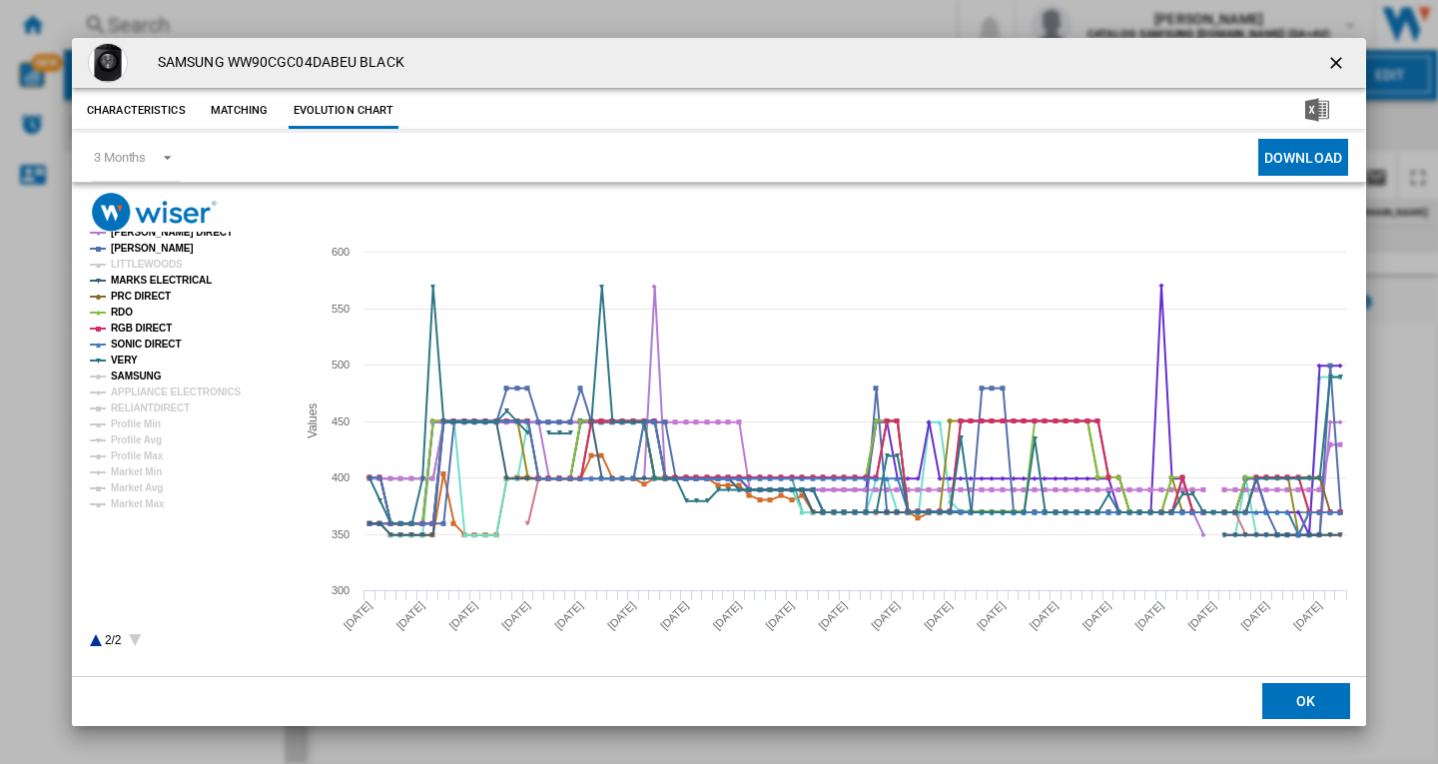
click at [137, 381] on tspan "SAMSUNG" at bounding box center [136, 375] width 51 height 11
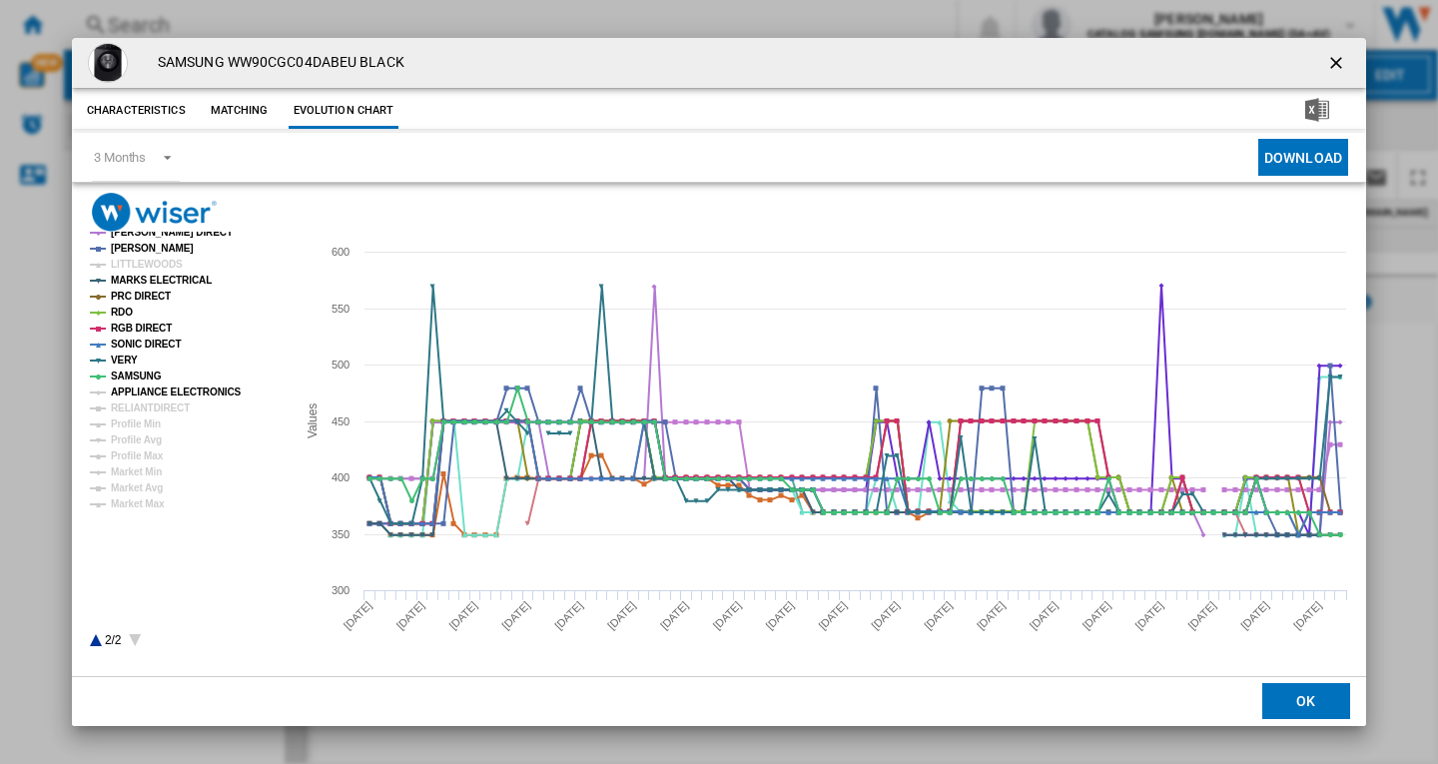
click at [155, 391] on tspan "APPLIANCE ELECTRONICS" at bounding box center [176, 391] width 131 height 11
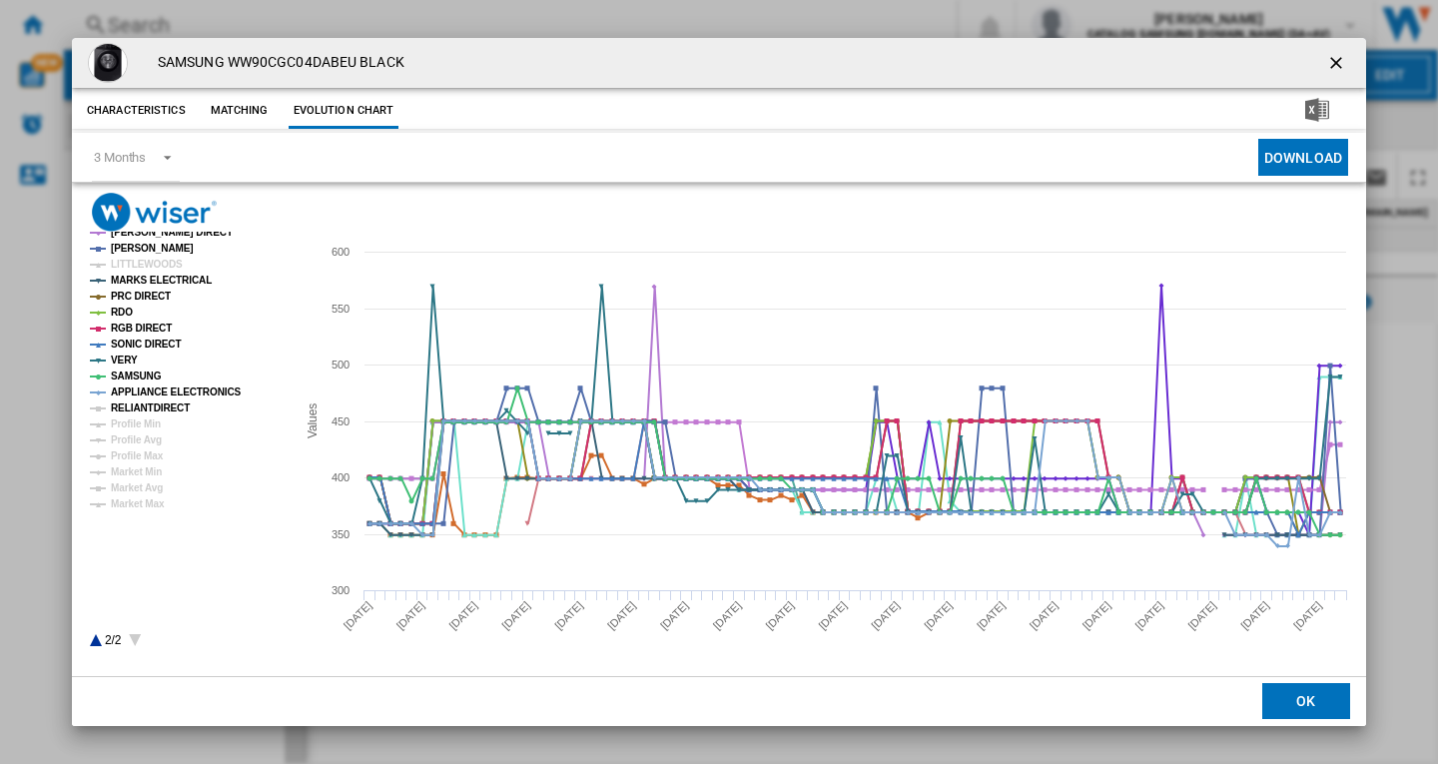
click at [149, 404] on tspan "RELIANTDIRECT" at bounding box center [150, 407] width 79 height 11
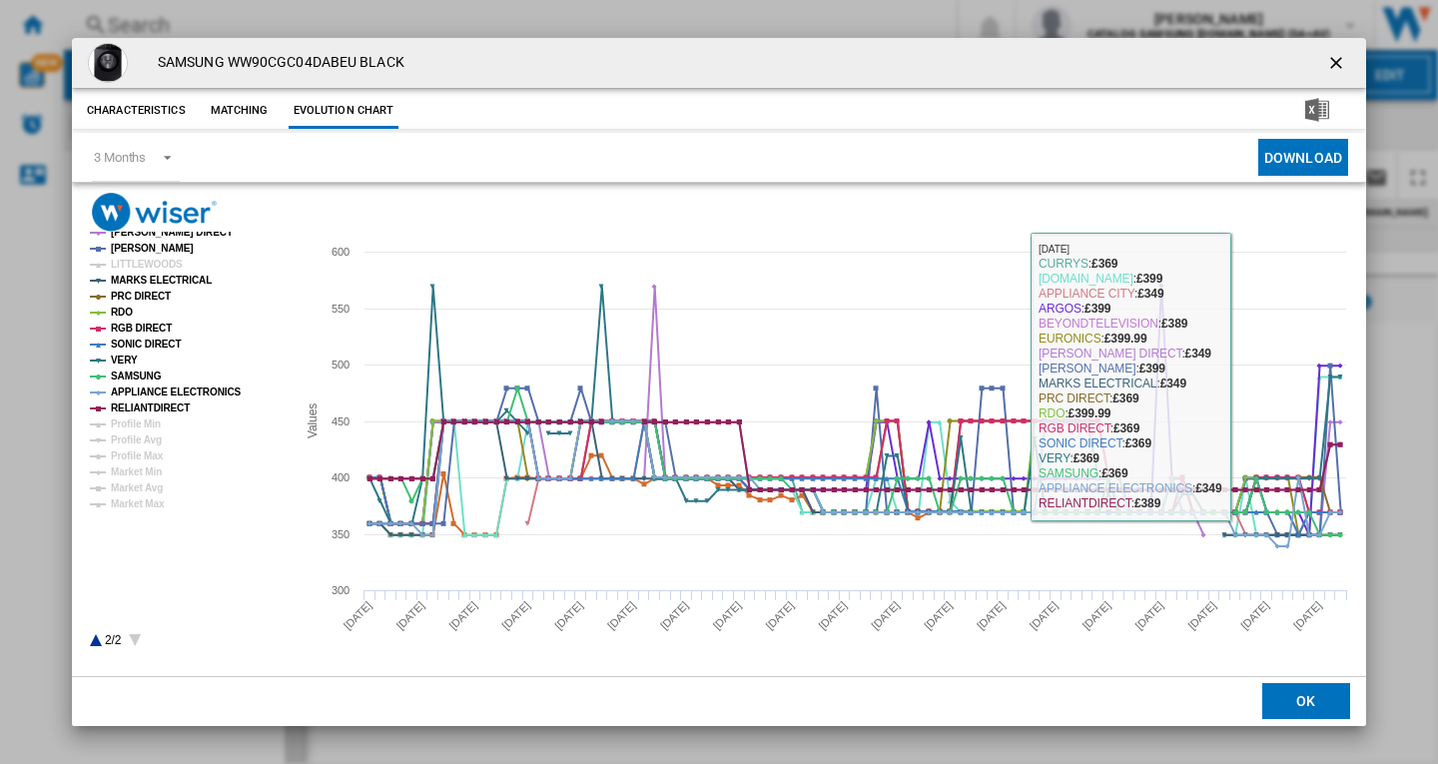
click at [1329, 61] on ng-md-icon "getI18NText('BUTTONS.CLOSE_DIALOG')" at bounding box center [1338, 65] width 24 height 24
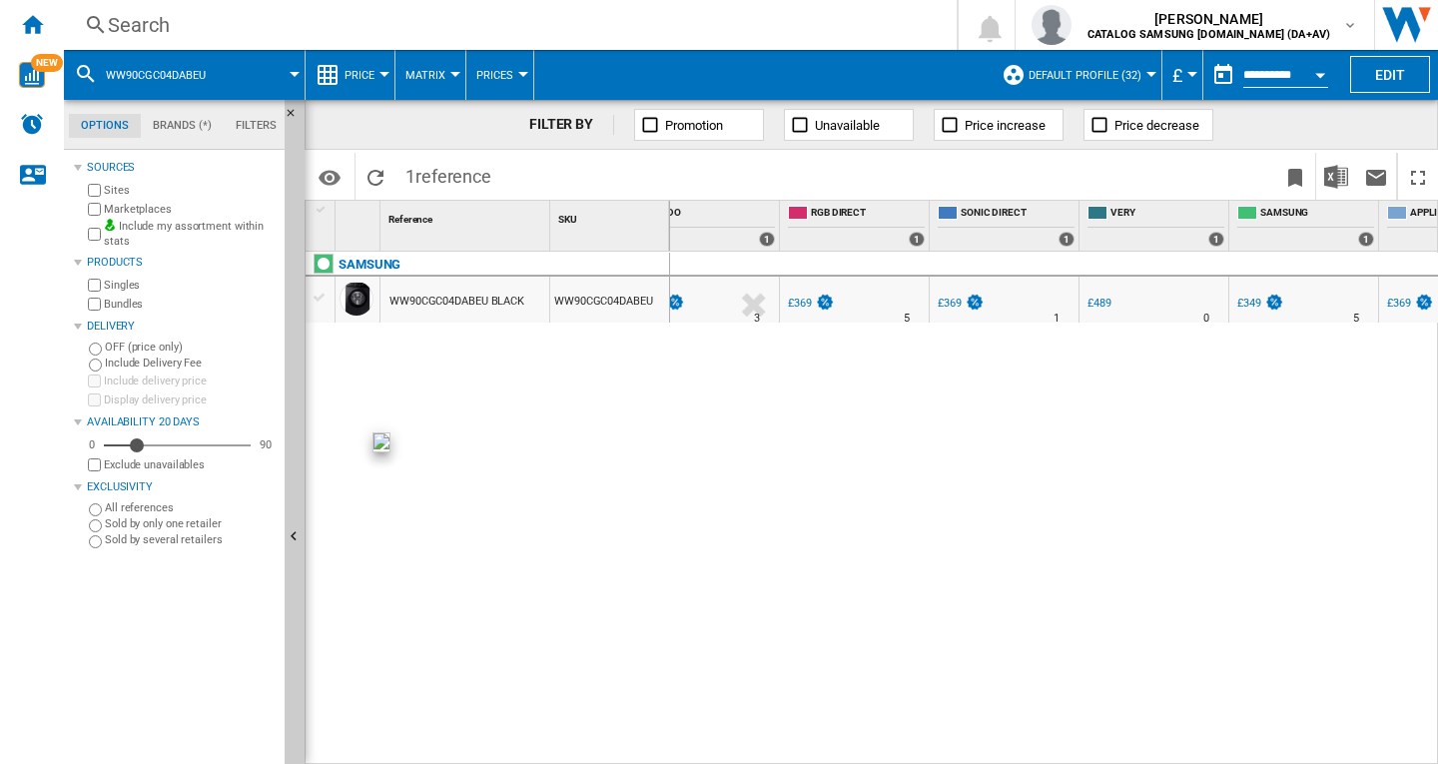
scroll to position [0, 2748]
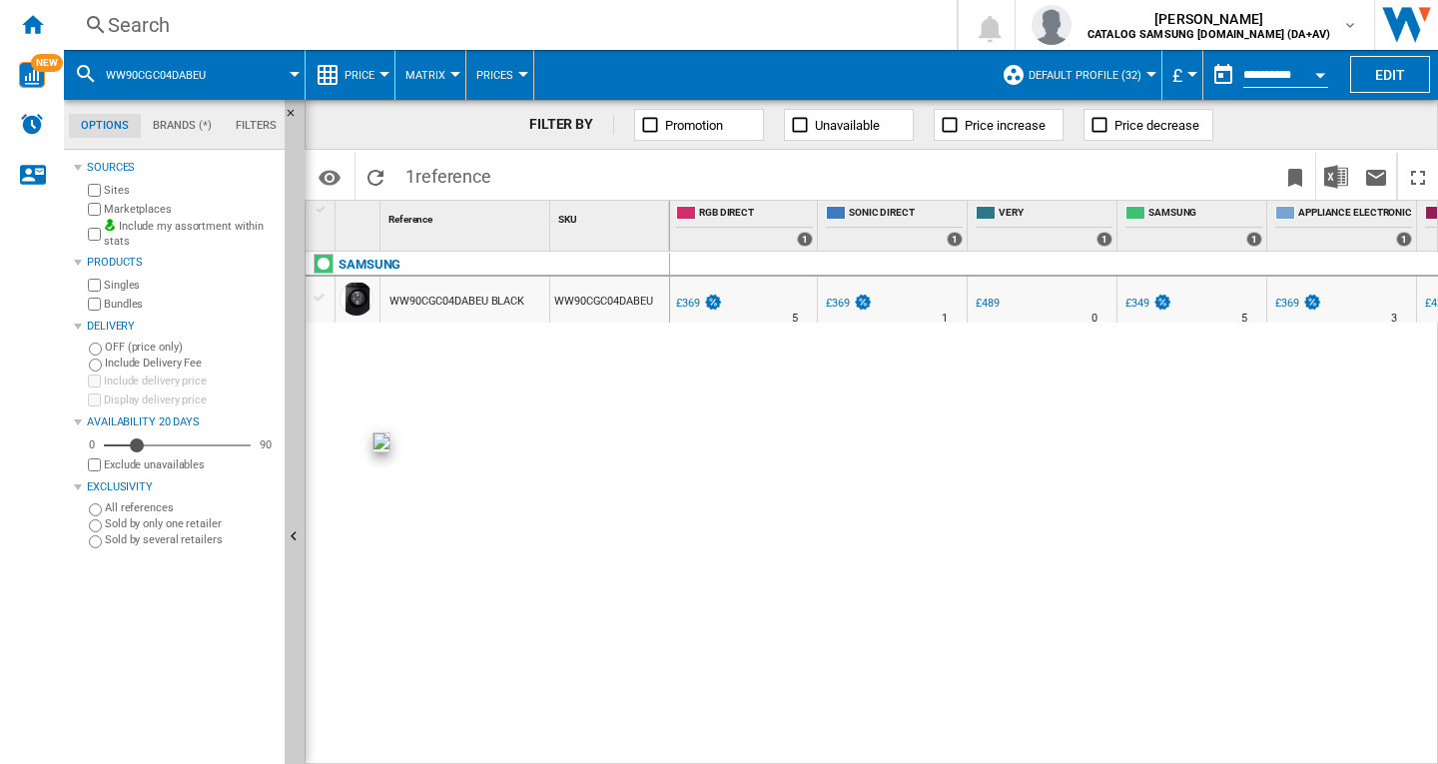
click at [1137, 303] on div "£349" at bounding box center [1137, 303] width 24 height 13
click at [196, 29] on div "Search" at bounding box center [506, 25] width 797 height 28
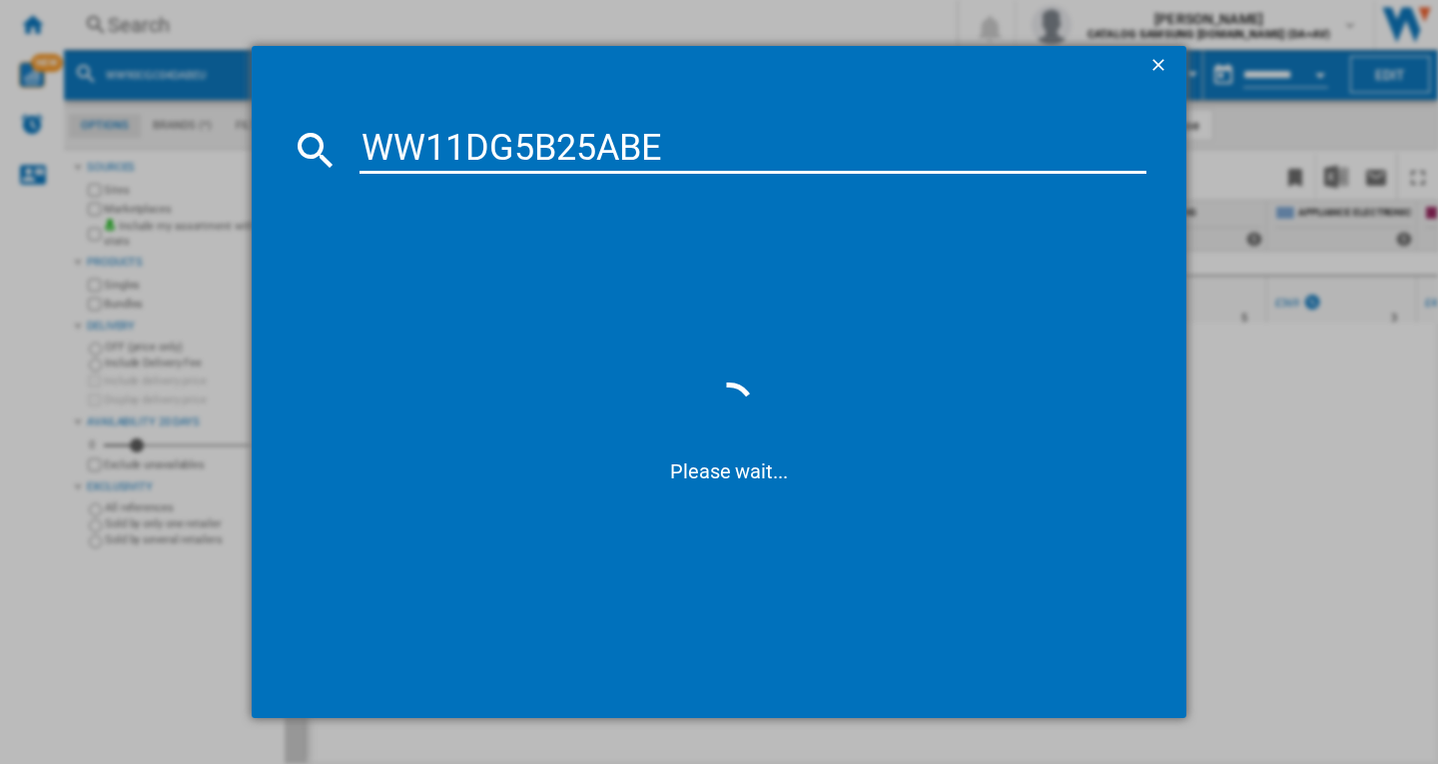
type input "WW11DG5B25AB"
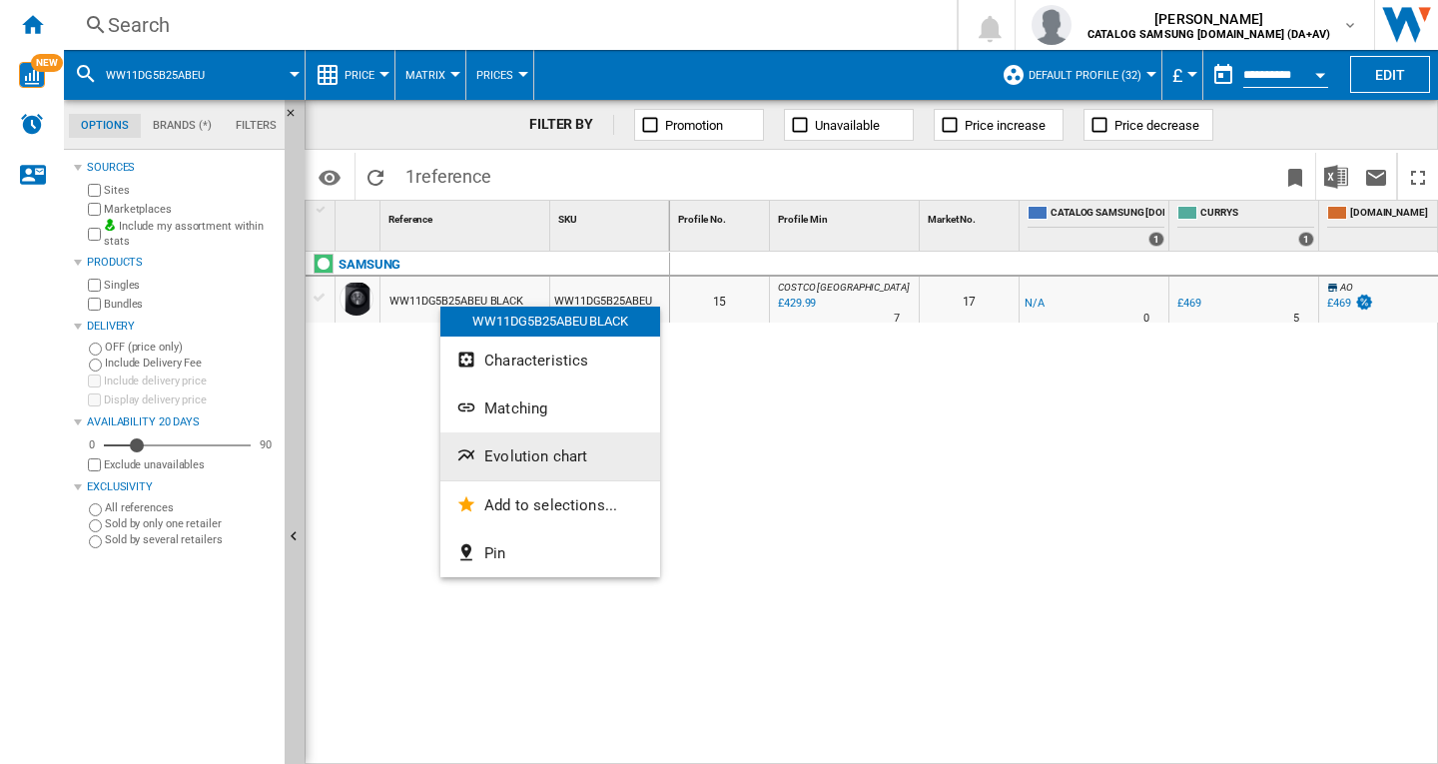
click at [561, 464] on span "Evolution chart" at bounding box center [535, 456] width 103 height 18
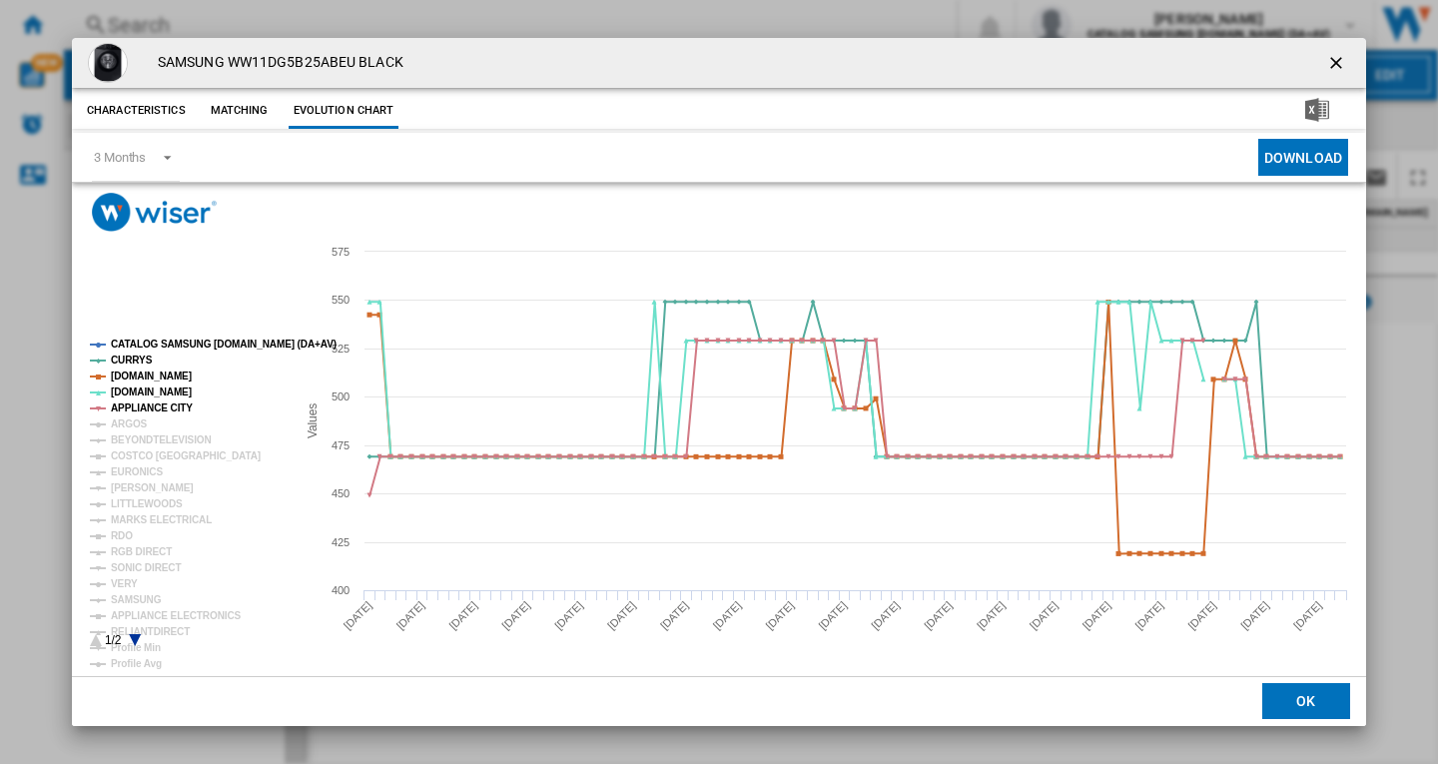
click at [183, 341] on tspan "CATALOG SAMSUNG [DOMAIN_NAME] (DA+AV)" at bounding box center [224, 344] width 226 height 11
click at [126, 424] on tspan "ARGOS" at bounding box center [129, 423] width 37 height 11
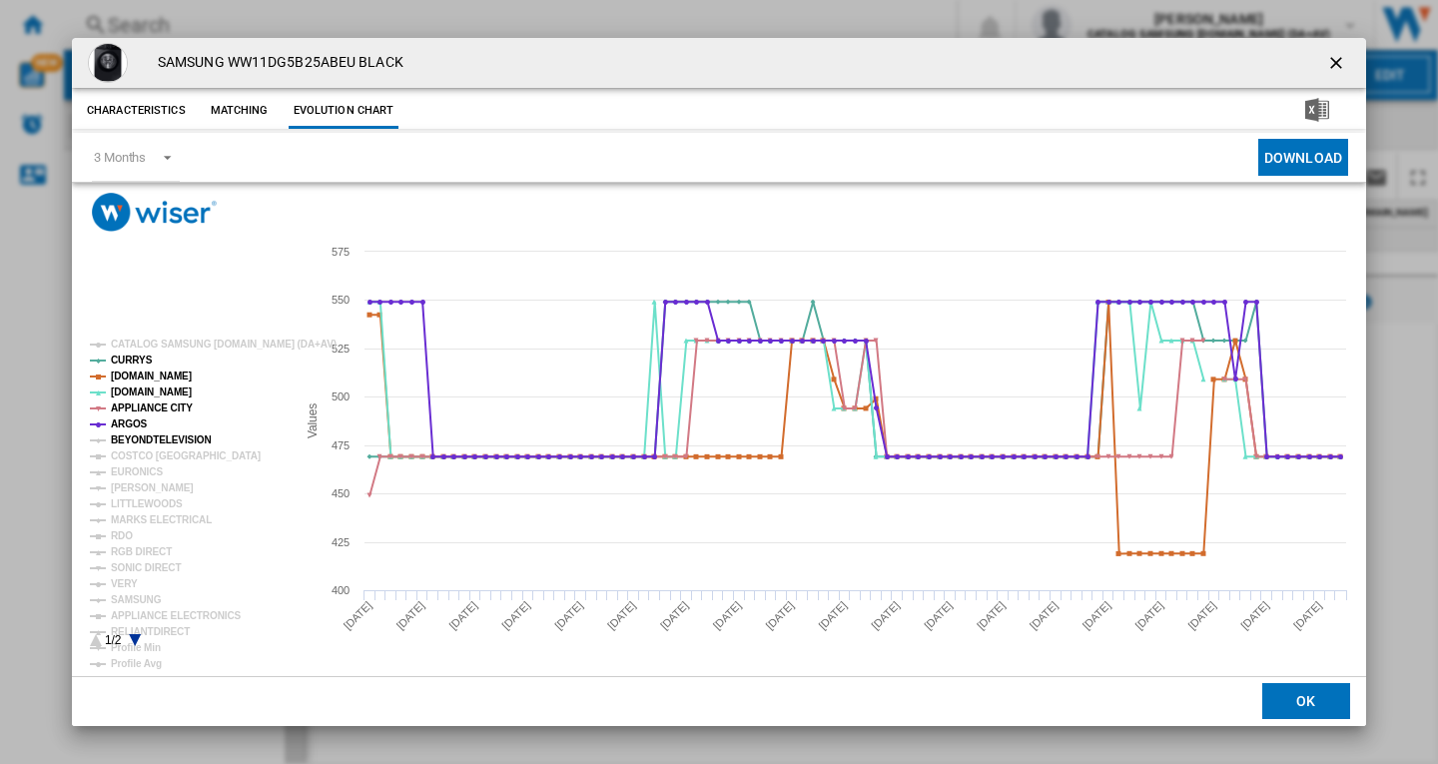
click at [134, 437] on tspan "BEYONDTELEVISION" at bounding box center [161, 439] width 101 height 11
click at [125, 468] on tspan "EURONICS" at bounding box center [137, 471] width 52 height 11
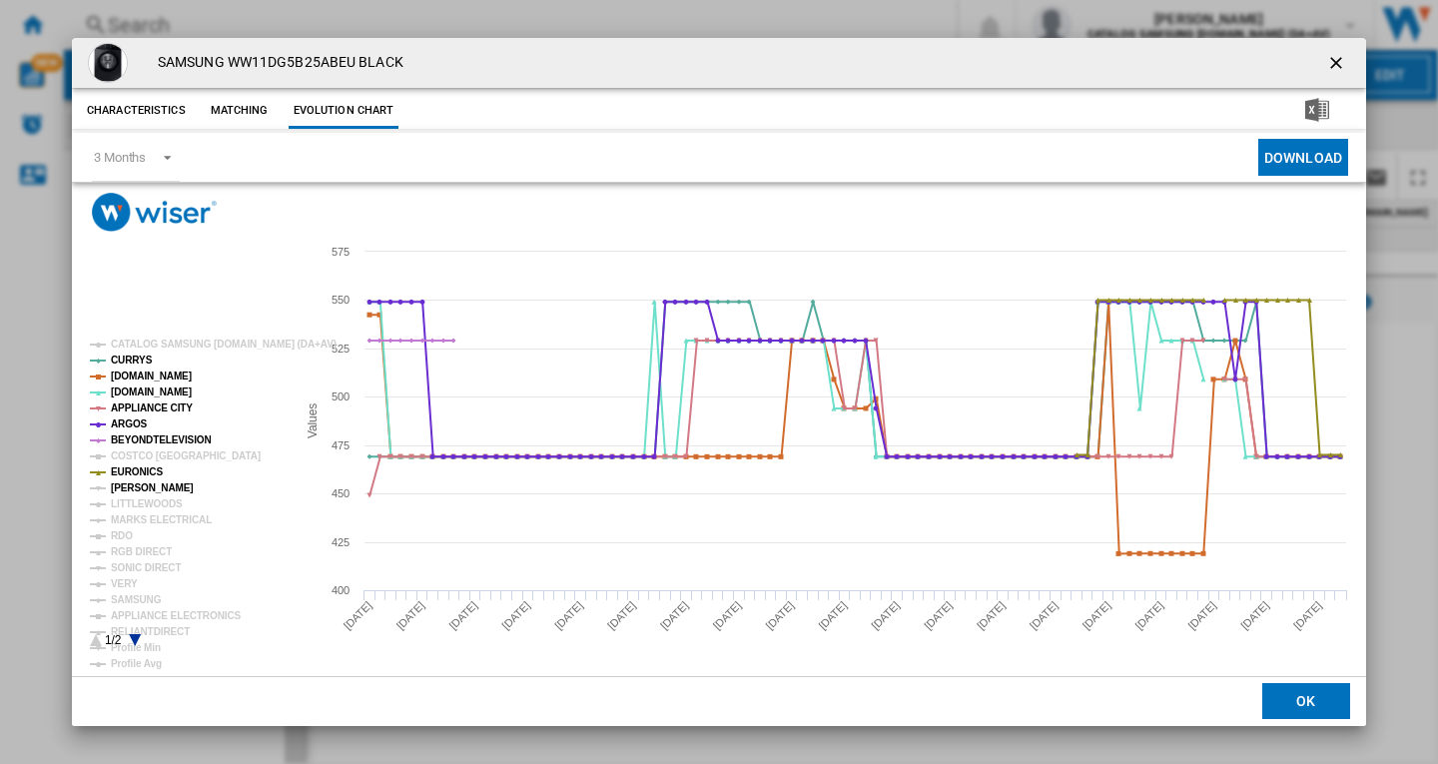
click at [124, 487] on tspan "[PERSON_NAME]" at bounding box center [152, 487] width 83 height 11
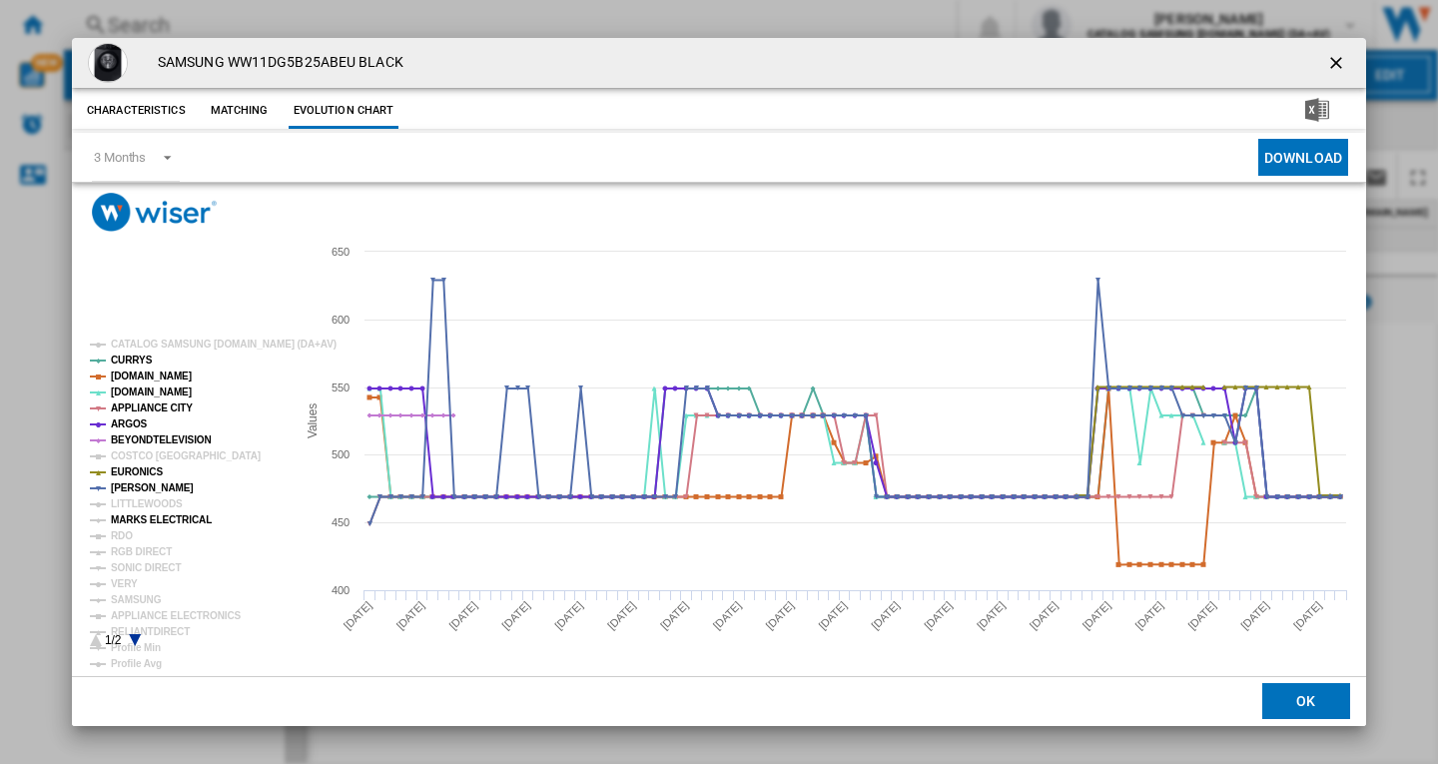
click at [130, 521] on tspan "MARKS ELECTRICAL" at bounding box center [161, 519] width 101 height 11
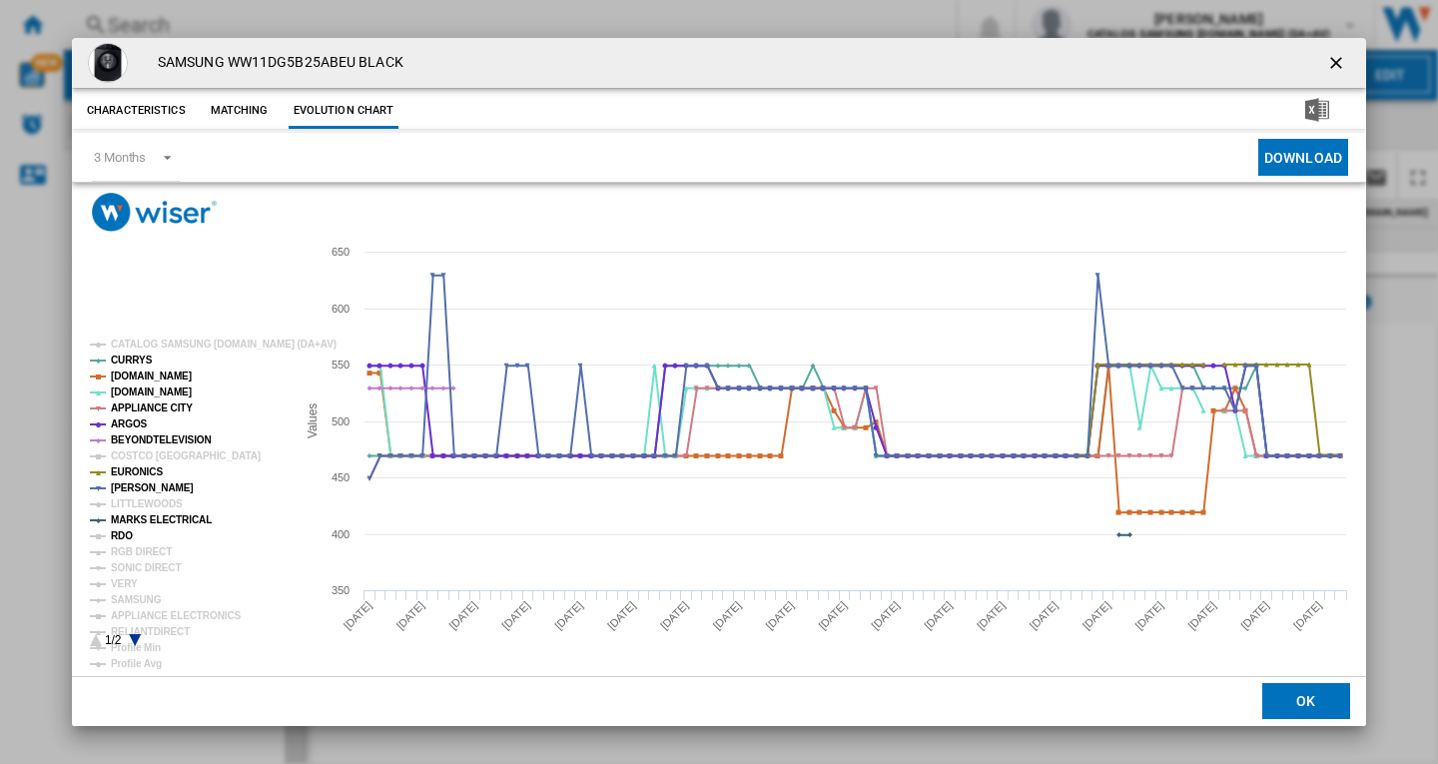
click at [121, 538] on tspan "RDO" at bounding box center [122, 535] width 22 height 11
click at [134, 552] on tspan "RGB DIRECT" at bounding box center [141, 551] width 61 height 11
click at [132, 572] on tspan "SONIC DIRECT" at bounding box center [146, 567] width 70 height 11
click at [124, 585] on tspan "VERY" at bounding box center [124, 583] width 27 height 11
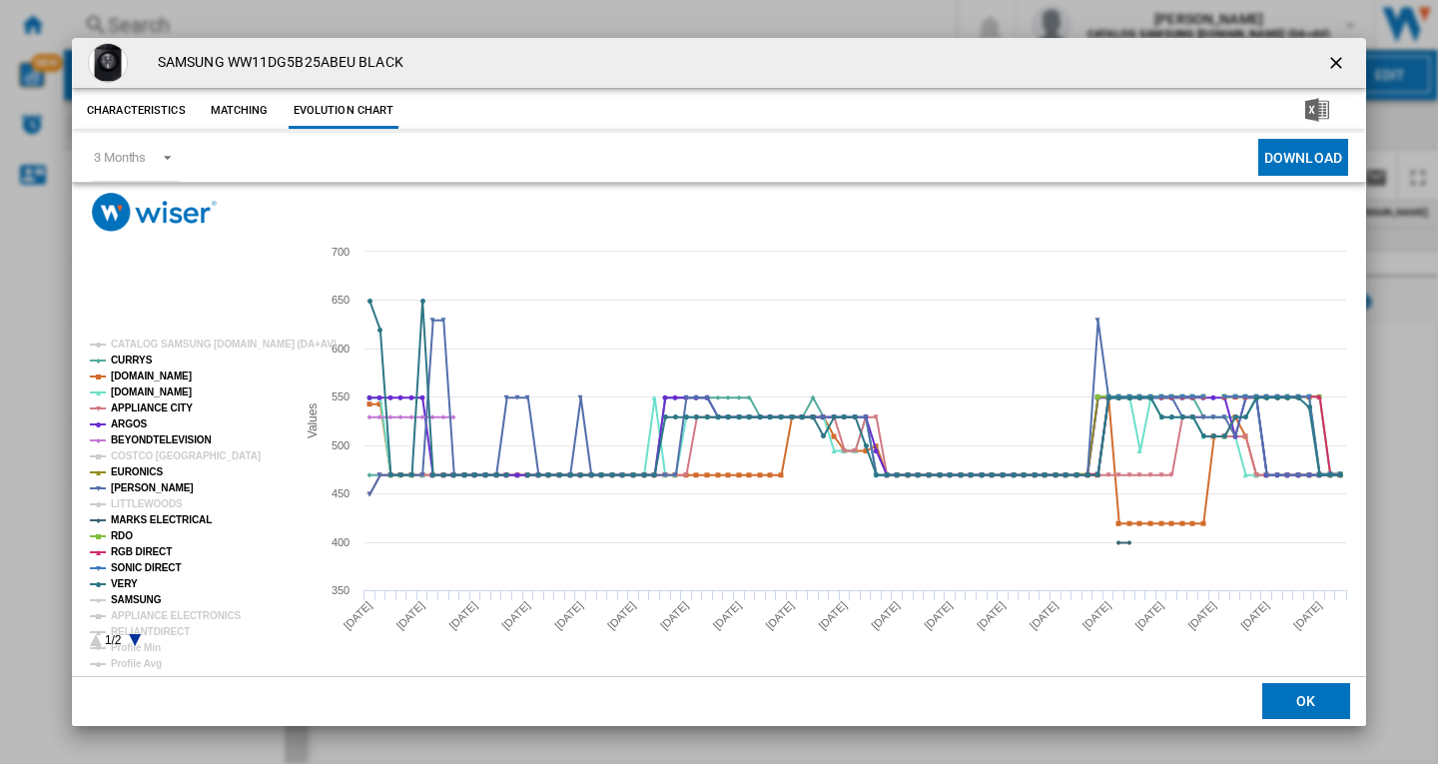
click at [132, 595] on tspan "SAMSUNG" at bounding box center [136, 599] width 51 height 11
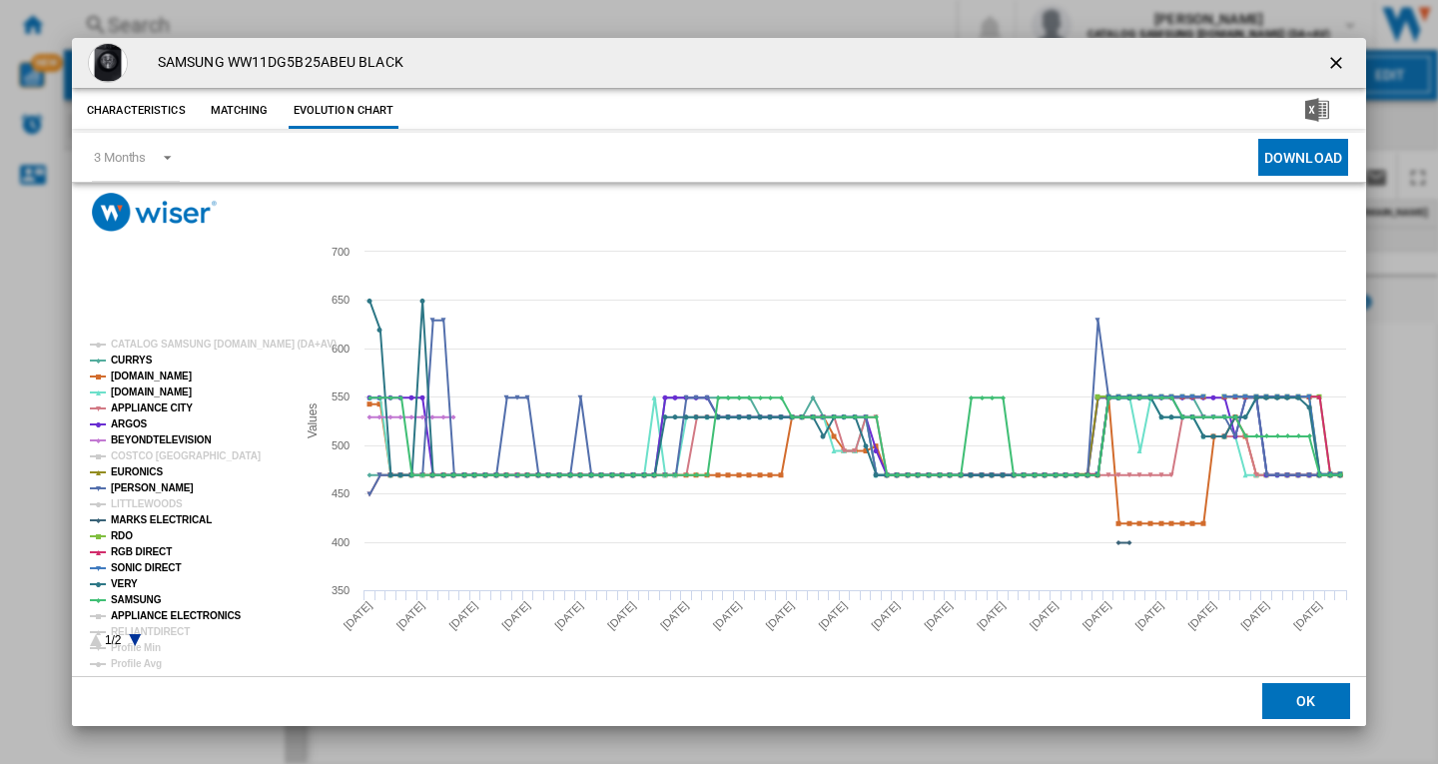
click at [138, 612] on tspan "APPLIANCE ELECTRONICS" at bounding box center [176, 615] width 131 height 11
click at [137, 642] on g "CATALOG SAMSUNG [DOMAIN_NAME] (DA+AV) CURRYS [DOMAIN_NAME] [DOMAIN_NAME] APPLIA…" at bounding box center [209, 532] width 255 height 401
click at [137, 638] on icon "Product popup" at bounding box center [135, 640] width 12 height 12
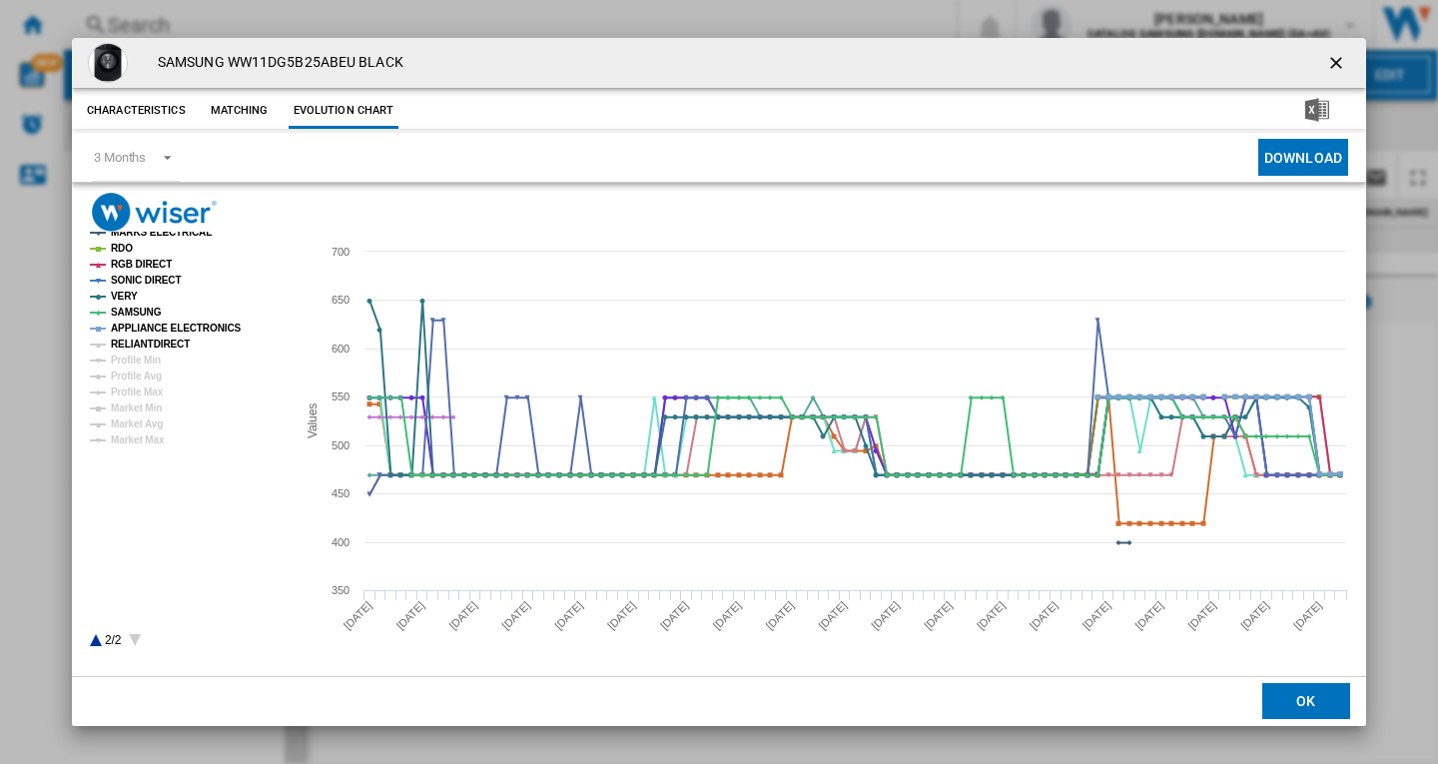
click at [156, 348] on tspan "RELIANTDIRECT" at bounding box center [150, 344] width 79 height 11
drag, startPoint x: 1331, startPoint y: 57, endPoint x: 1273, endPoint y: 36, distance: 61.6
click at [1331, 57] on ng-md-icon "getI18NText('BUTTONS.CLOSE_DIALOG')" at bounding box center [1338, 65] width 24 height 24
